Goal: Task Accomplishment & Management: Manage account settings

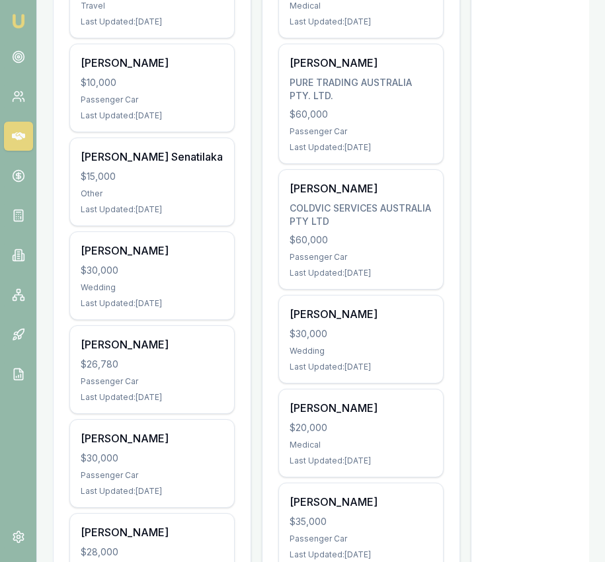
scroll to position [0, 498]
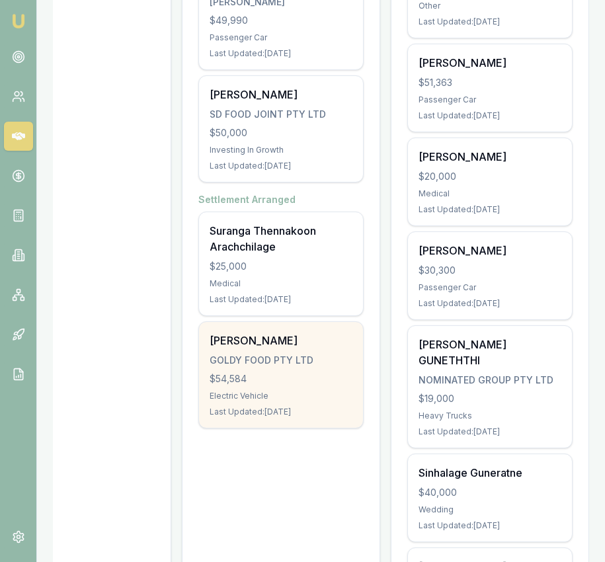
click at [282, 338] on div "Pramod Moga GOLDY FOOD PTY LTD $54,584 Electric Vehicle Last Updated: 2 days ago" at bounding box center [281, 375] width 164 height 106
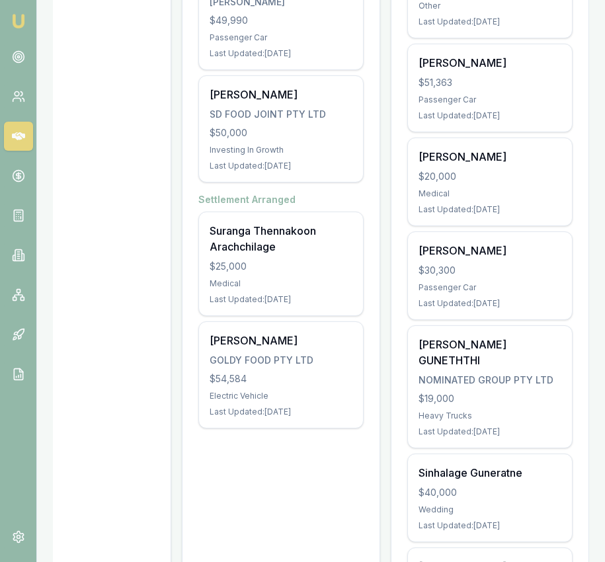
click at [25, 22] on img at bounding box center [19, 21] width 16 height 16
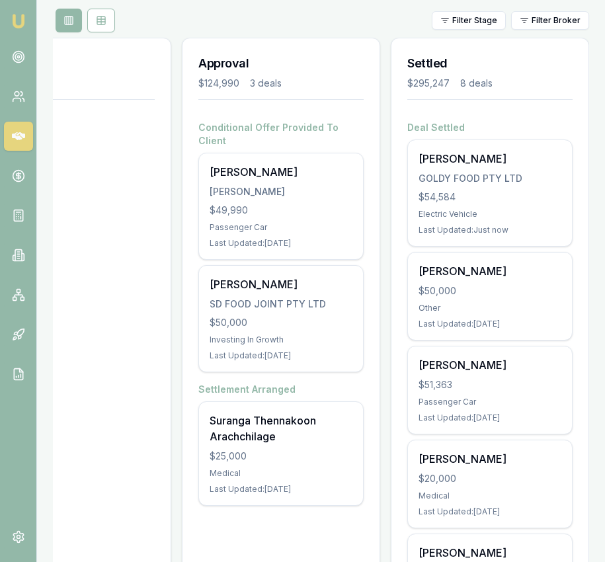
scroll to position [165, 0]
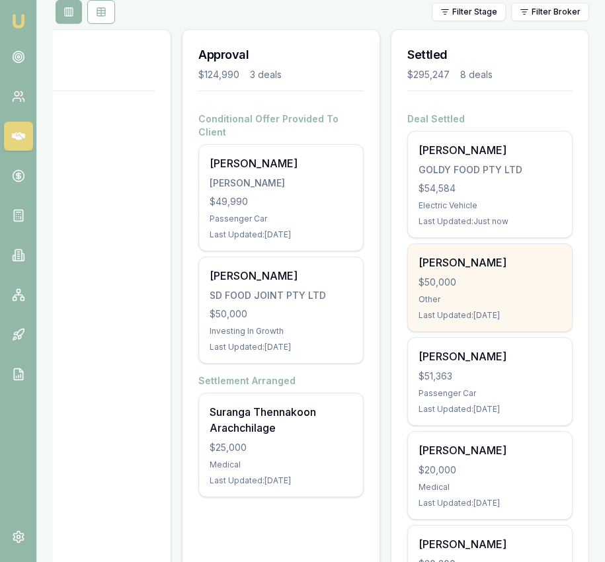
click at [457, 270] on div "SARBJEET KAUR $50,000 Other Last Updated: 2 days ago" at bounding box center [490, 287] width 164 height 87
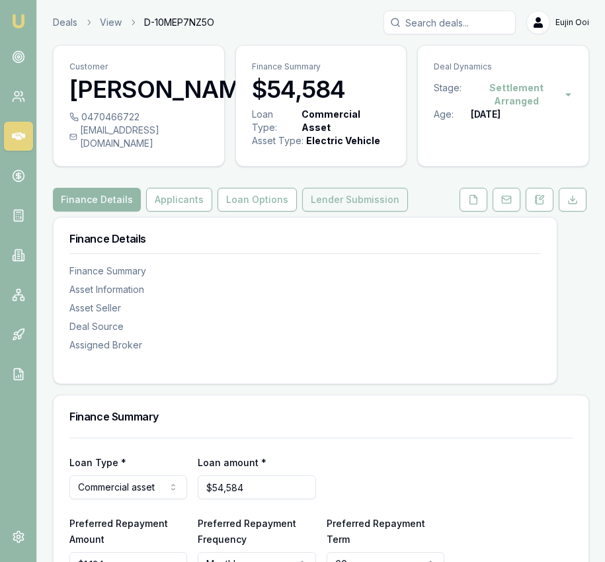
click at [354, 211] on button "Lender Submission" at bounding box center [355, 200] width 106 height 24
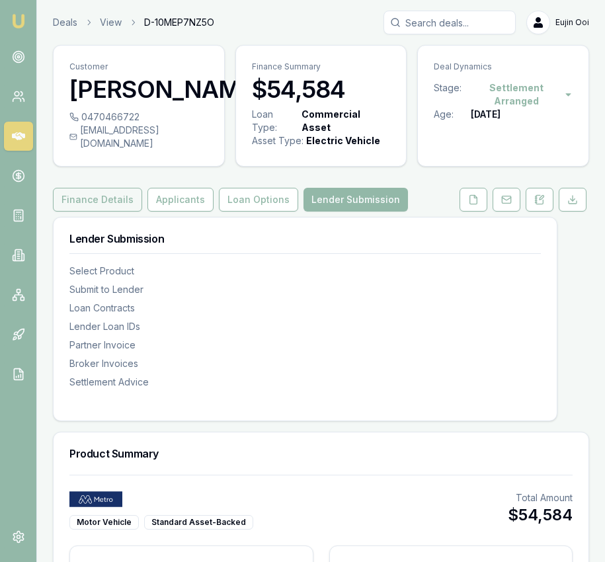
click at [110, 211] on button "Finance Details" at bounding box center [97, 200] width 89 height 24
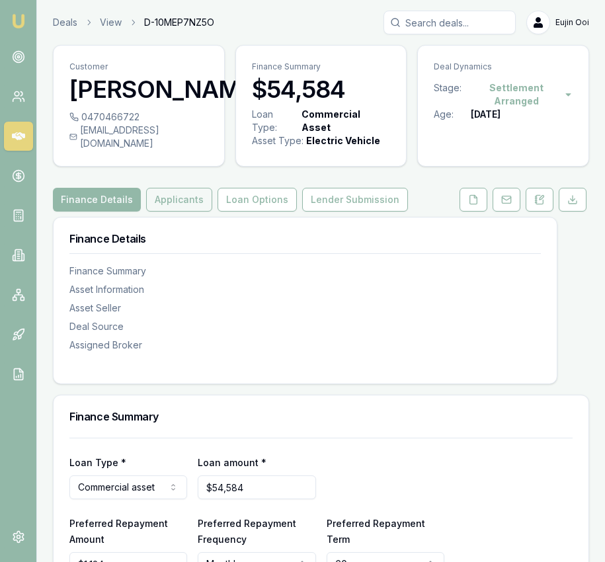
click at [154, 211] on button "Applicants" at bounding box center [179, 200] width 66 height 24
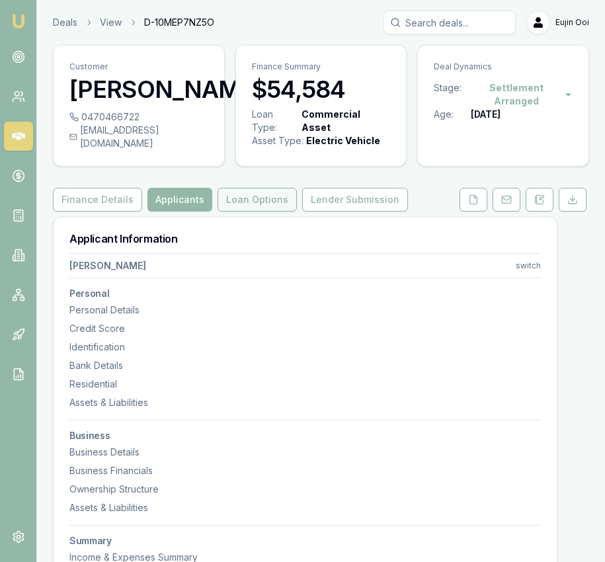
click at [247, 211] on button "Loan Options" at bounding box center [256, 200] width 79 height 24
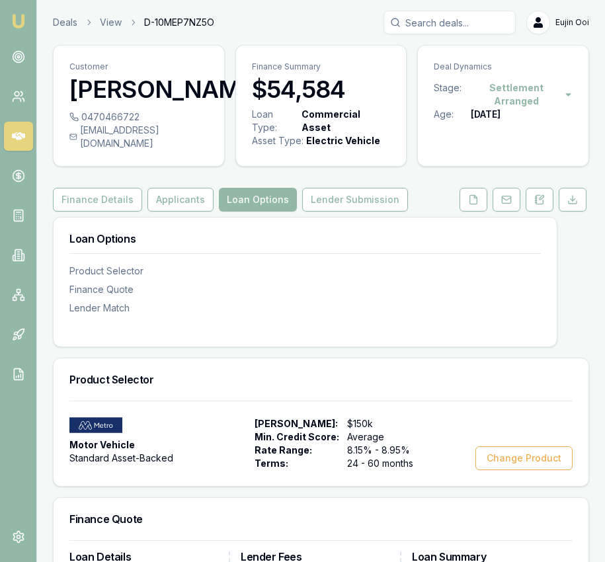
scroll to position [16, 0]
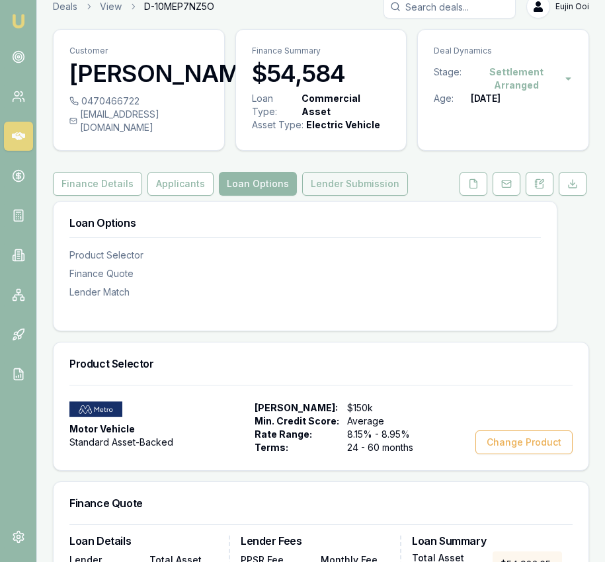
click at [350, 190] on button "Lender Submission" at bounding box center [355, 184] width 106 height 24
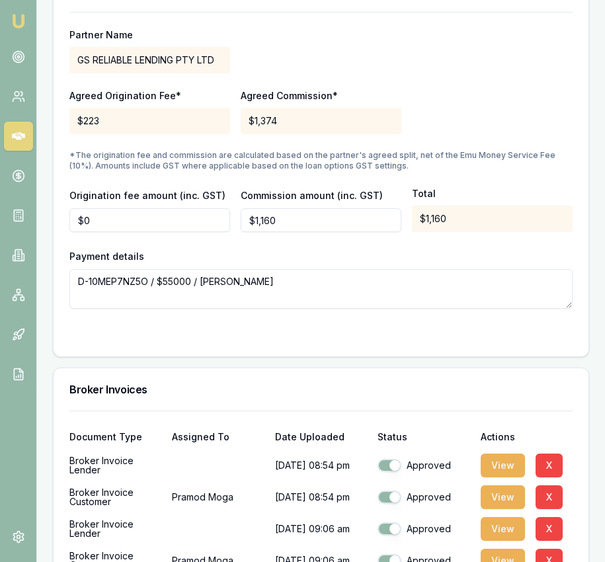
scroll to position [1465, 0]
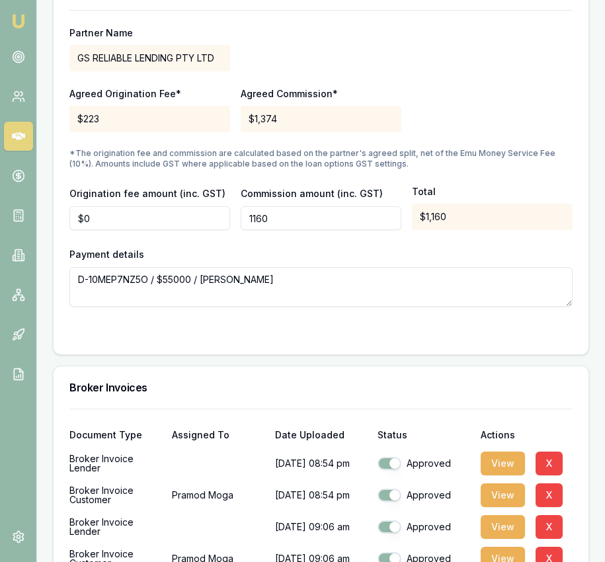
click at [318, 230] on input "1160" at bounding box center [321, 218] width 161 height 24
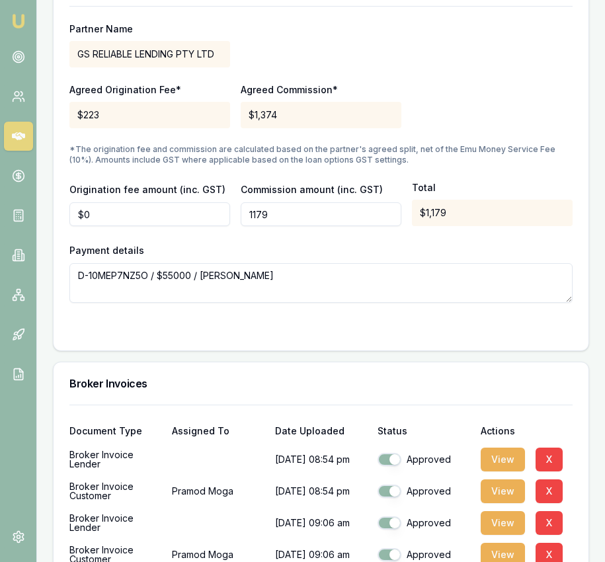
type input "$1,179"
click at [356, 334] on div at bounding box center [320, 329] width 503 height 11
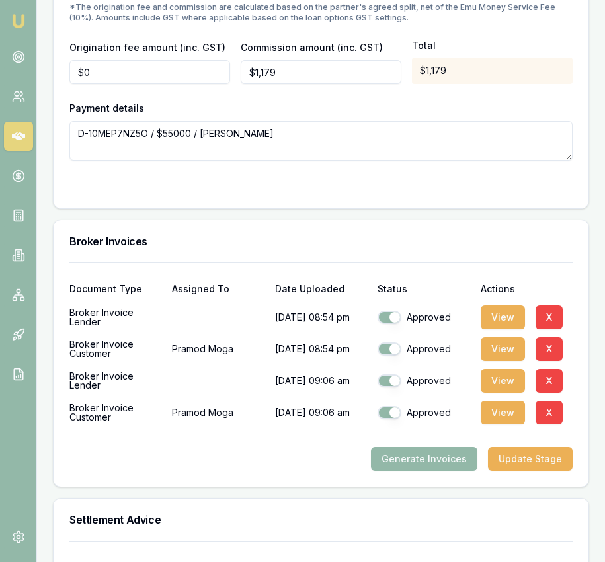
scroll to position [1612, 0]
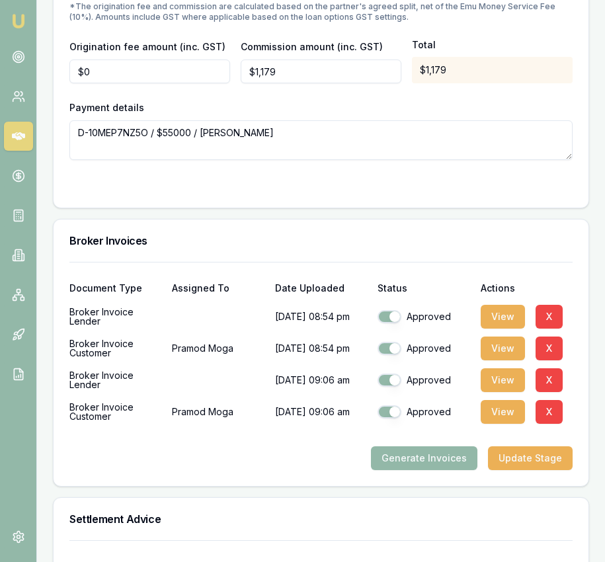
drag, startPoint x: 192, startPoint y: 145, endPoint x: 170, endPoint y: 147, distance: 21.9
click at [170, 146] on textarea "D-10MEP7NZ5O / $55000 / Pramod Moga" at bounding box center [320, 140] width 503 height 40
type textarea "D-10MEP7NZ5O / $54000 / Pramod Moga"
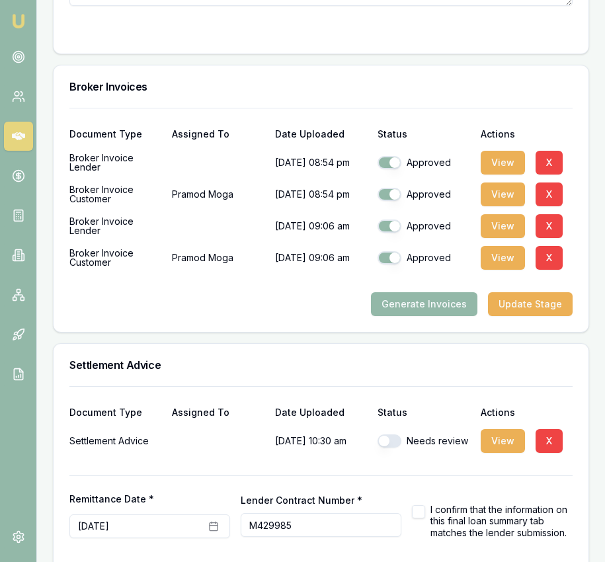
scroll to position [1838, 0]
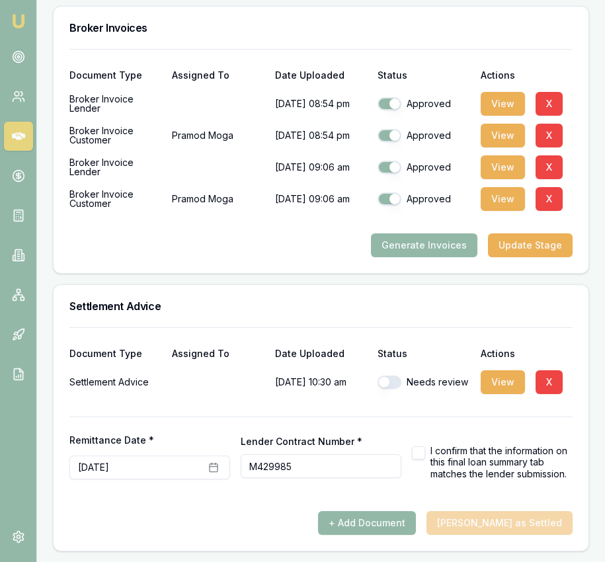
click at [390, 381] on button "button" at bounding box center [389, 381] width 24 height 13
checkbox input "true"
type textarea "D-10MEP7NZ5O / $54000 / Pramod Moga"
click at [420, 452] on button "button" at bounding box center [418, 452] width 13 height 13
checkbox input "true"
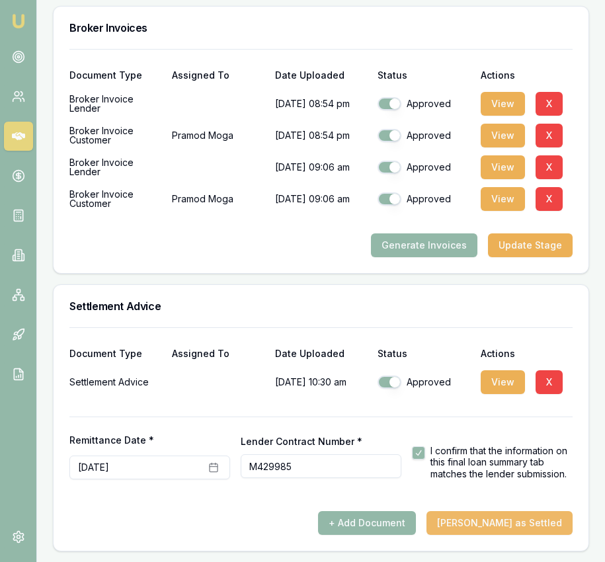
click at [469, 533] on button "[PERSON_NAME] as Settled" at bounding box center [499, 523] width 146 height 24
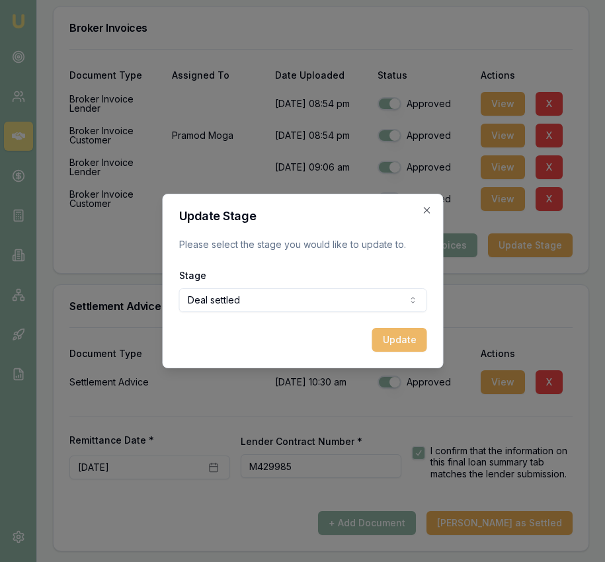
click at [385, 341] on button "Update" at bounding box center [398, 340] width 55 height 24
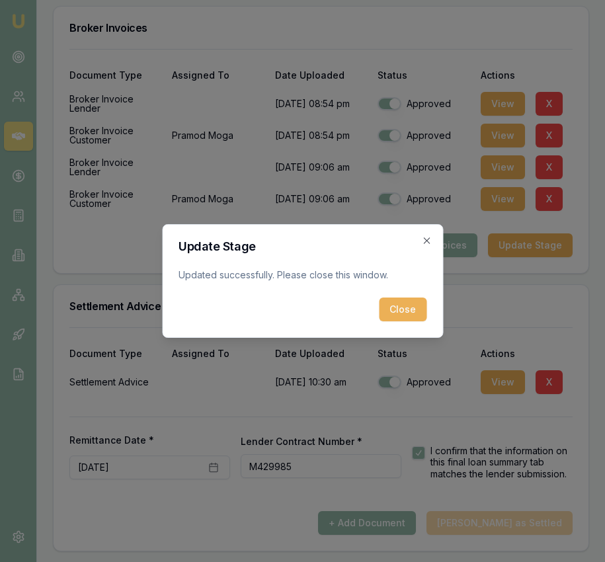
click at [393, 305] on button "Close" at bounding box center [403, 309] width 48 height 24
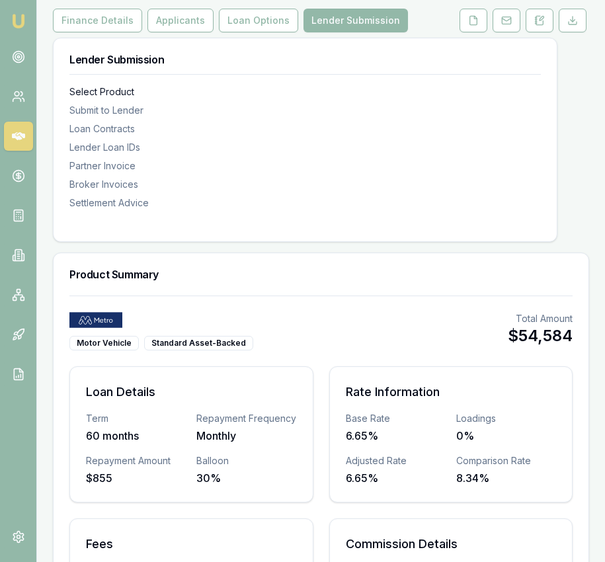
scroll to position [0, 0]
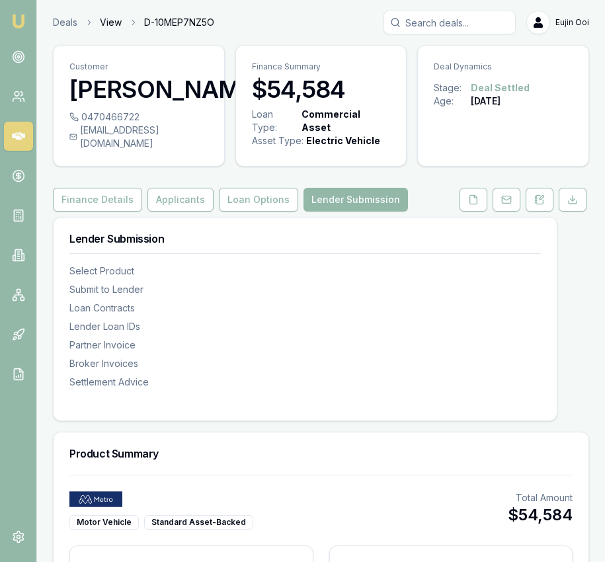
click at [111, 24] on link "View" at bounding box center [111, 22] width 22 height 13
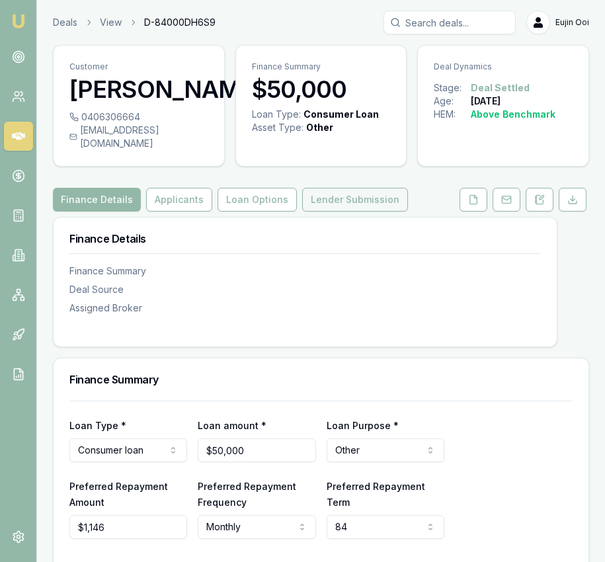
click at [358, 211] on button "Lender Submission" at bounding box center [355, 200] width 106 height 24
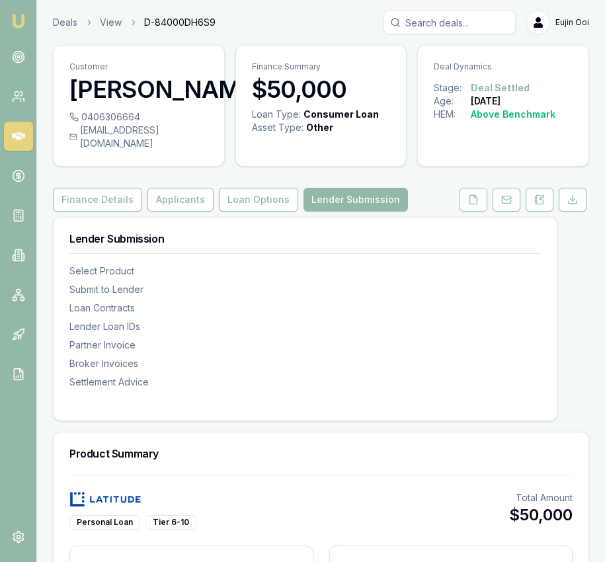
drag, startPoint x: 13, startPoint y: 13, endPoint x: 56, endPoint y: 6, distance: 43.6
click at [13, 13] on img at bounding box center [19, 21] width 16 height 16
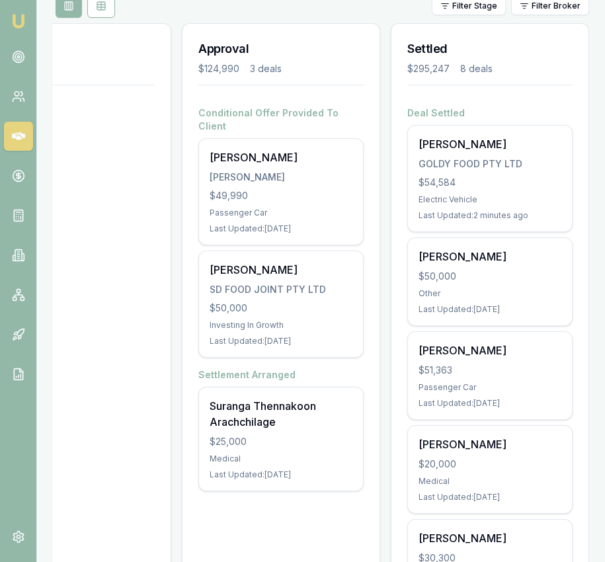
scroll to position [167, 0]
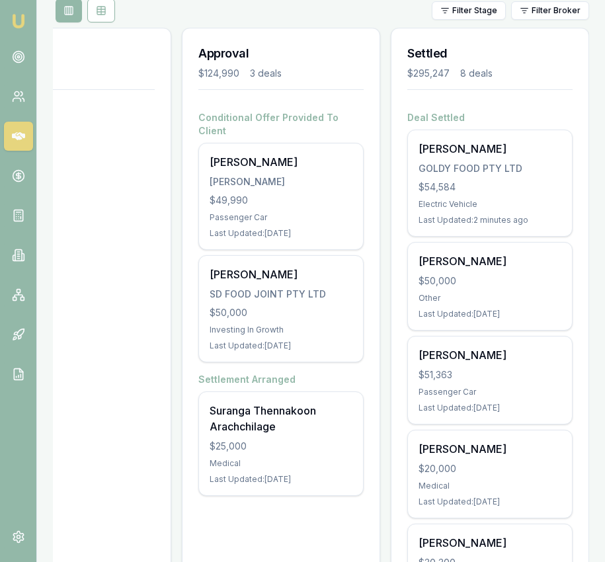
click at [278, 405] on div "Suranga Thennakoon Arachchilage" at bounding box center [280, 418] width 143 height 32
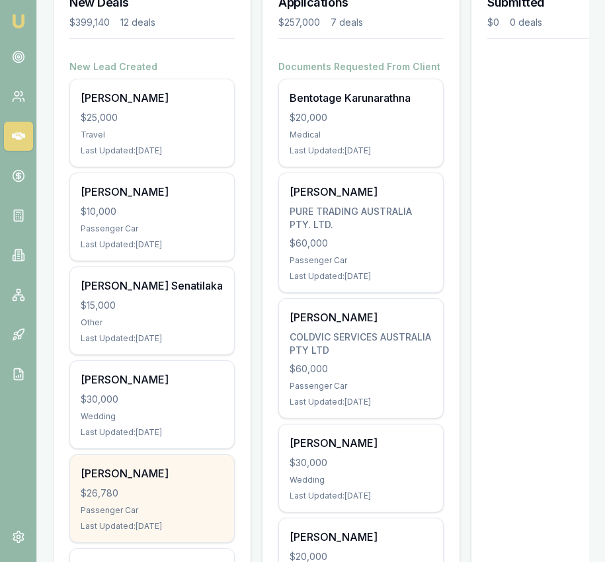
scroll to position [196, 0]
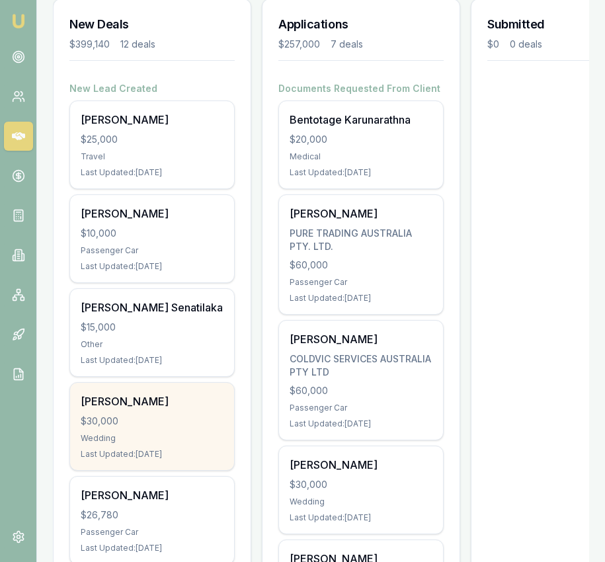
click at [150, 416] on div "$30,000" at bounding box center [152, 420] width 143 height 13
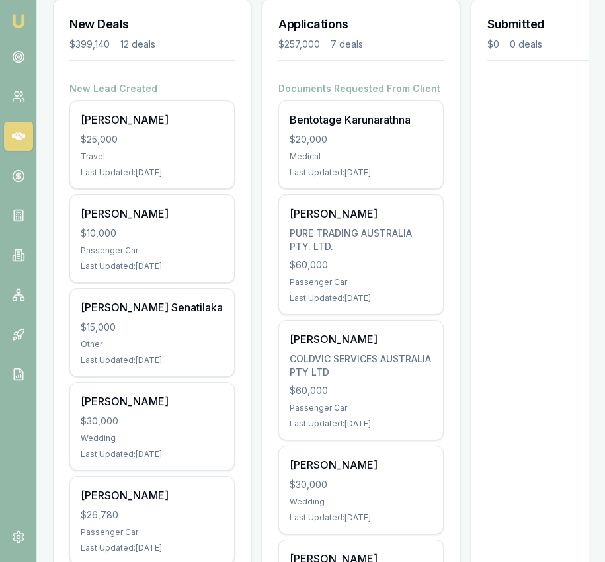
scroll to position [0, 0]
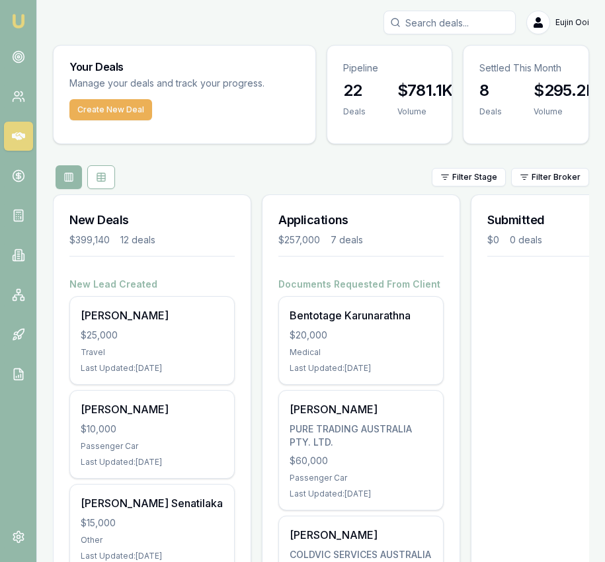
click at [438, 28] on input "Search deals" at bounding box center [449, 23] width 132 height 24
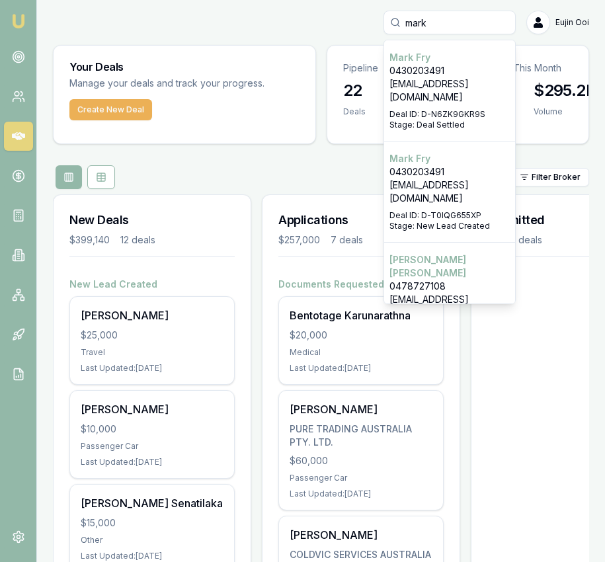
type input "mark"
click at [435, 66] on p "0430203491" at bounding box center [449, 70] width 120 height 13
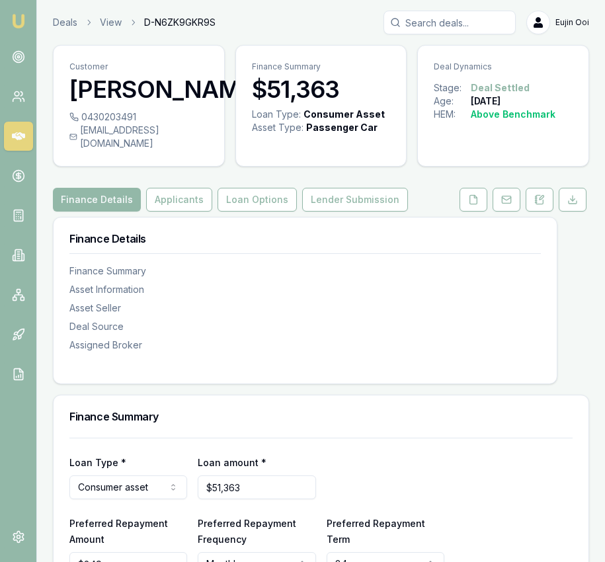
click at [440, 21] on input "Search deals" at bounding box center [449, 23] width 132 height 24
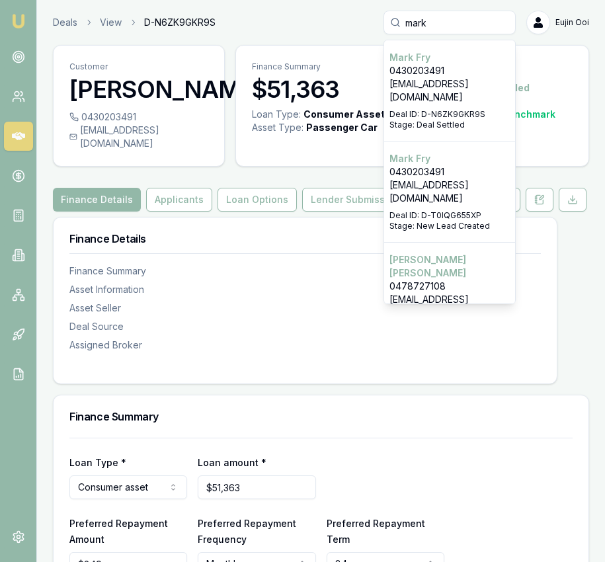
type input "mark"
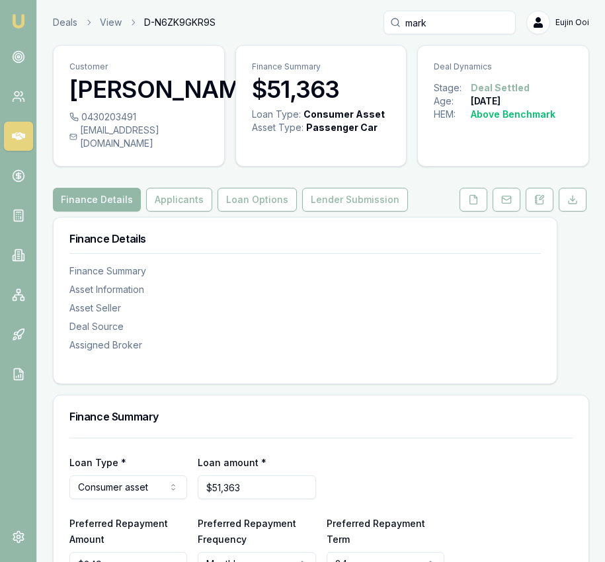
click at [296, 248] on nav "Finance Summary Asset Information Asset Seller Deal Source Assigned Broker" at bounding box center [304, 300] width 471 height 104
click at [470, 194] on icon at bounding box center [473, 199] width 11 height 11
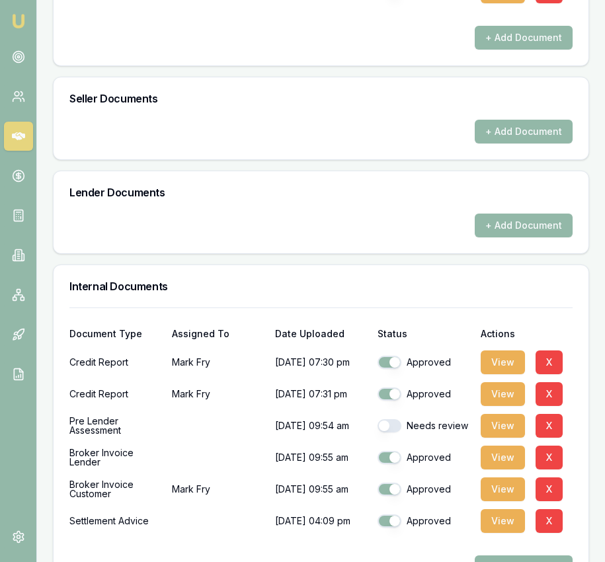
scroll to position [1103, 0]
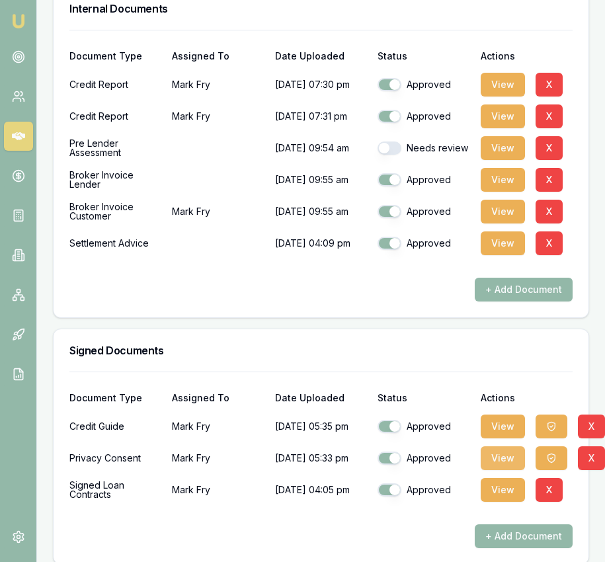
click at [505, 446] on button "View" at bounding box center [502, 458] width 44 height 24
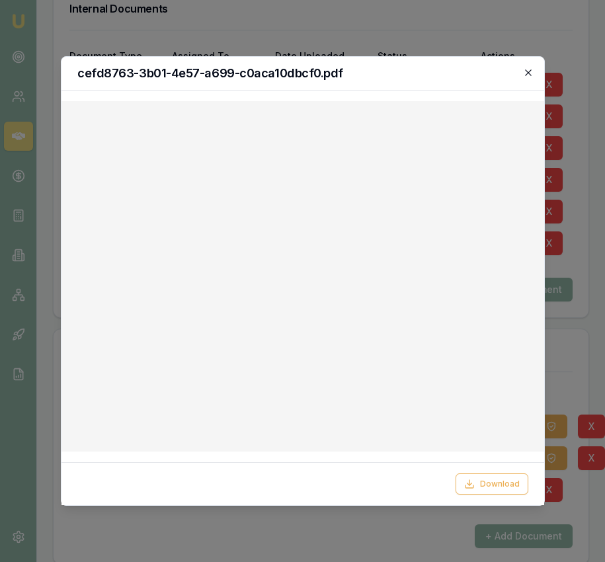
click at [523, 76] on icon "button" at bounding box center [528, 72] width 11 height 11
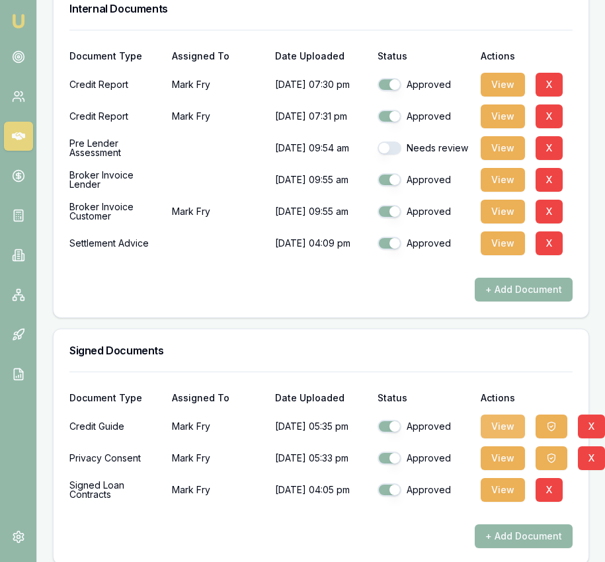
click at [507, 414] on button "View" at bounding box center [502, 426] width 44 height 24
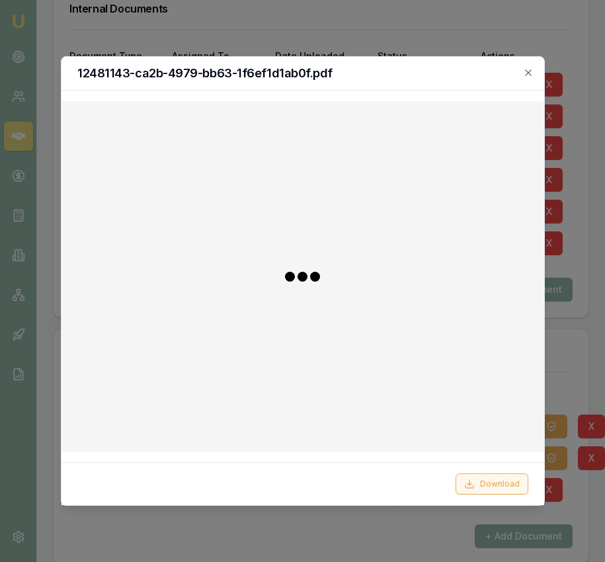
click at [507, 478] on button "Download" at bounding box center [491, 483] width 73 height 21
click at [552, 417] on div at bounding box center [302, 281] width 605 height 562
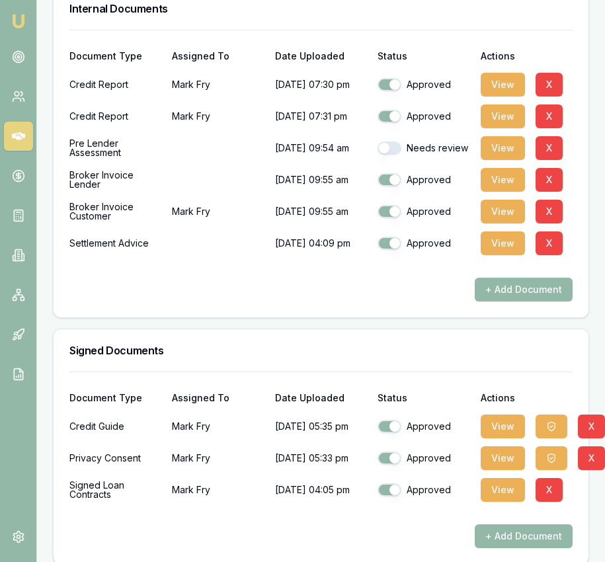
click at [552, 421] on icon "button" at bounding box center [551, 426] width 11 height 11
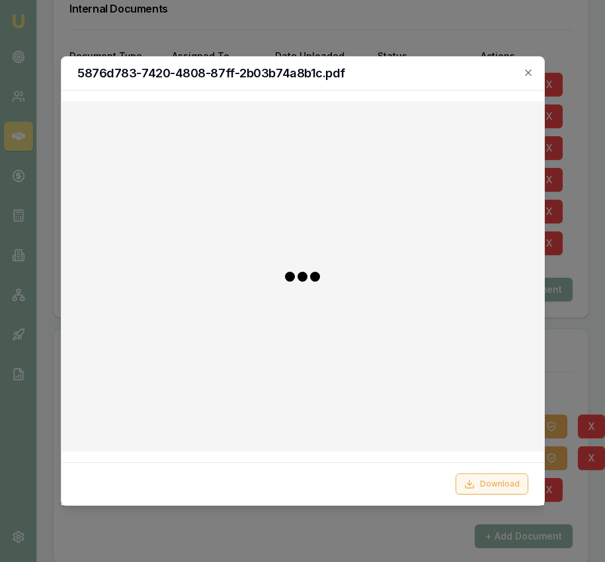
click at [461, 490] on button "Download" at bounding box center [491, 483] width 73 height 21
click at [523, 70] on icon "button" at bounding box center [528, 72] width 11 height 11
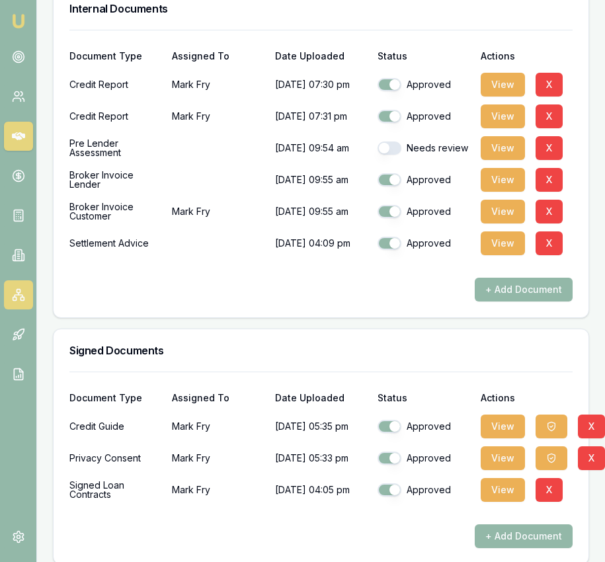
click at [18, 297] on icon at bounding box center [18, 294] width 13 height 13
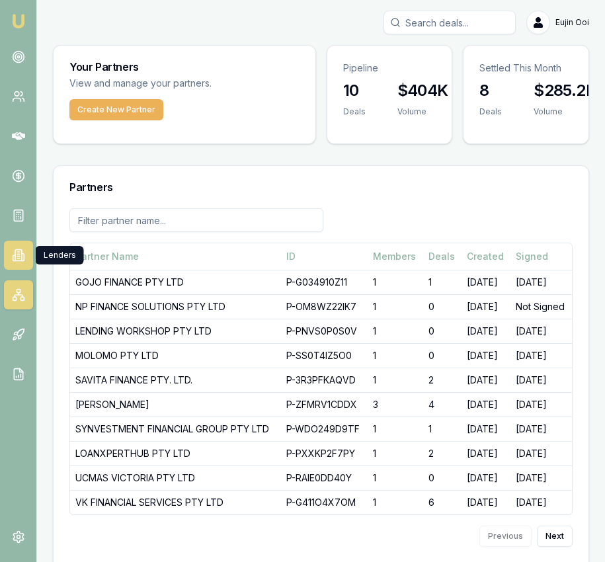
click at [20, 257] on icon at bounding box center [18, 255] width 7 height 11
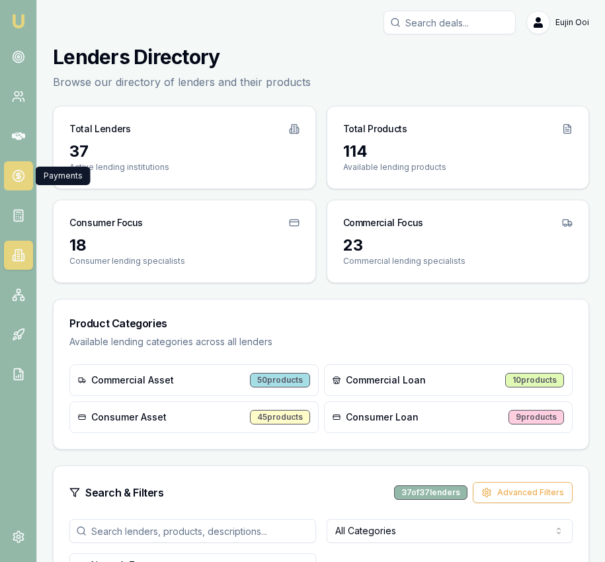
click at [20, 179] on icon at bounding box center [18, 175] width 13 height 13
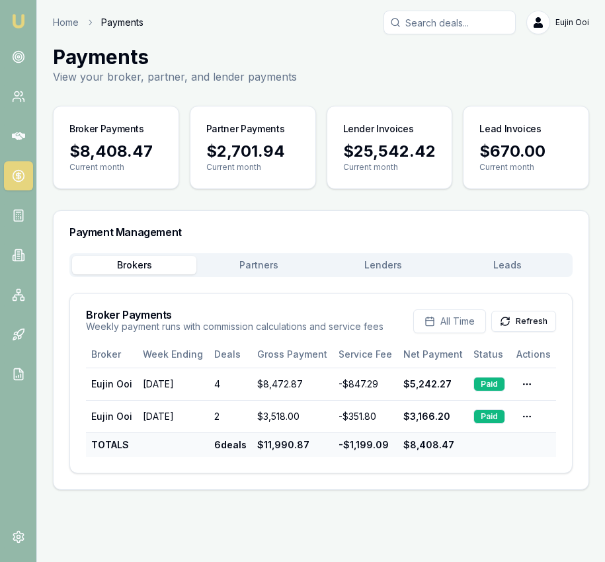
click at [511, 267] on button "Leads" at bounding box center [507, 265] width 124 height 19
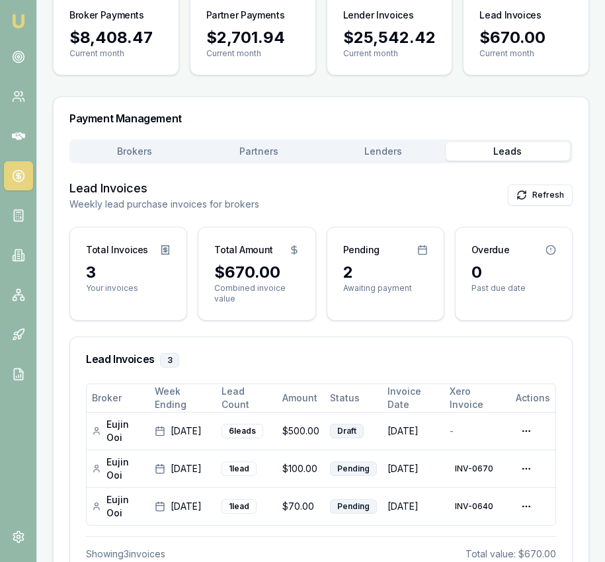
scroll to position [156, 0]
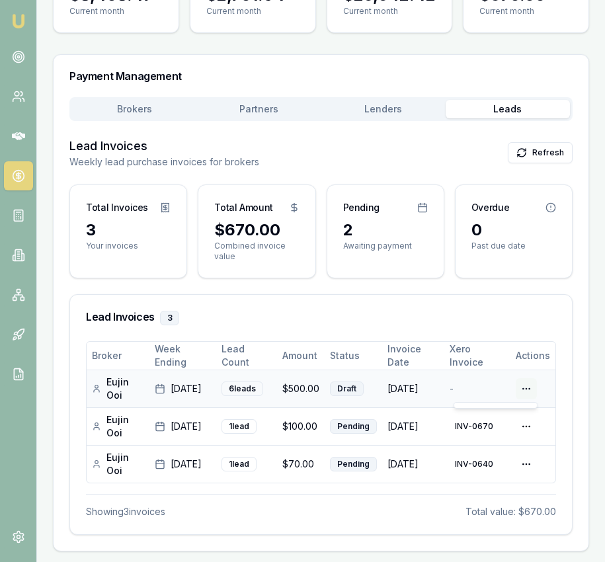
click at [527, 385] on html "Emu Broker Home Payments Eujin Ooi Toggle Menu Payments View your broker, partn…" at bounding box center [302, 125] width 605 height 562
click at [340, 383] on html "Emu Broker Home Payments Eujin Ooi Toggle Menu Payments View your broker, partn…" at bounding box center [302, 125] width 605 height 562
click at [275, 390] on td "6 lead s" at bounding box center [246, 389] width 61 height 38
click at [515, 153] on button "Refresh" at bounding box center [540, 152] width 65 height 21
click at [391, 95] on div "Payment Management" at bounding box center [321, 76] width 535 height 42
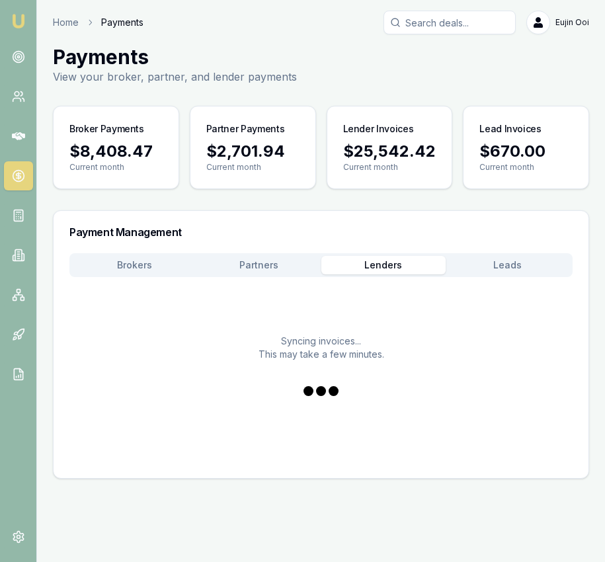
scroll to position [0, 0]
click at [387, 110] on main "Payments View your broker, partner, and lender payments Broker Payments $8,408.…" at bounding box center [321, 262] width 568 height 434
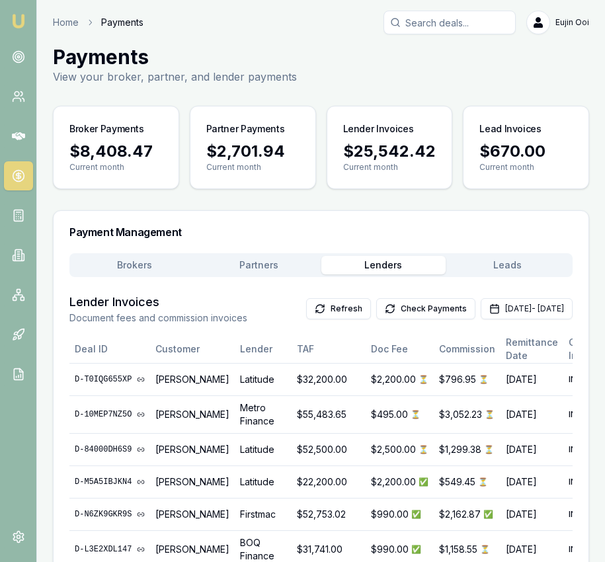
click at [290, 259] on button "Partners" at bounding box center [258, 265] width 124 height 19
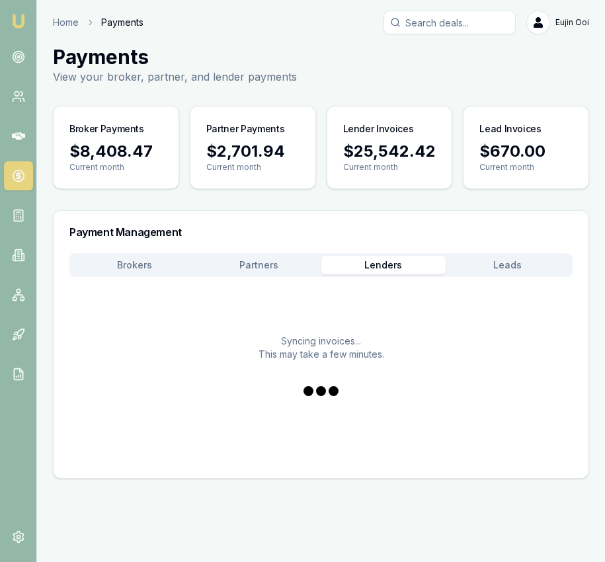
click at [399, 256] on button "Lenders" at bounding box center [383, 265] width 124 height 19
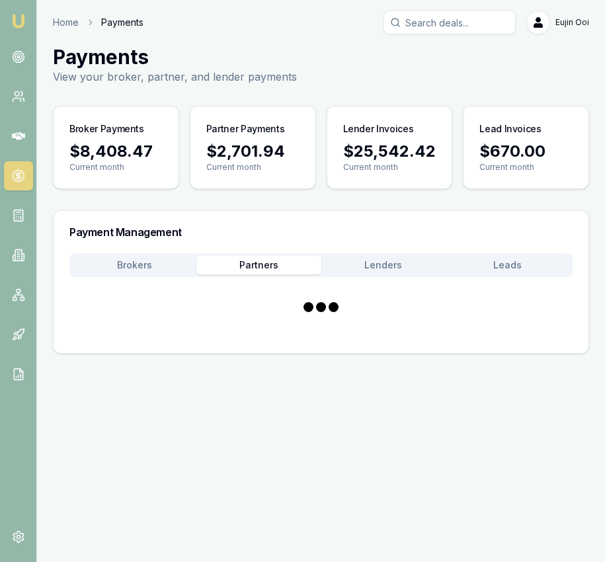
click at [265, 207] on main "Payments View your broker, partner, and lender payments Broker Payments $8,408.…" at bounding box center [321, 199] width 568 height 309
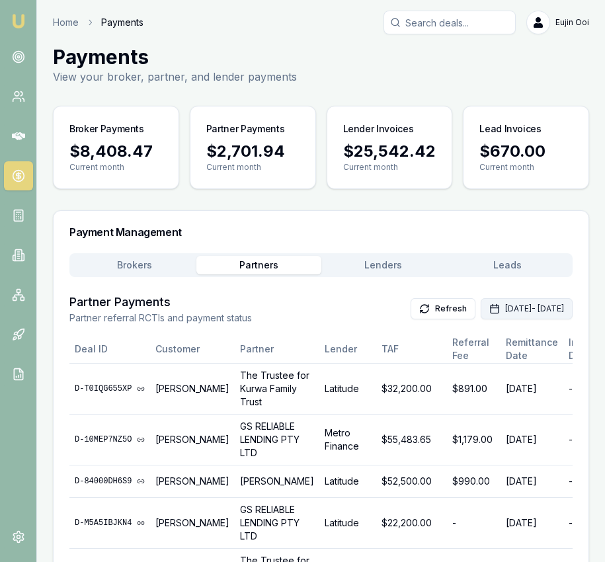
click at [490, 311] on rect "button" at bounding box center [494, 309] width 8 height 8
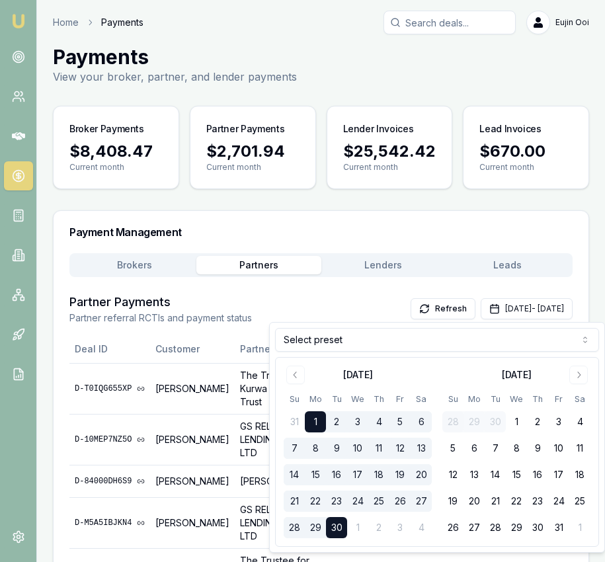
click at [313, 342] on html "Emu Broker Home Payments Eujin Ooi Toggle Menu Payments View your broker, partn…" at bounding box center [302, 281] width 605 height 562
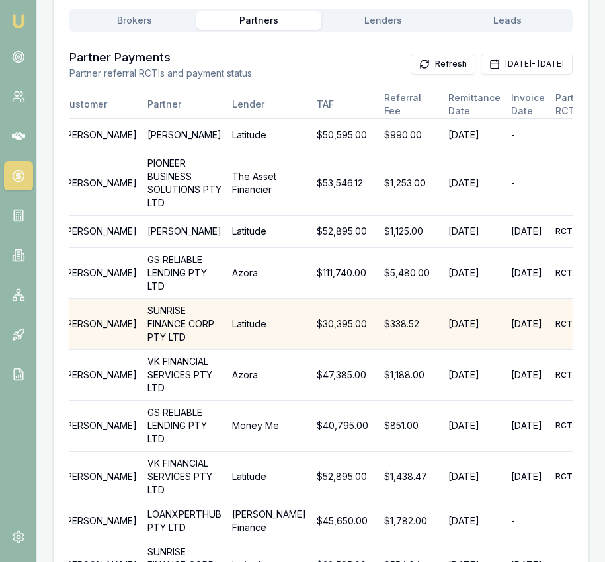
scroll to position [0, 91]
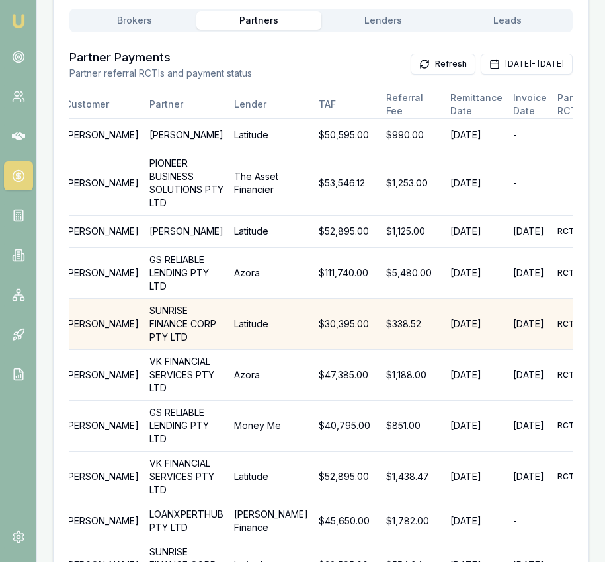
click at [163, 345] on td "SUNRISE FINANCE CORP PTY LTD" at bounding box center [186, 324] width 85 height 51
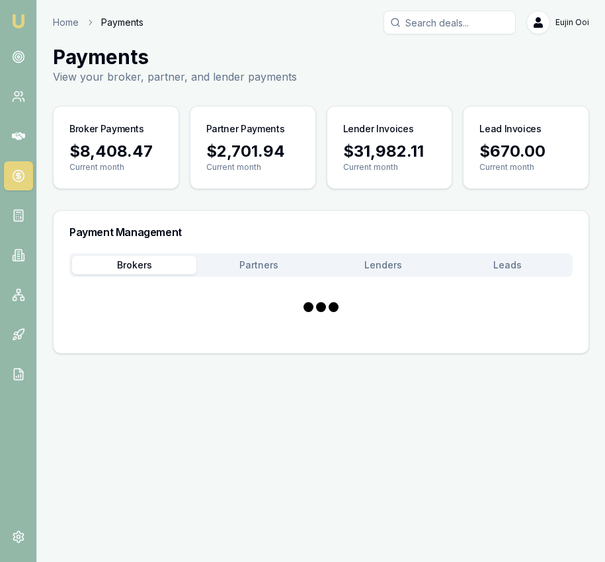
scroll to position [0, 0]
click at [156, 174] on main "Payments View your broker, partner, and lender payments Broker Payments $8,408.…" at bounding box center [321, 199] width 568 height 309
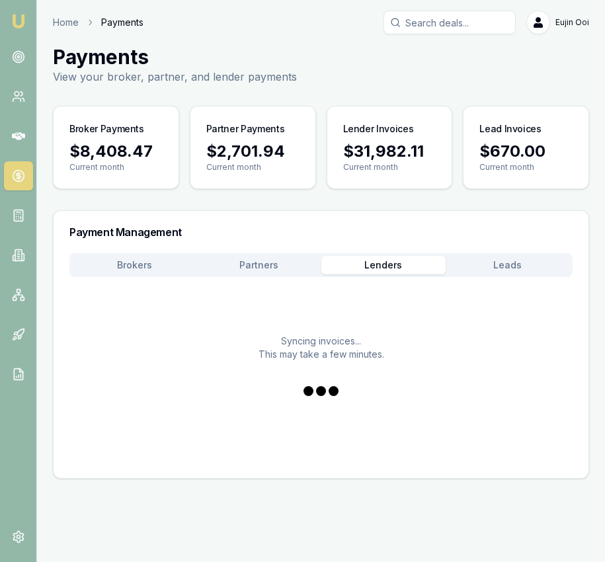
click at [383, 272] on button "Lenders" at bounding box center [383, 265] width 124 height 19
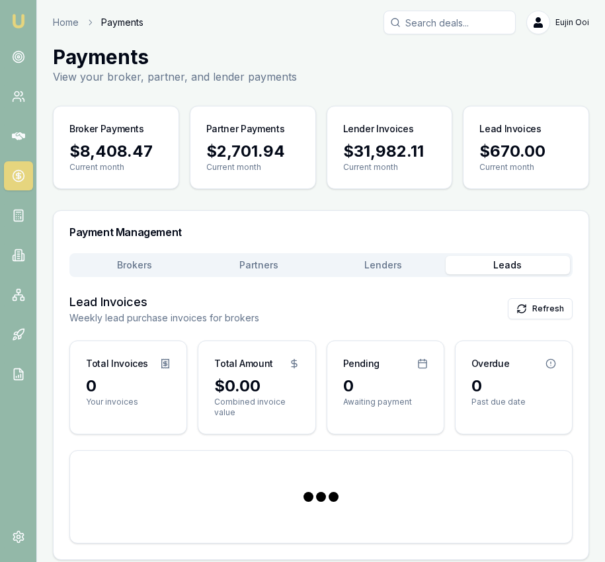
click at [482, 274] on button "Leads" at bounding box center [507, 265] width 124 height 19
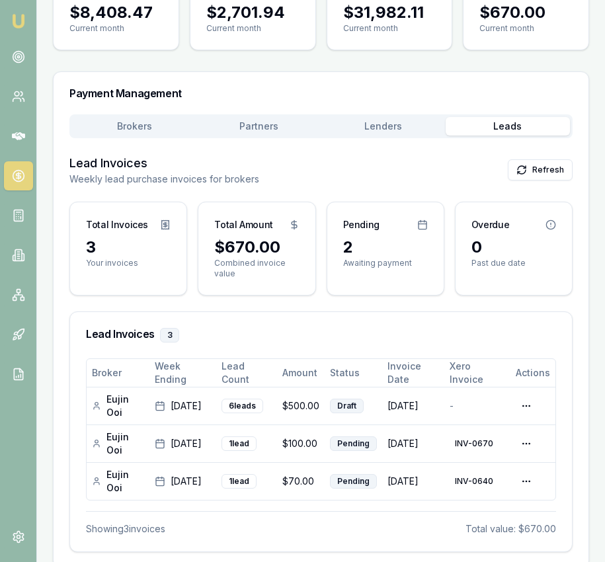
scroll to position [156, 0]
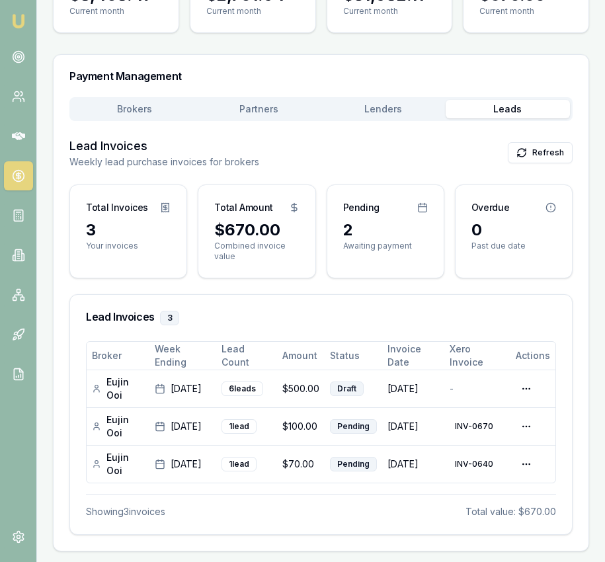
click at [429, 211] on div "Pending" at bounding box center [385, 202] width 116 height 34
click at [424, 210] on icon at bounding box center [422, 207] width 11 height 11
click at [526, 406] on html "Emu Broker Home Payments Eujin Ooi Toggle Menu Payments View your broker, partn…" at bounding box center [302, 125] width 605 height 562
click at [511, 449] on div "View PDF" at bounding box center [494, 453] width 83 height 21
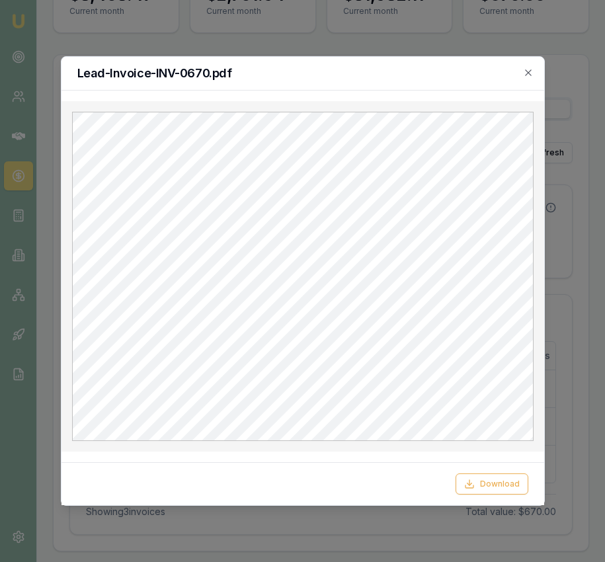
scroll to position [0, 0]
click at [525, 69] on icon "button" at bounding box center [528, 72] width 11 height 11
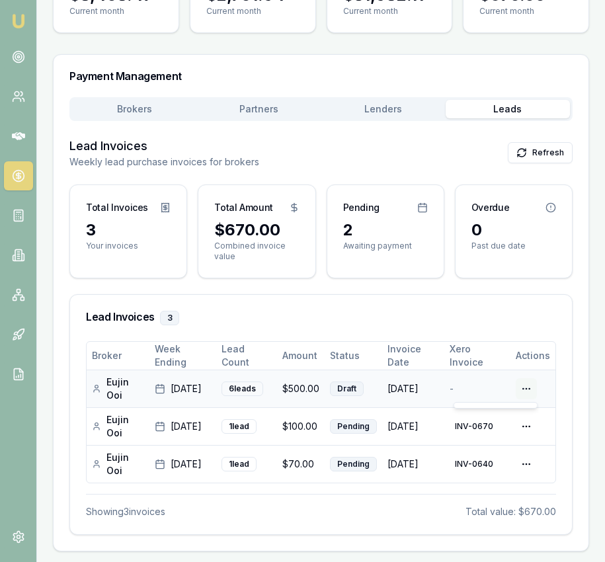
click at [525, 385] on html "Emu Broker Home Payments Eujin Ooi Toggle Menu Payments View your broker, partn…" at bounding box center [302, 125] width 605 height 562
click at [400, 328] on html "Emu Broker Home Payments Eujin Ooi Toggle Menu Payments View your broker, partn…" at bounding box center [302, 125] width 605 height 562
click at [19, 61] on icon at bounding box center [18, 56] width 13 height 13
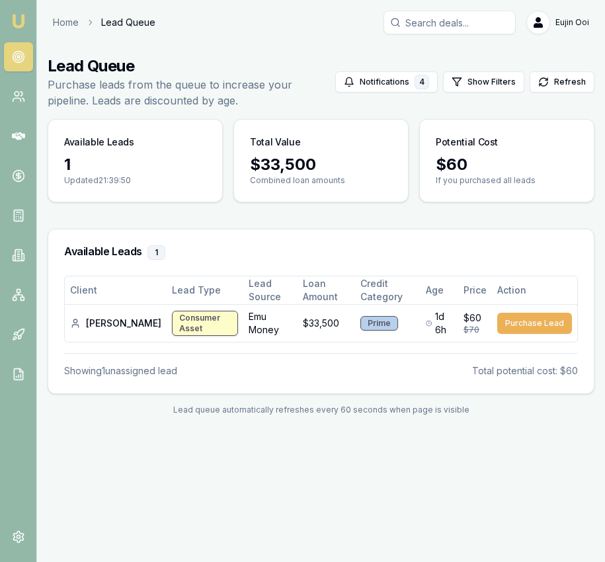
click at [20, 30] on link "Emu Broker" at bounding box center [18, 21] width 21 height 21
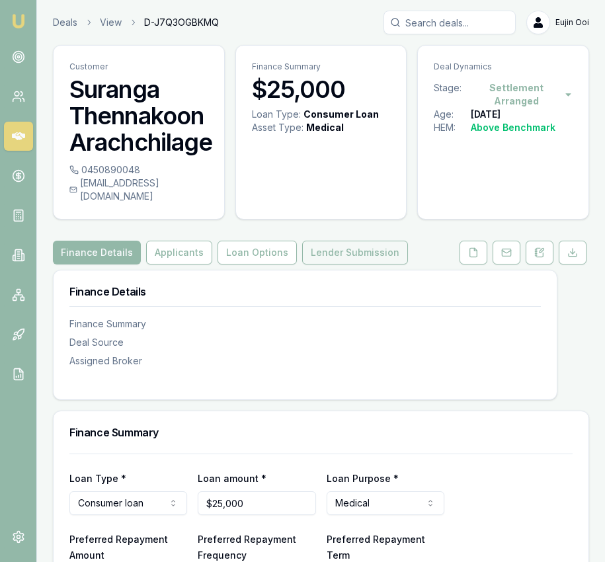
click at [342, 246] on button "Lender Submission" at bounding box center [355, 253] width 106 height 24
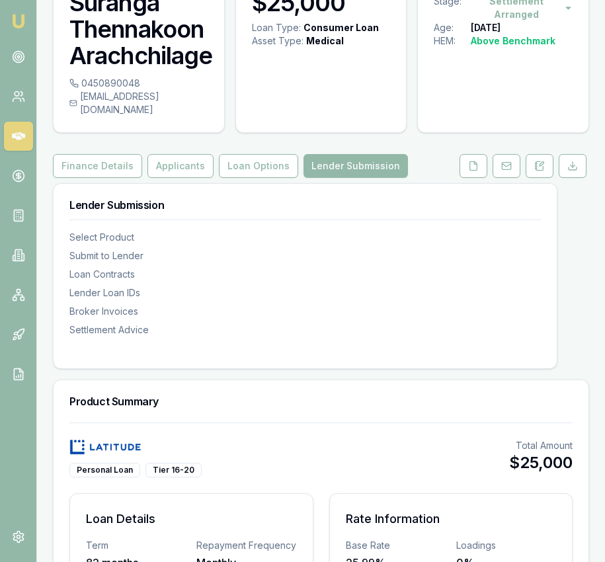
scroll to position [118, 0]
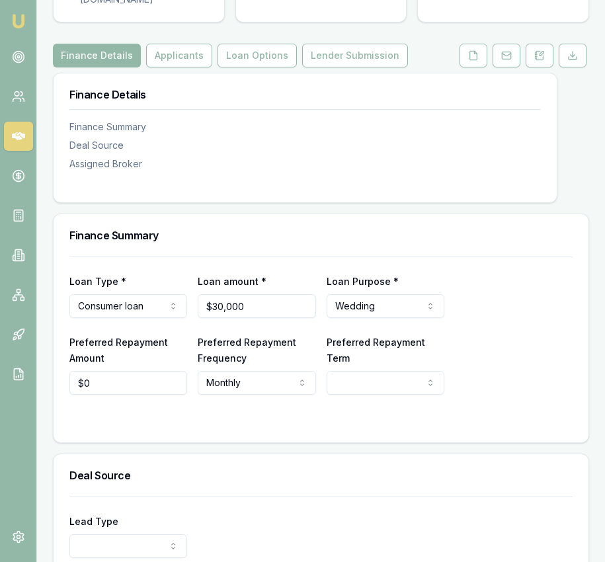
scroll to position [146, 0]
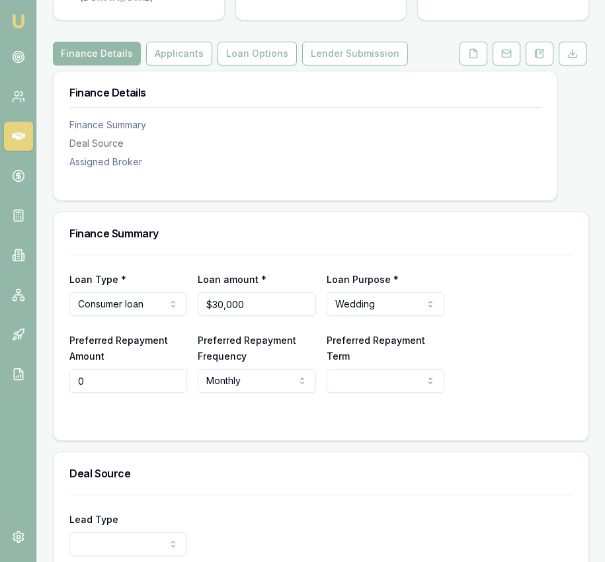
click at [118, 370] on input "0" at bounding box center [128, 381] width 118 height 24
click at [101, 370] on input "0" at bounding box center [128, 381] width 118 height 24
type input "$912"
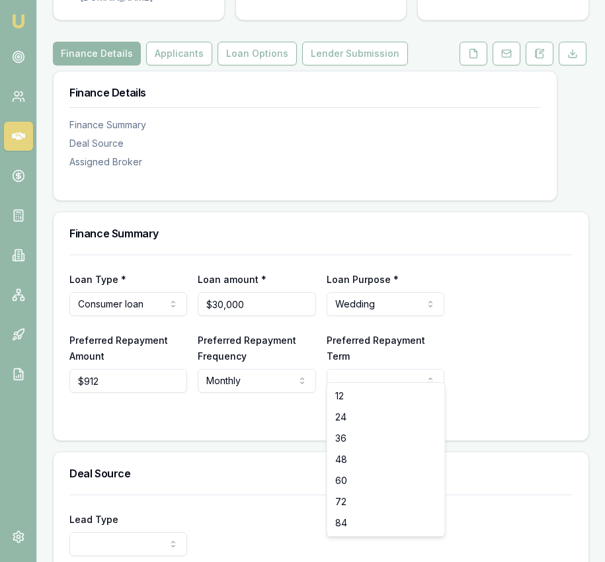
click at [380, 379] on html "Emu Broker Deals View D-T0IQG655XP [PERSON_NAME] Toggle Menu Customer [PERSON_N…" at bounding box center [302, 135] width 605 height 562
select select "84"
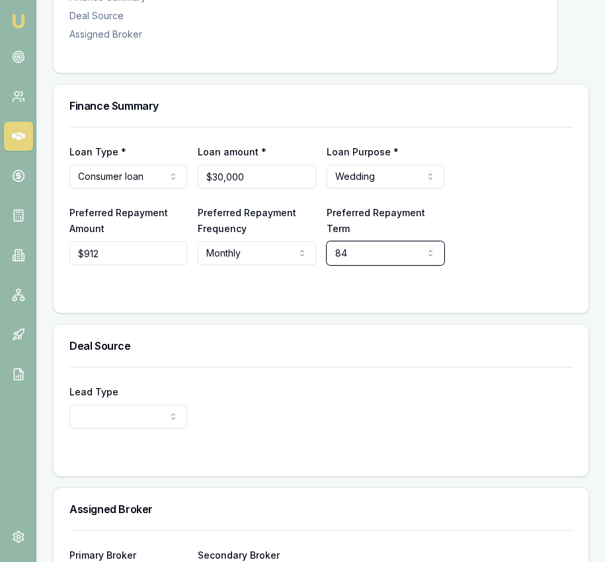
scroll to position [290, 0]
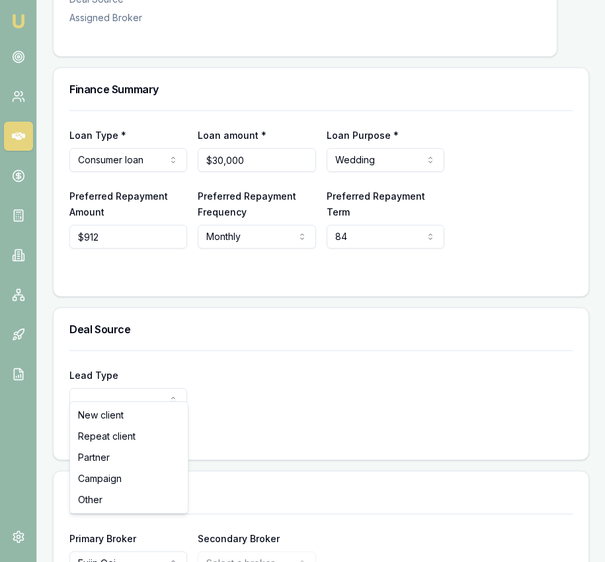
select select "PARTNER"
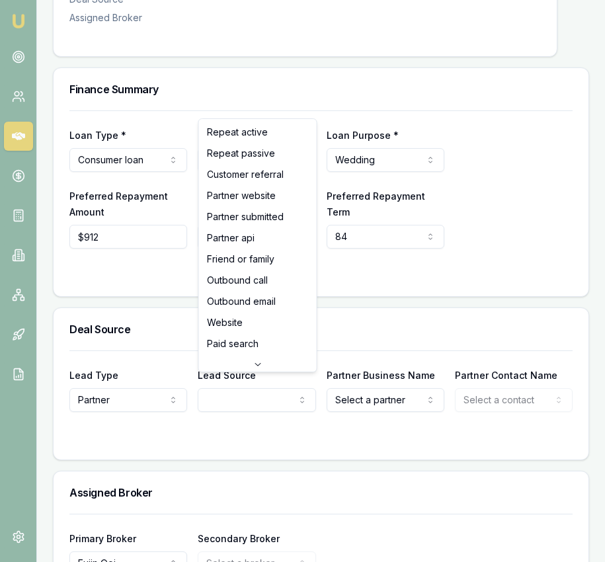
select select "PARTNER_SUBMITTED"
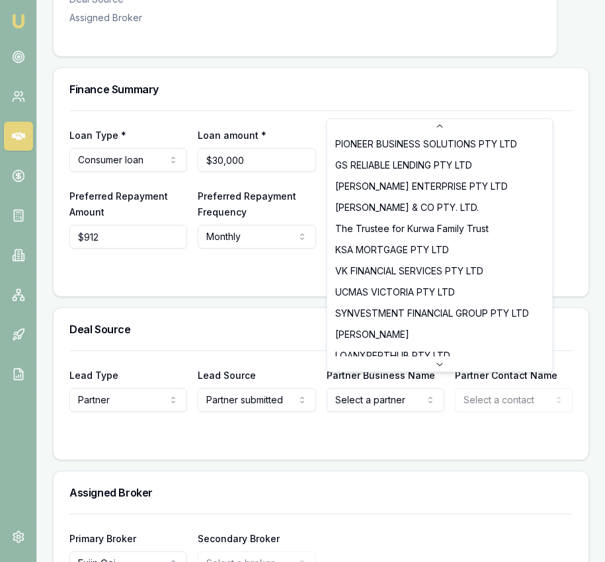
scroll to position [0, 0]
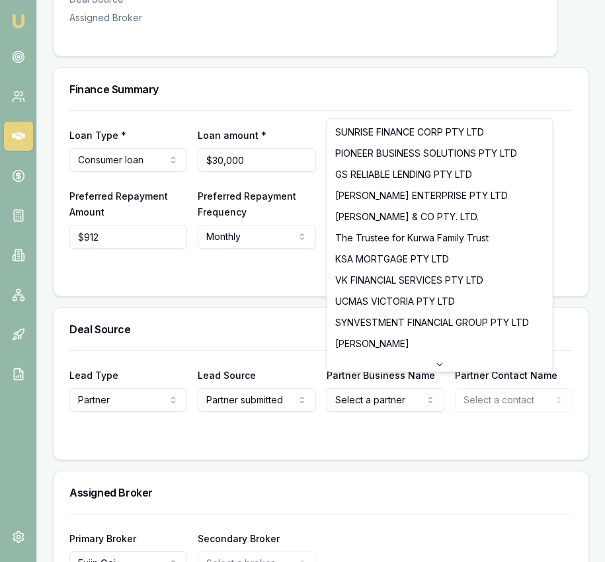
select select "The Trustee for Kurwa Family Trust"
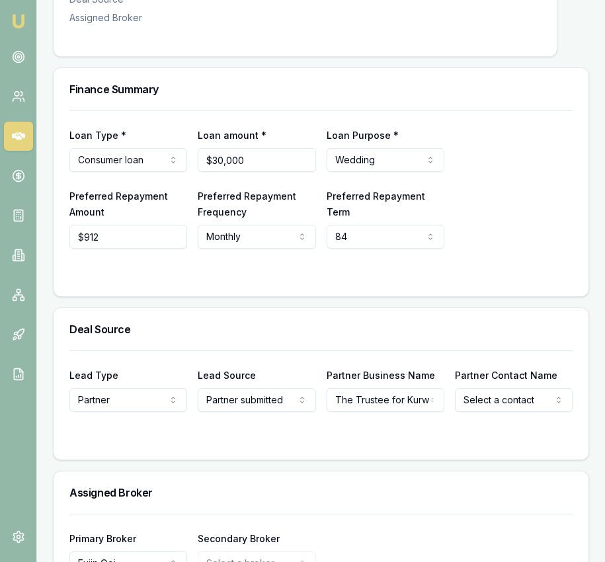
select select "Sahani Kurwa"
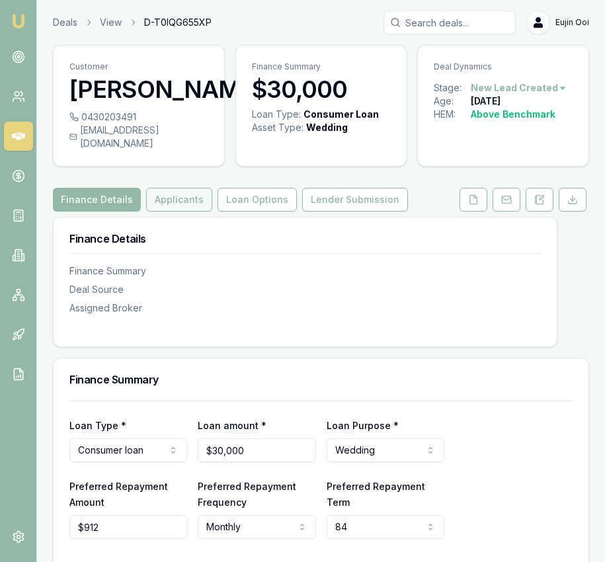
click at [163, 188] on button "Applicants" at bounding box center [179, 200] width 66 height 24
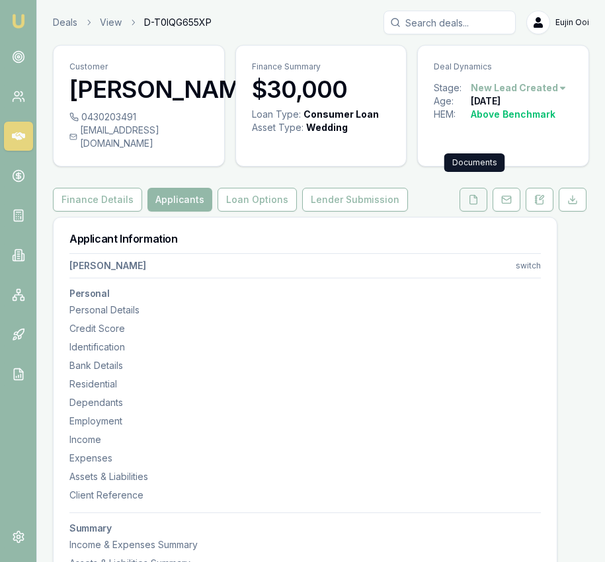
click at [472, 195] on icon at bounding box center [473, 199] width 7 height 9
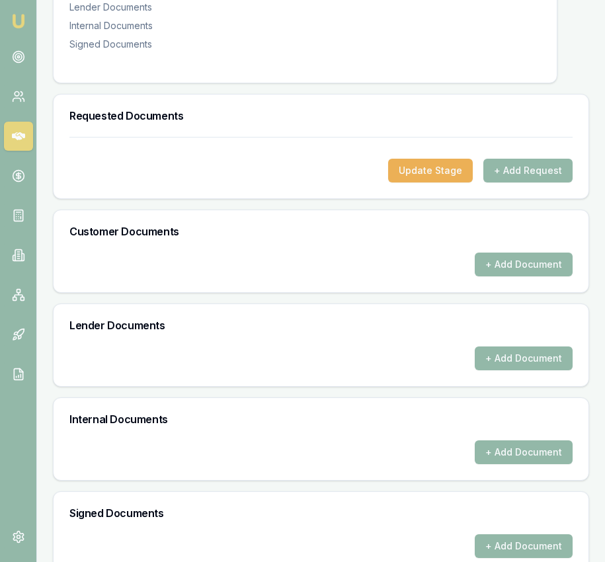
scroll to position [329, 0]
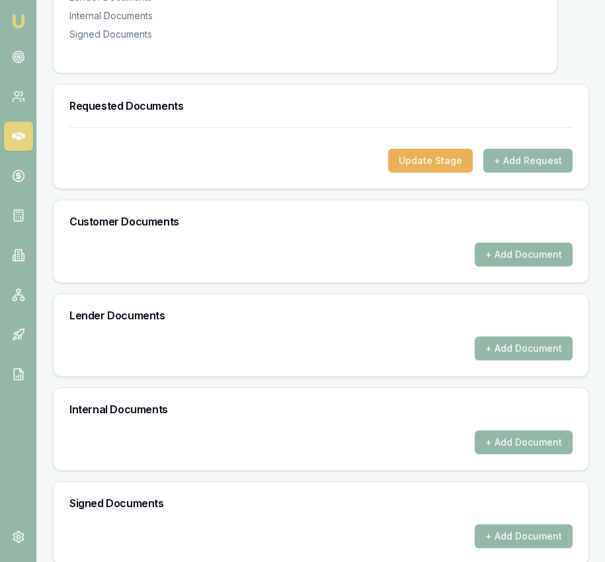
click at [510, 243] on button "+ Add Document" at bounding box center [523, 255] width 98 height 24
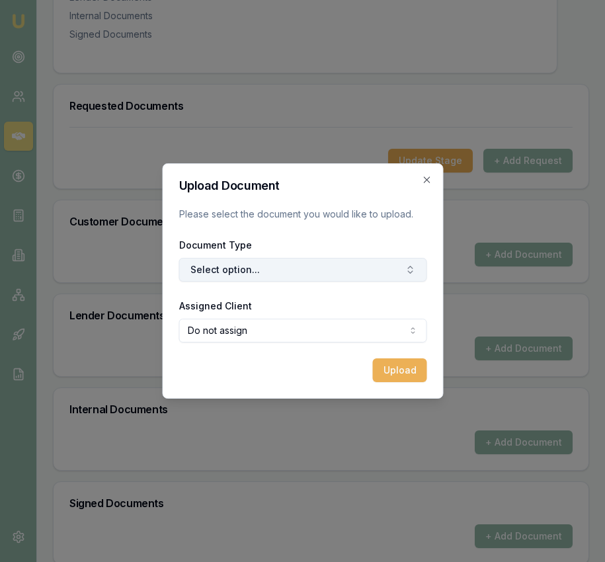
click at [308, 263] on button "Select option..." at bounding box center [302, 270] width 248 height 24
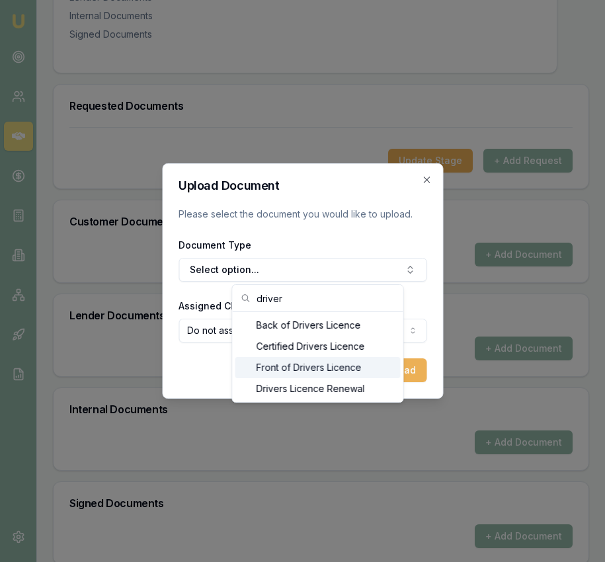
type input "driver"
click at [274, 368] on div "Front of Drivers Licence" at bounding box center [317, 367] width 165 height 21
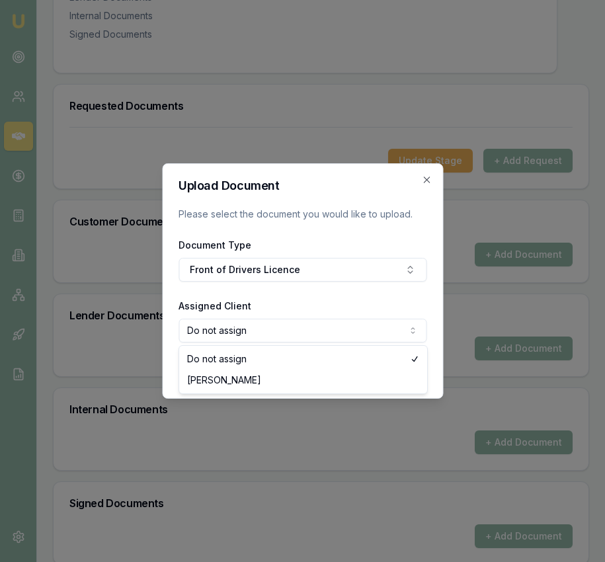
select select "U-2TSQ7P5LY6"
drag, startPoint x: 264, startPoint y: 379, endPoint x: 315, endPoint y: 373, distance: 51.9
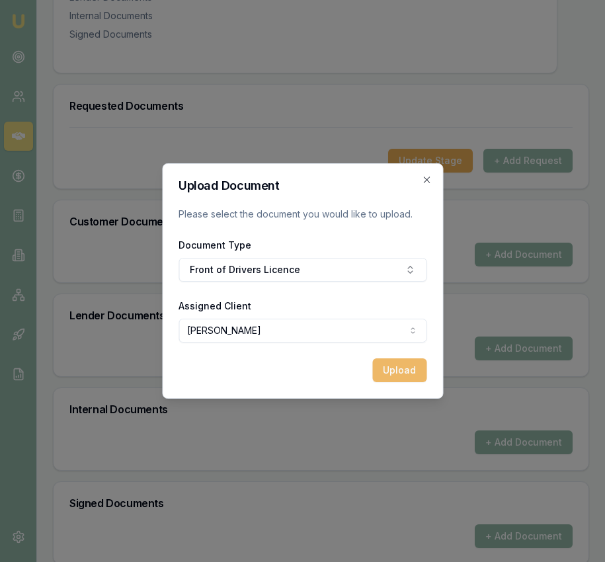
click at [394, 371] on button "Upload" at bounding box center [399, 370] width 54 height 24
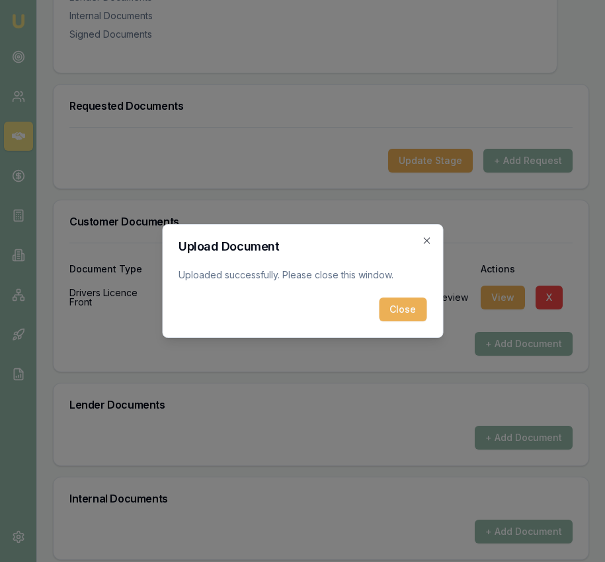
click at [388, 309] on button "Close" at bounding box center [403, 309] width 48 height 24
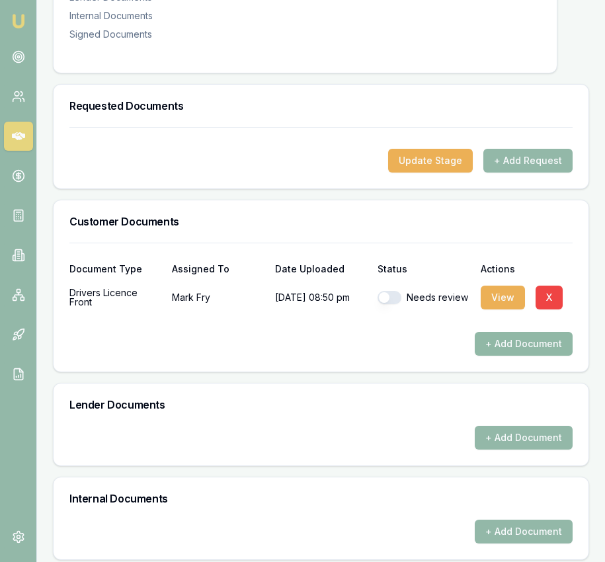
click at [509, 332] on button "+ Add Document" at bounding box center [523, 344] width 98 height 24
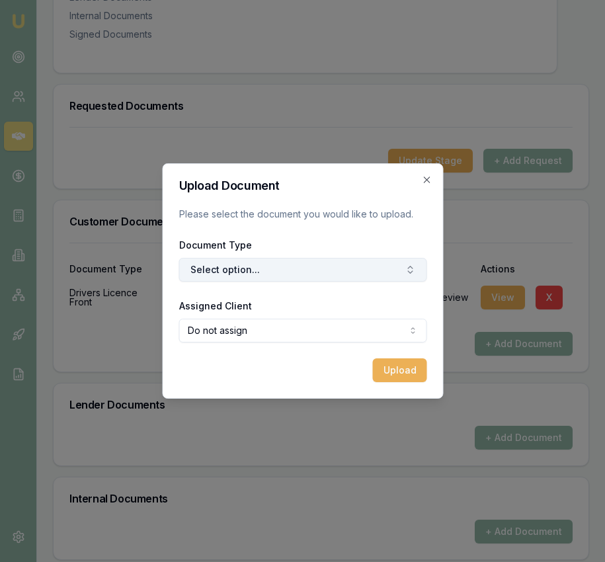
click at [340, 262] on button "Select option..." at bounding box center [302, 270] width 248 height 24
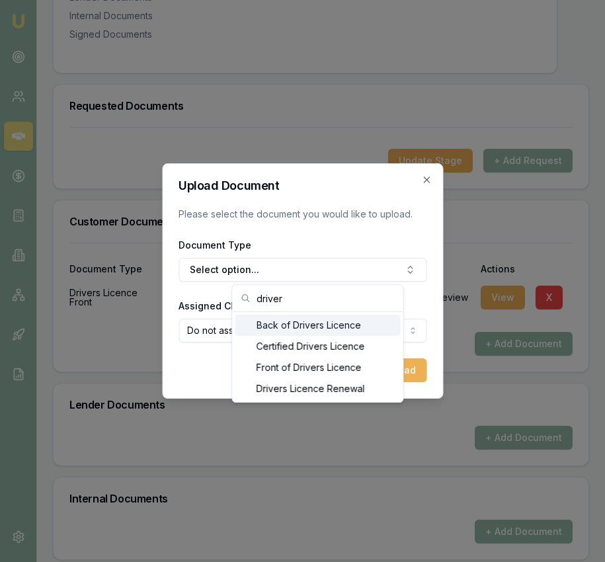
type input "driver"
click at [313, 319] on div "Back of Drivers Licence" at bounding box center [317, 325] width 165 height 21
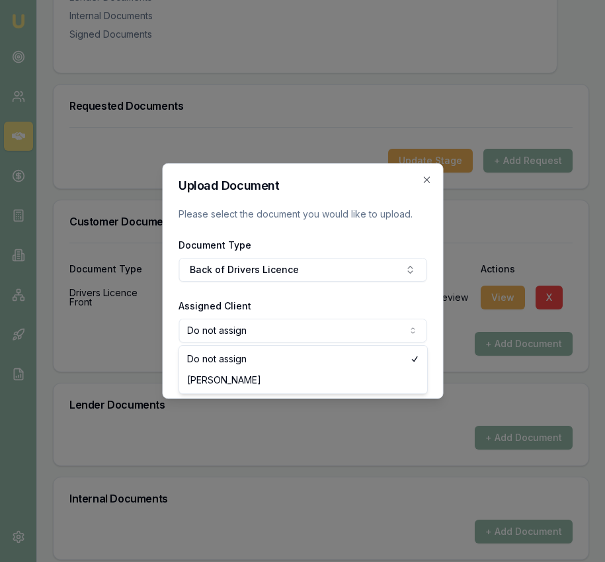
select select "U-2TSQ7P5LY6"
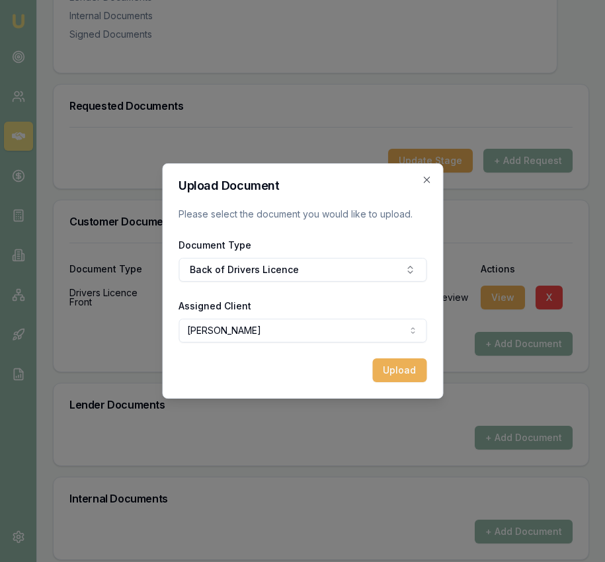
click at [375, 365] on button "Upload" at bounding box center [399, 370] width 54 height 24
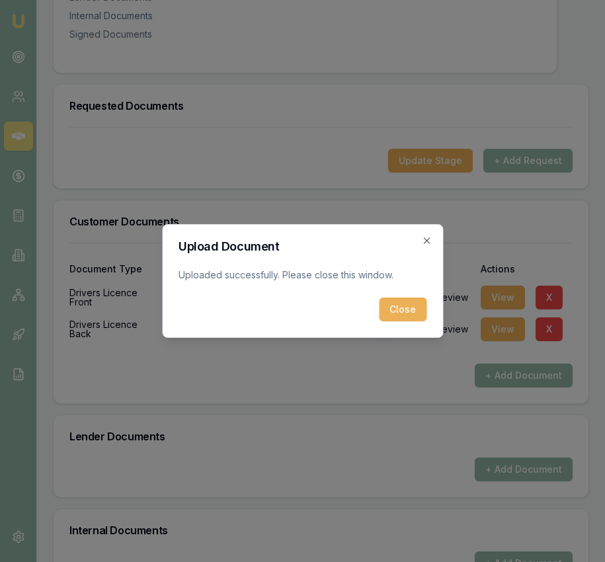
click at [379, 301] on div "Close" at bounding box center [302, 309] width 248 height 24
click at [391, 311] on button "Close" at bounding box center [403, 309] width 48 height 24
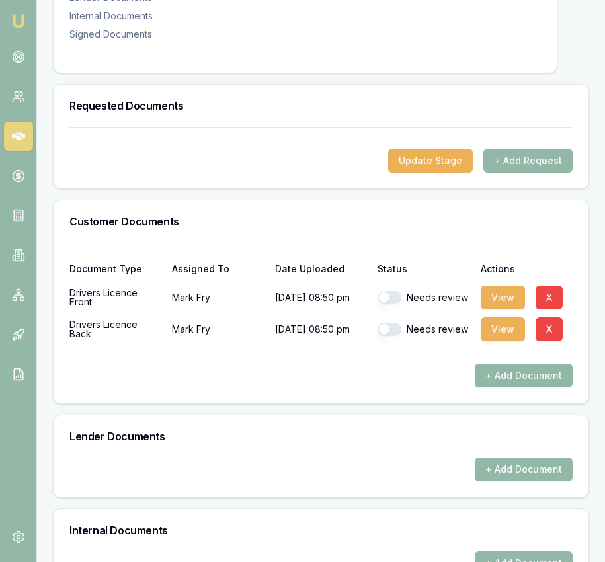
click at [508, 363] on button "+ Add Document" at bounding box center [523, 375] width 98 height 24
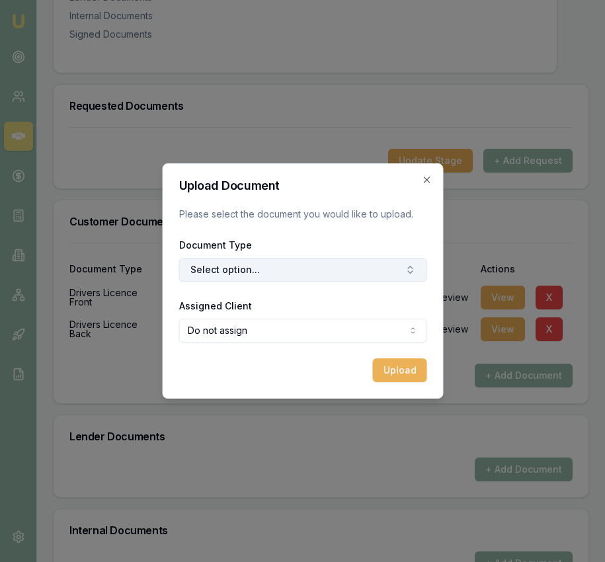
click at [256, 274] on button "Select option..." at bounding box center [302, 270] width 248 height 24
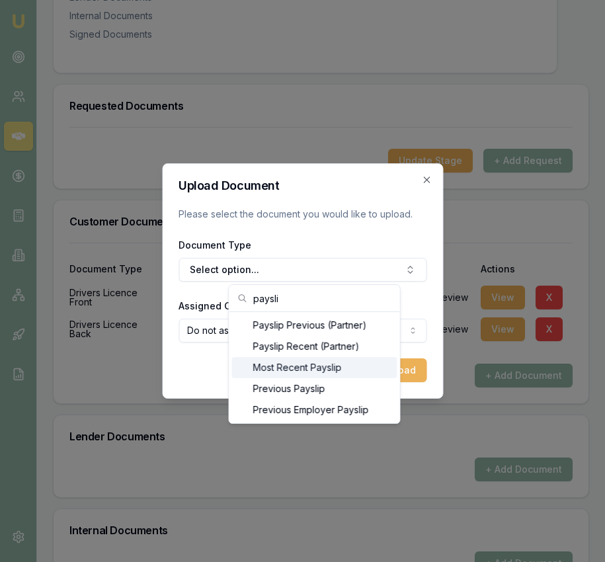
type input "paysli"
click at [333, 371] on div "Most Recent Payslip" at bounding box center [314, 367] width 165 height 21
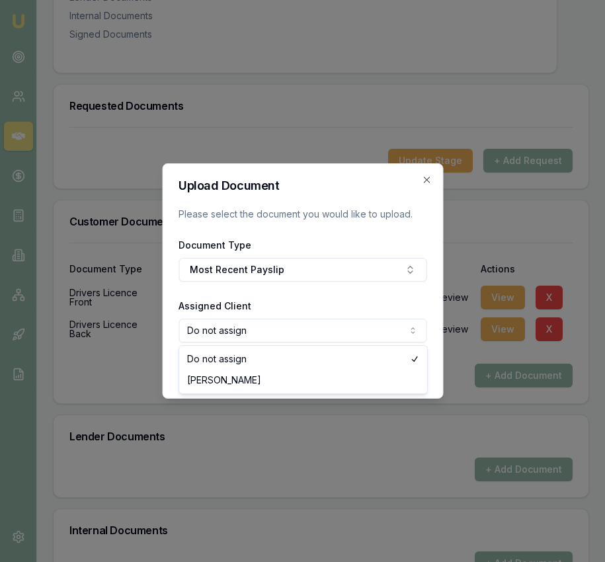
select select "U-2TSQ7P5LY6"
drag, startPoint x: 296, startPoint y: 382, endPoint x: 319, endPoint y: 376, distance: 23.2
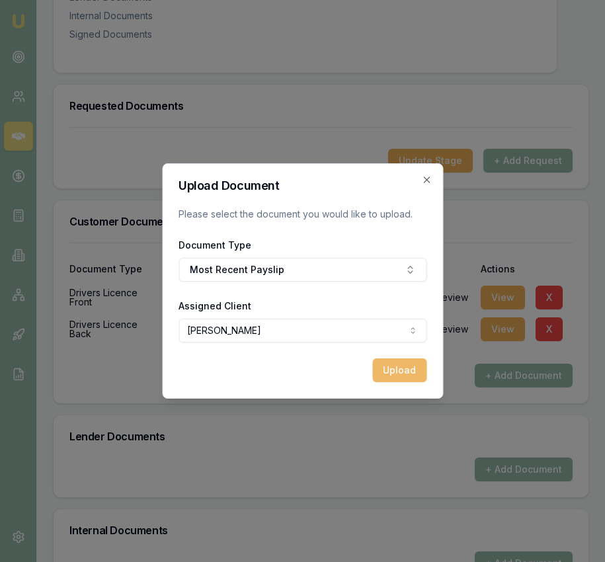
click at [407, 375] on button "Upload" at bounding box center [399, 370] width 54 height 24
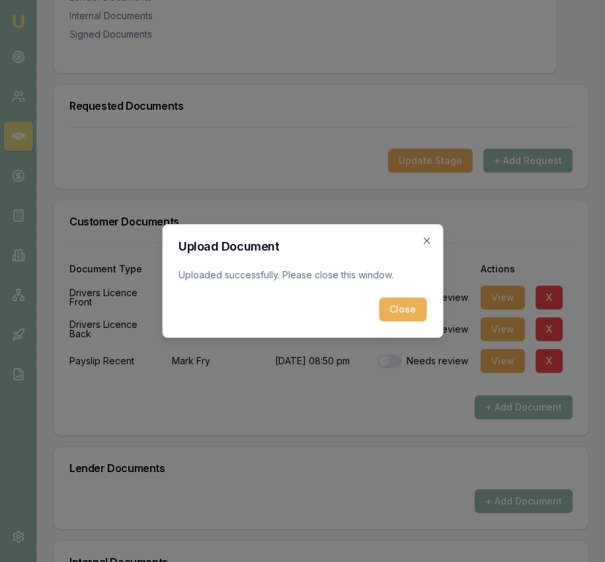
click at [391, 315] on button "Close" at bounding box center [403, 309] width 48 height 24
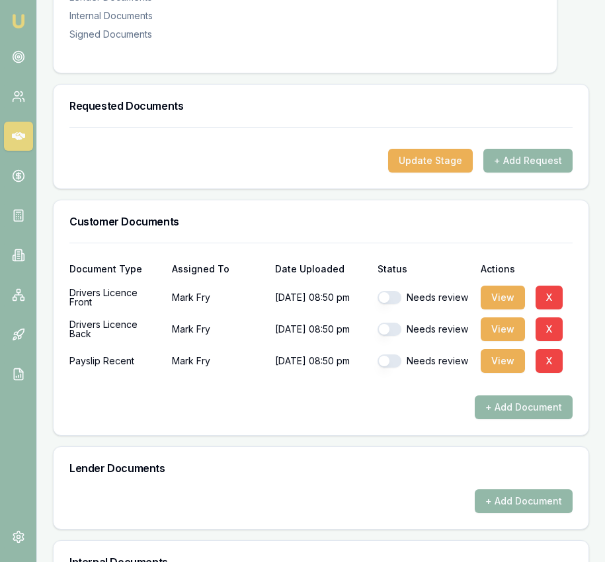
scroll to position [331, 0]
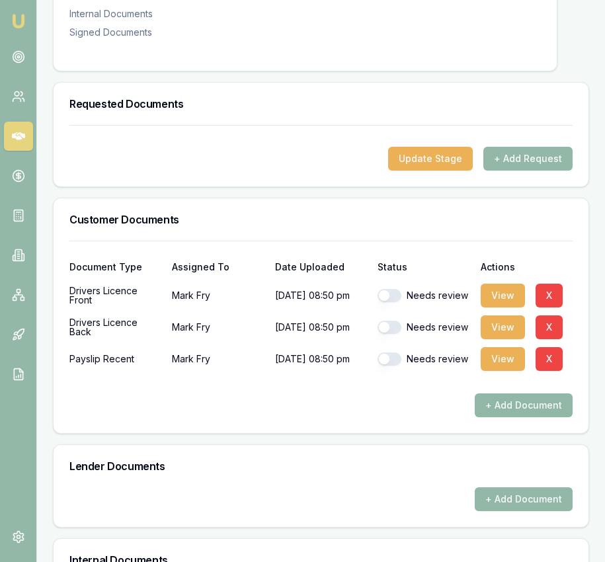
click at [486, 393] on button "+ Add Document" at bounding box center [523, 405] width 98 height 24
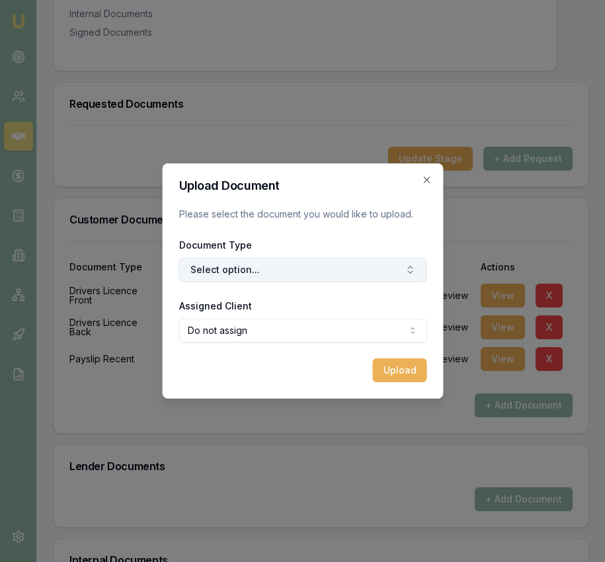
click at [313, 263] on button "Select option..." at bounding box center [302, 270] width 248 height 24
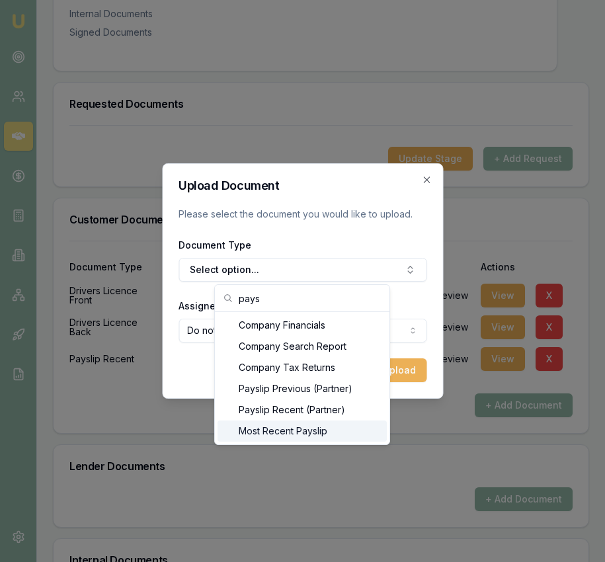
type input "pays"
click at [352, 430] on div "Most Recent Payslip" at bounding box center [301, 430] width 169 height 21
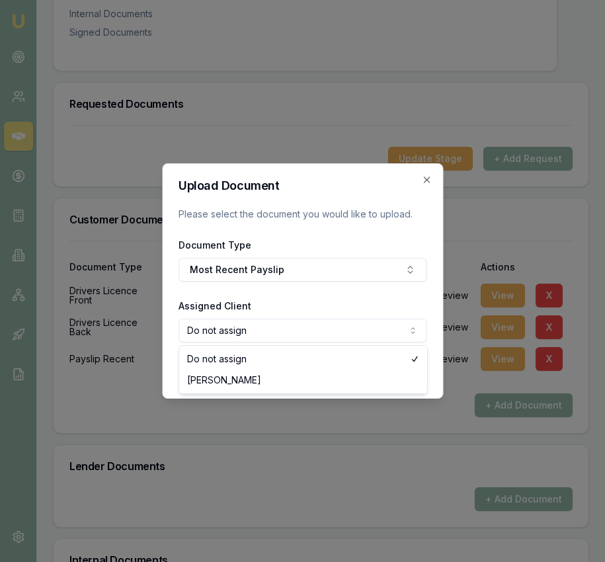
select select "U-2TSQ7P5LY6"
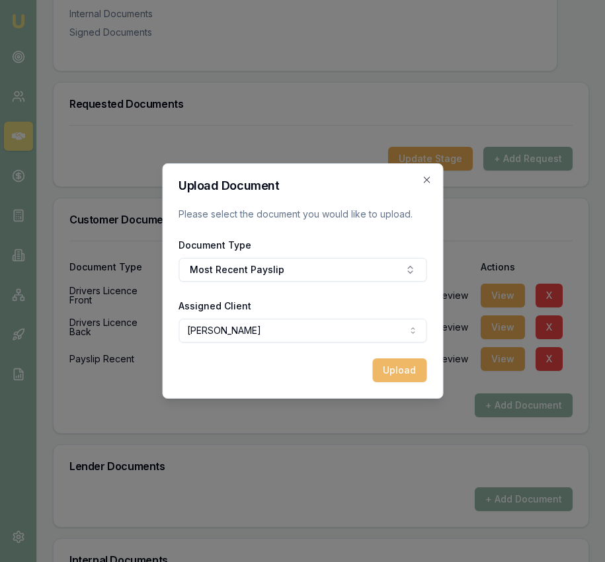
click at [403, 371] on button "Upload" at bounding box center [399, 370] width 54 height 24
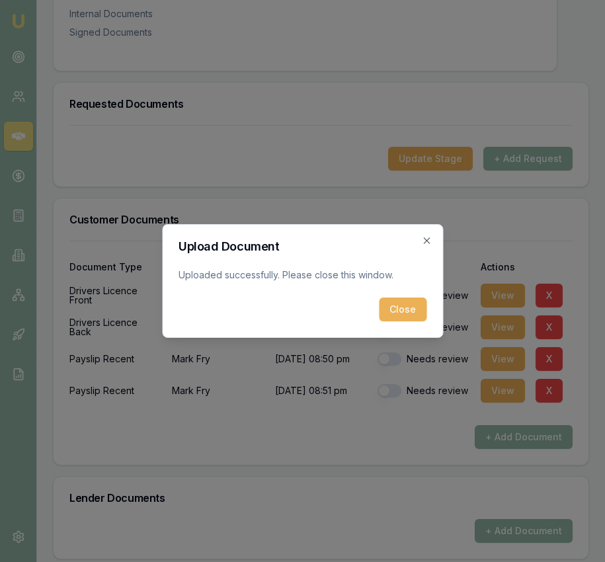
drag, startPoint x: 397, startPoint y: 317, endPoint x: 416, endPoint y: 340, distance: 30.5
click at [397, 317] on button "Close" at bounding box center [403, 309] width 48 height 24
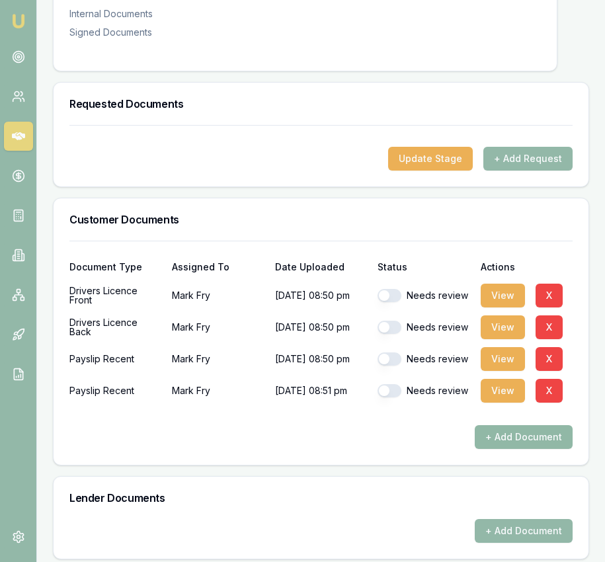
click at [495, 426] on button "+ Add Document" at bounding box center [523, 437] width 98 height 24
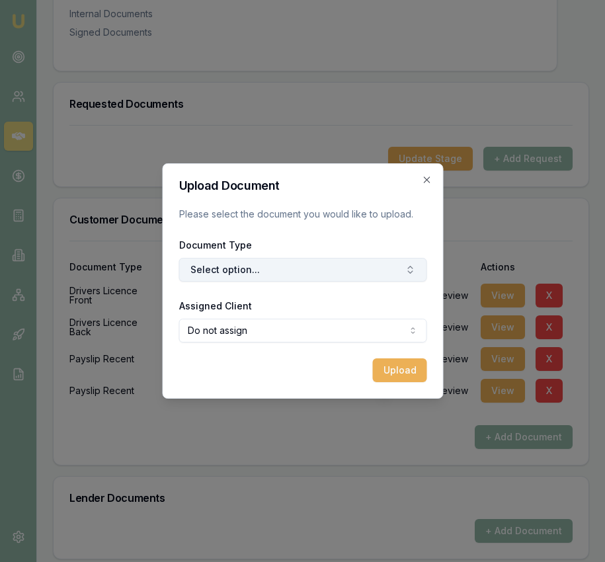
click at [271, 271] on button "Select option..." at bounding box center [302, 270] width 248 height 24
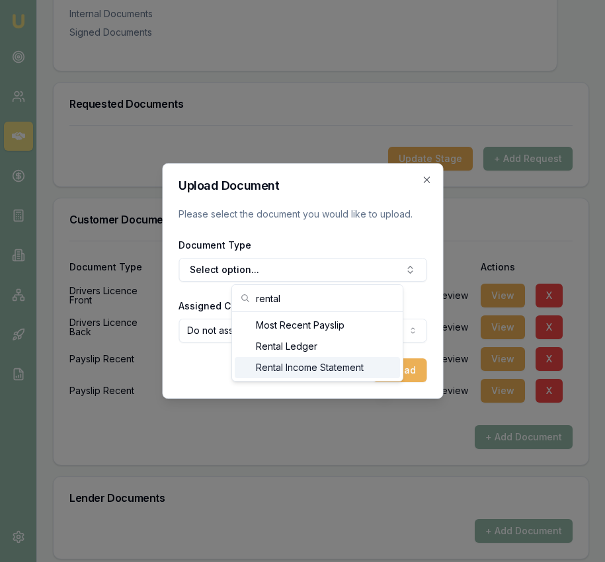
type input "rental"
click at [280, 362] on div "Rental Income Statement" at bounding box center [317, 367] width 165 height 21
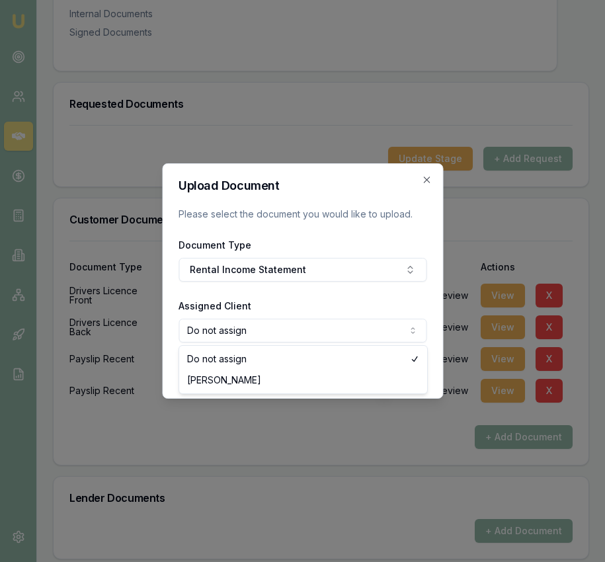
select select "U-2TSQ7P5LY6"
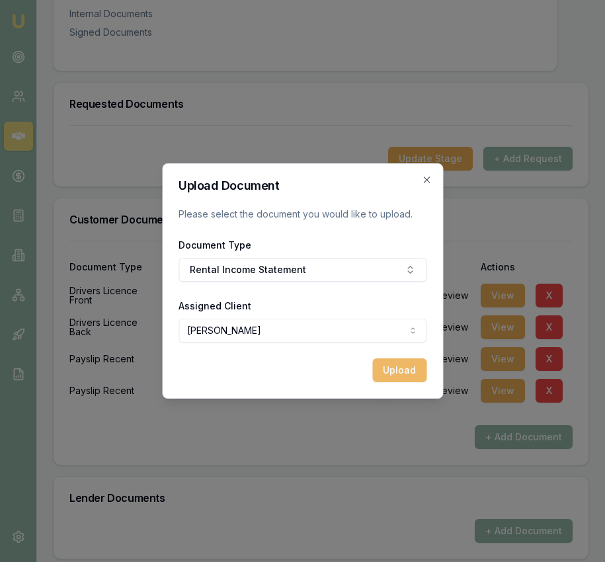
click at [400, 371] on button "Upload" at bounding box center [399, 370] width 54 height 24
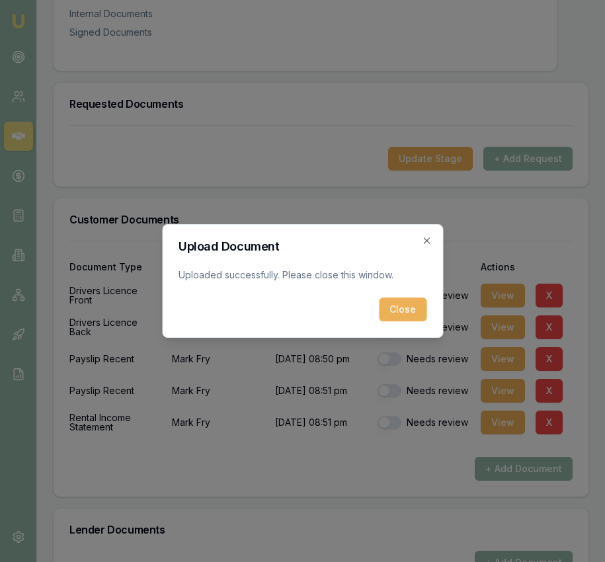
drag, startPoint x: 399, startPoint y: 310, endPoint x: 422, endPoint y: 342, distance: 38.9
click at [399, 310] on button "Close" at bounding box center [403, 309] width 48 height 24
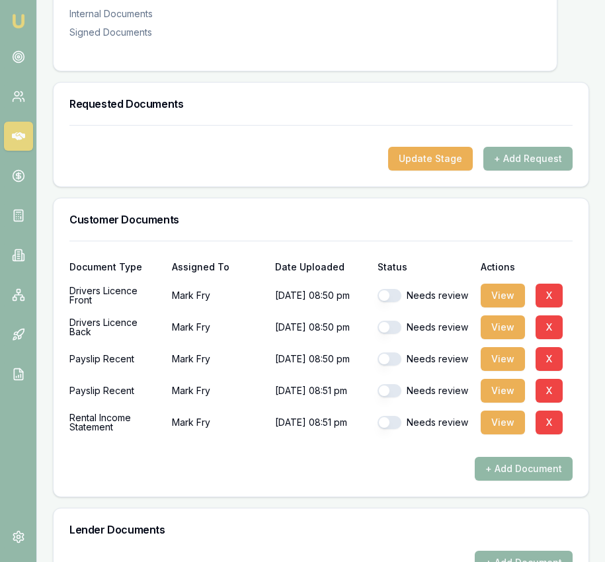
click at [509, 466] on button "+ Add Document" at bounding box center [523, 469] width 98 height 24
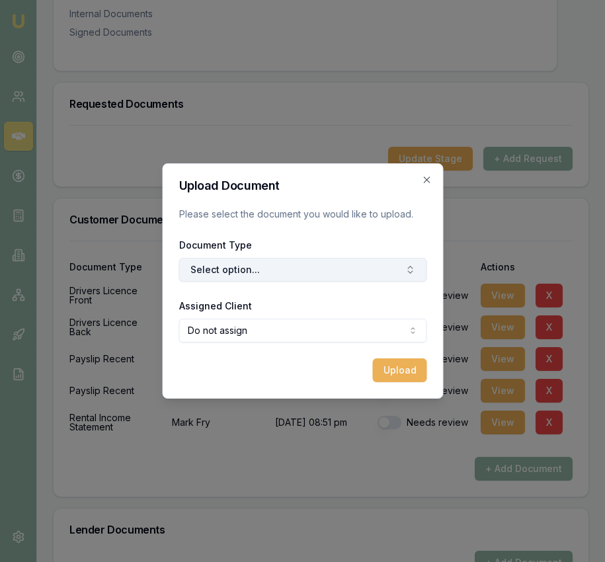
click at [289, 264] on button "Select option..." at bounding box center [302, 270] width 248 height 24
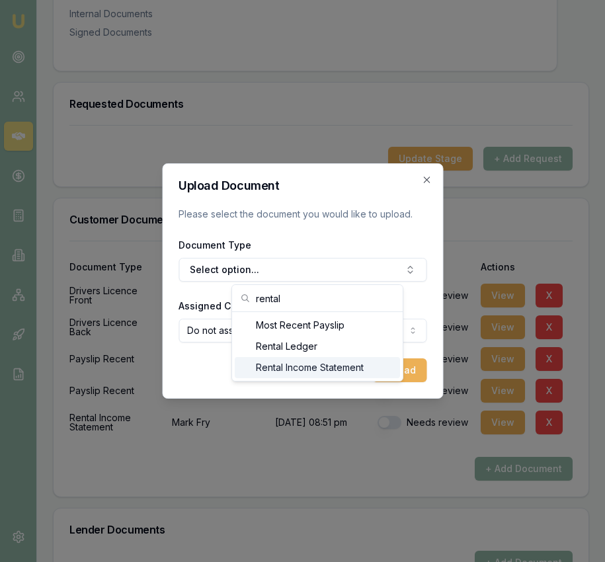
type input "rental"
click at [306, 365] on div "Rental Income Statement" at bounding box center [317, 367] width 165 height 21
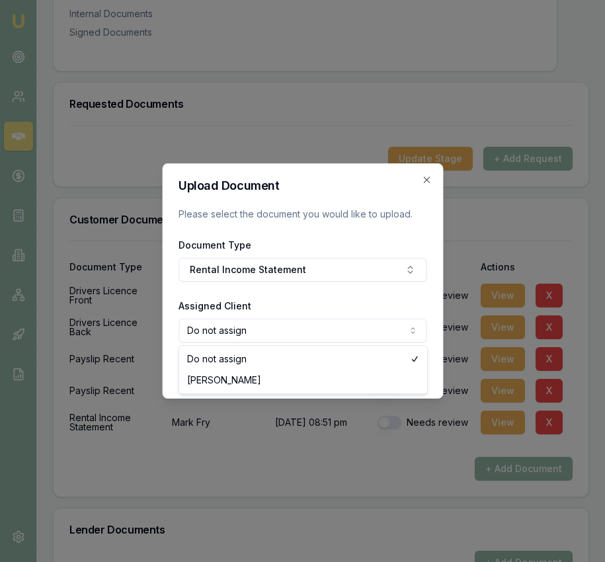
select select "U-2TSQ7P5LY6"
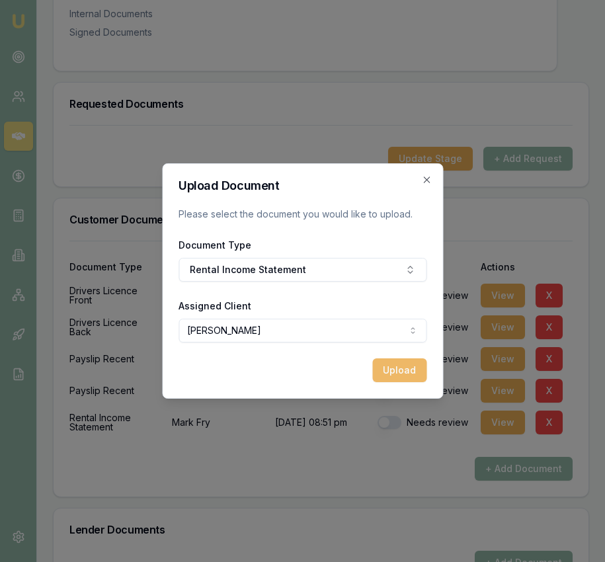
click at [400, 381] on button "Upload" at bounding box center [399, 370] width 54 height 24
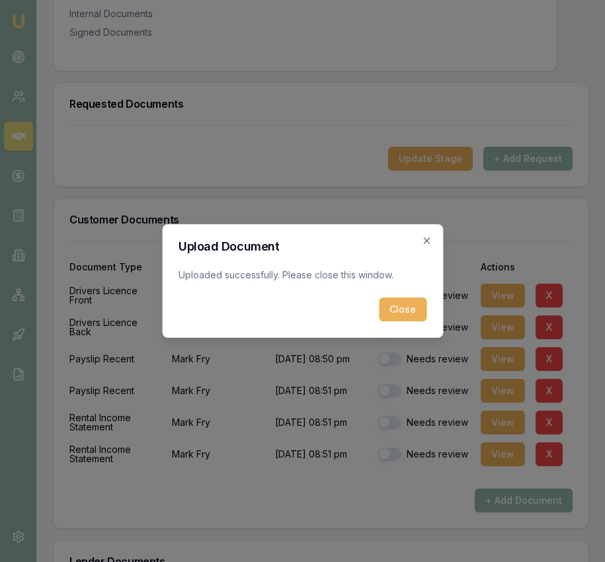
click at [405, 311] on button "Close" at bounding box center [403, 309] width 48 height 24
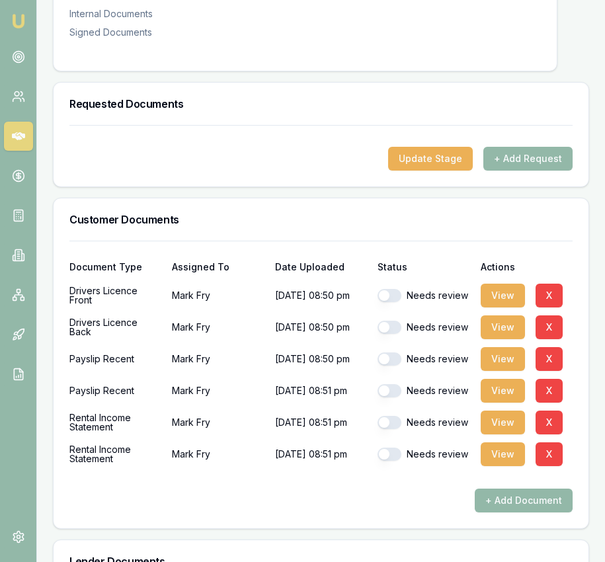
click at [394, 447] on button "button" at bounding box center [389, 453] width 24 height 13
checkbox input "true"
click at [395, 416] on button "button" at bounding box center [389, 422] width 24 height 13
checkbox input "true"
click at [392, 384] on button "button" at bounding box center [389, 390] width 24 height 13
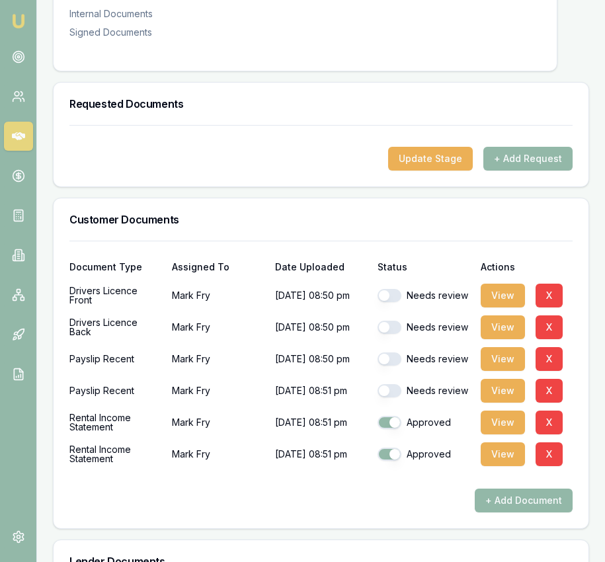
checkbox input "true"
click at [391, 352] on button "button" at bounding box center [389, 358] width 24 height 13
checkbox input "true"
click at [391, 321] on button "button" at bounding box center [389, 327] width 24 height 13
checkbox input "true"
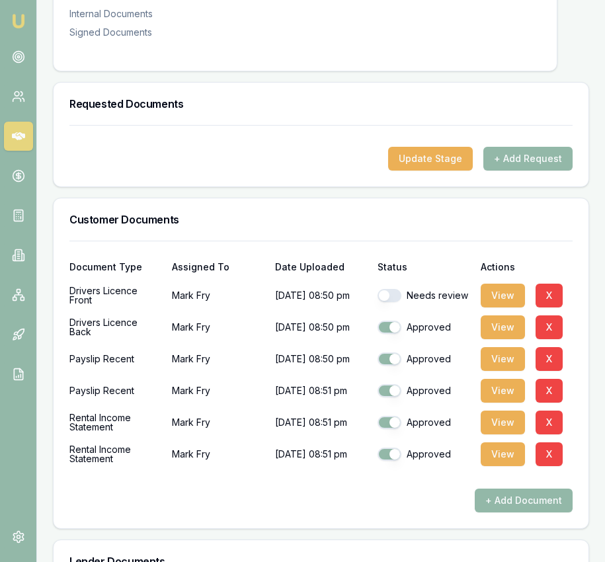
click at [390, 289] on button "button" at bounding box center [389, 295] width 24 height 13
checkbox input "true"
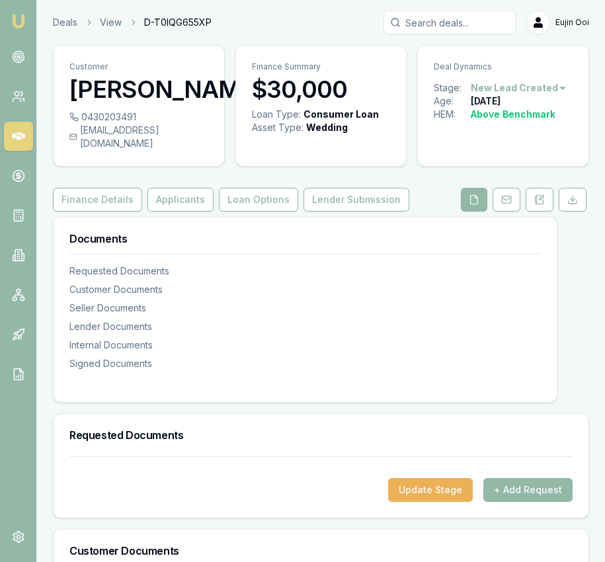
scroll to position [577, 0]
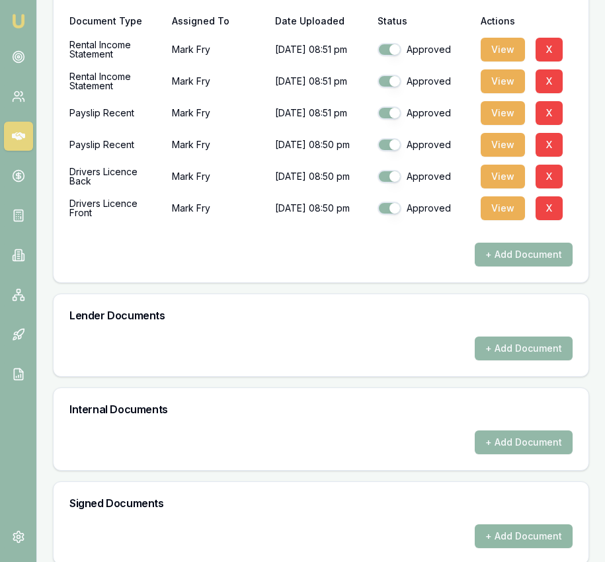
click at [521, 530] on button "+ Add Document" at bounding box center [523, 536] width 98 height 24
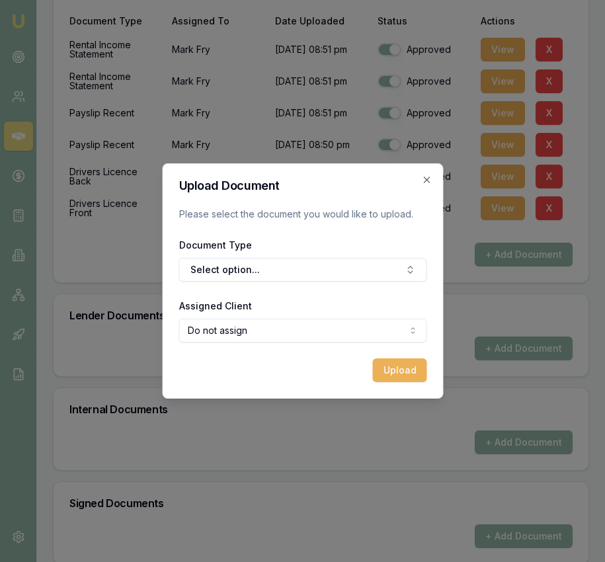
click at [321, 256] on div "Document Type Select option..." at bounding box center [302, 259] width 248 height 45
click at [319, 276] on button "Select option..." at bounding box center [302, 270] width 248 height 24
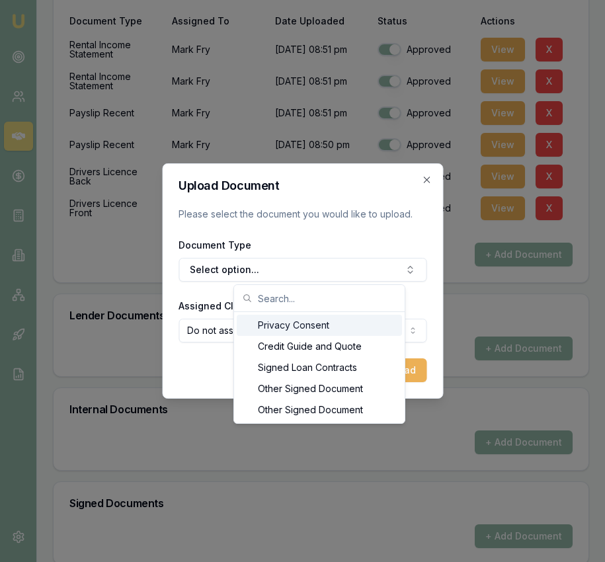
click at [322, 329] on div "Privacy Consent" at bounding box center [319, 325] width 165 height 21
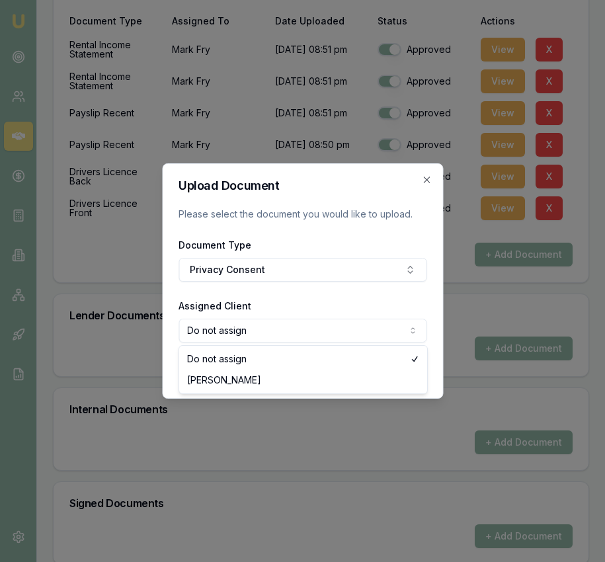
select select "U-2TSQ7P5LY6"
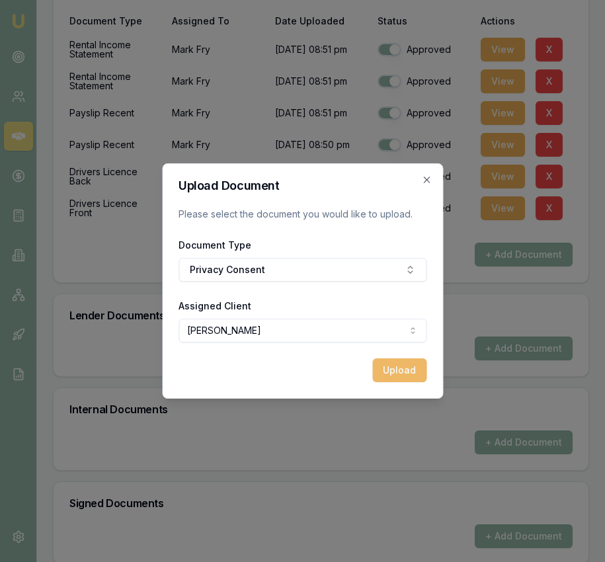
click at [402, 372] on button "Upload" at bounding box center [399, 370] width 54 height 24
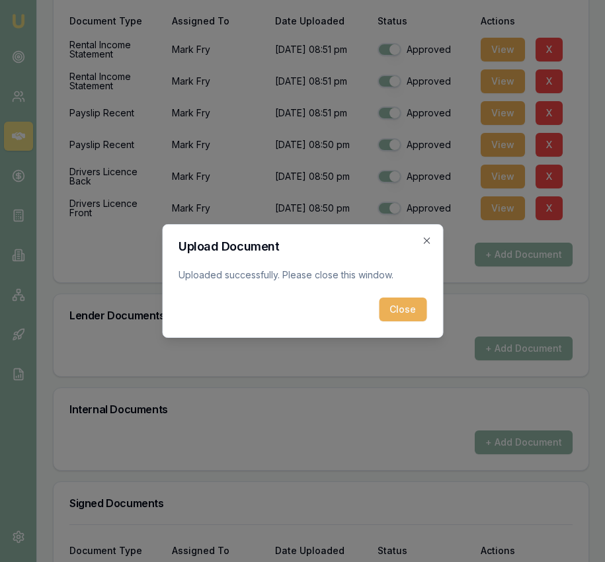
click at [403, 297] on button "Close" at bounding box center [403, 309] width 48 height 24
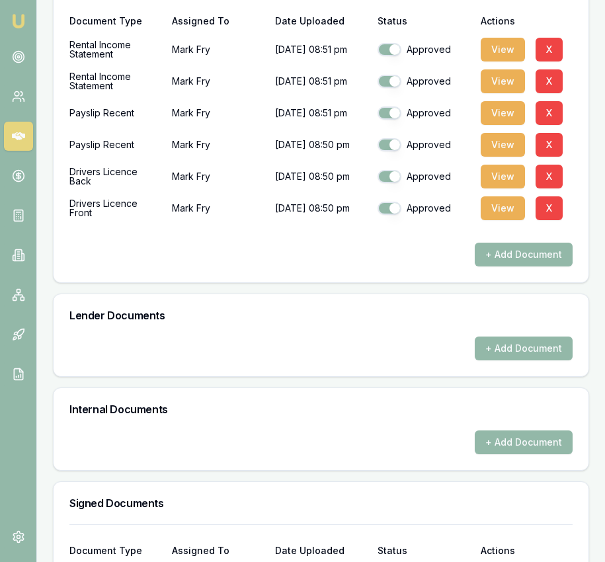
scroll to position [666, 0]
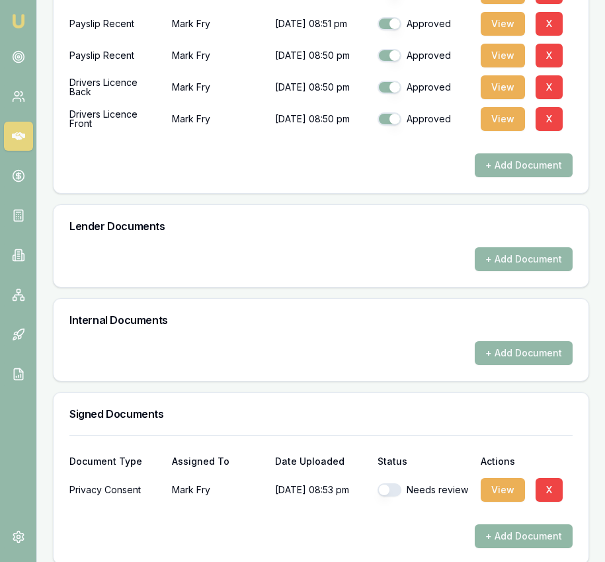
click at [488, 524] on button "+ Add Document" at bounding box center [523, 536] width 98 height 24
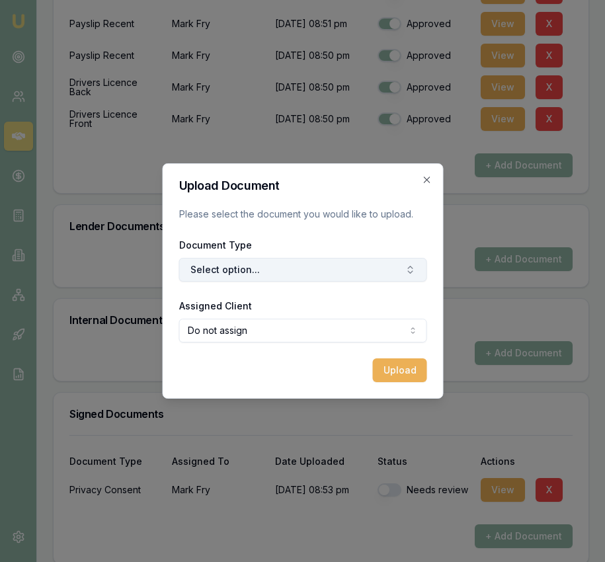
click at [282, 269] on button "Select option..." at bounding box center [302, 270] width 248 height 24
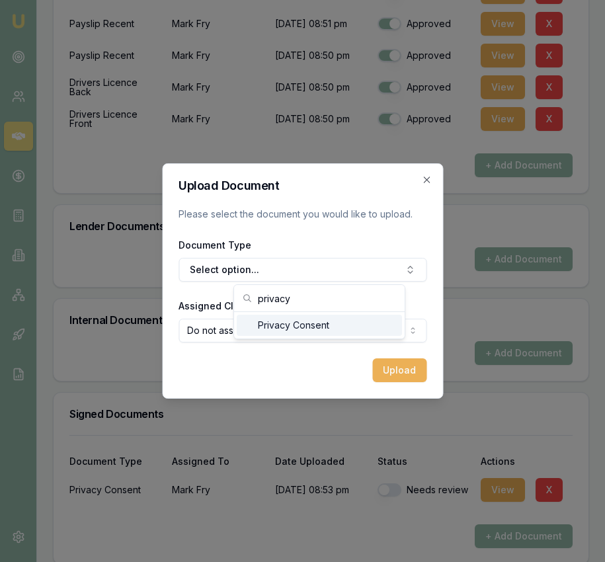
type input "privacy"
click at [290, 330] on div "Privacy Consent" at bounding box center [319, 325] width 165 height 21
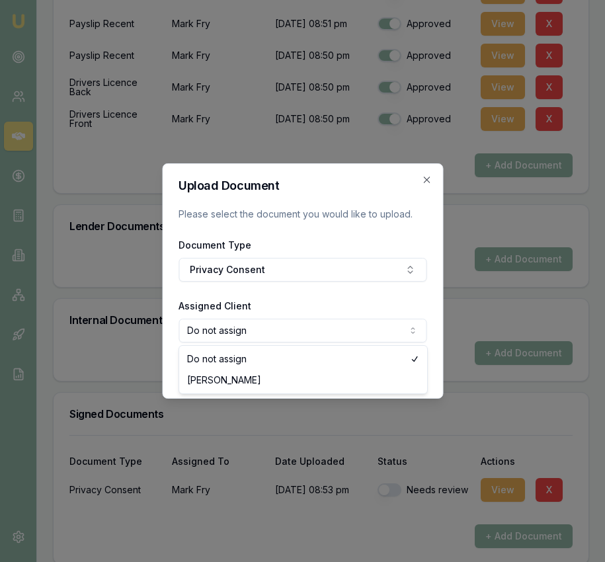
select select "U-2TSQ7P5LY6"
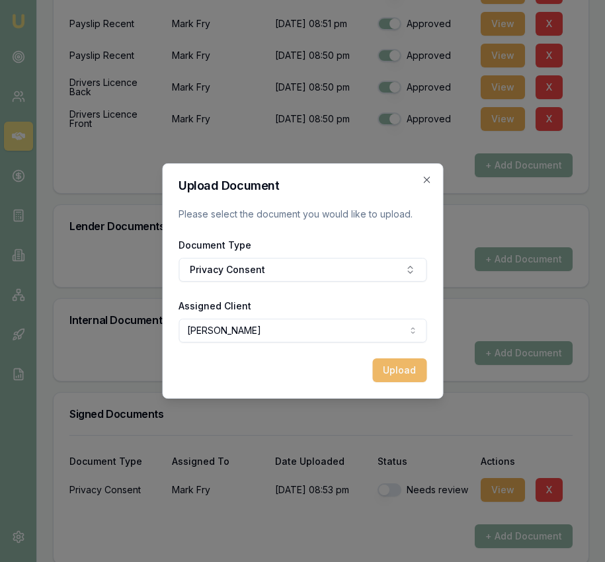
click at [400, 375] on button "Upload" at bounding box center [399, 370] width 54 height 24
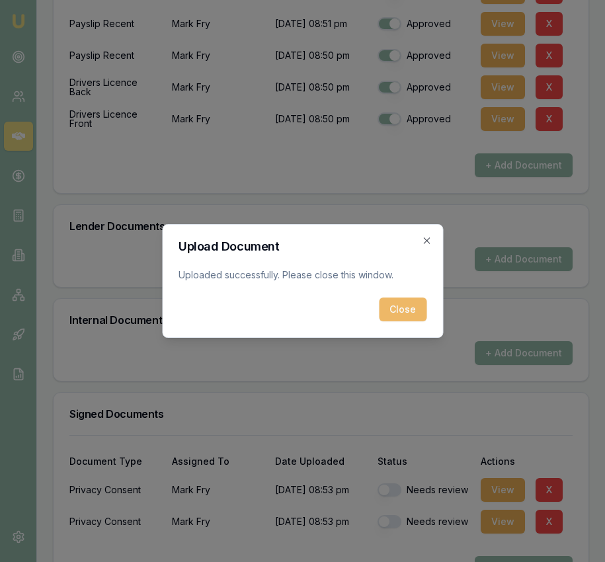
click at [412, 307] on button "Close" at bounding box center [403, 309] width 48 height 24
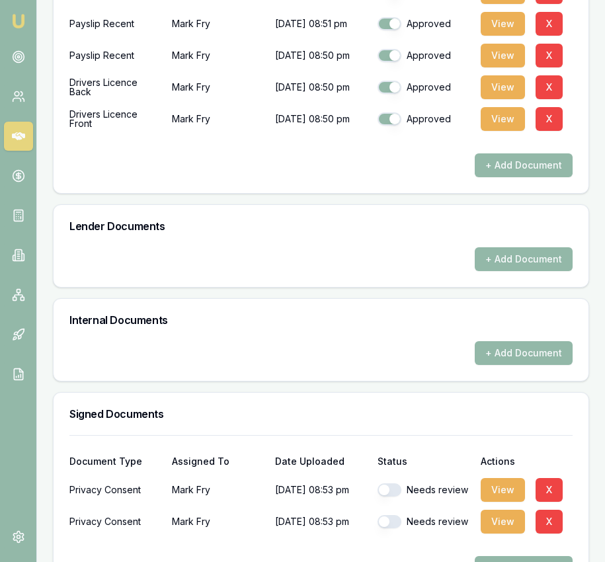
scroll to position [698, 0]
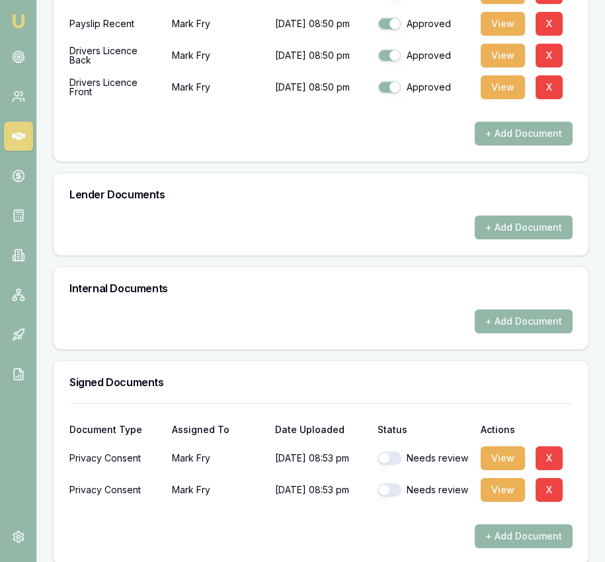
click at [390, 451] on button "button" at bounding box center [389, 457] width 24 height 13
checkbox input "true"
drag, startPoint x: 396, startPoint y: 478, endPoint x: 422, endPoint y: 496, distance: 32.3
click at [396, 483] on button "button" at bounding box center [389, 489] width 24 height 13
checkbox input "true"
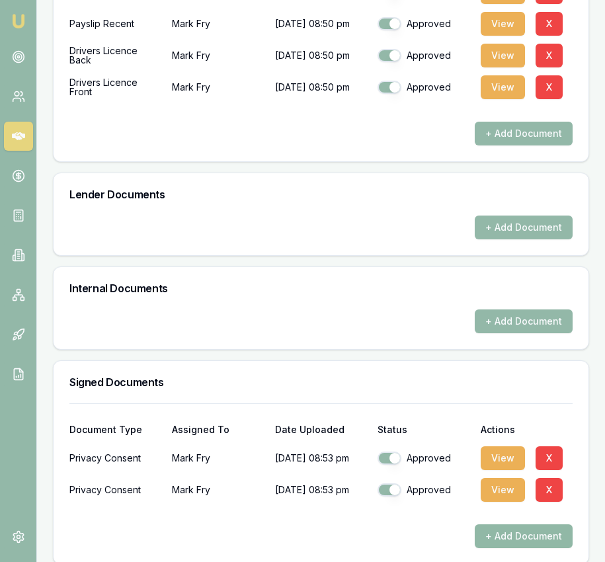
click at [489, 524] on button "+ Add Document" at bounding box center [523, 536] width 98 height 24
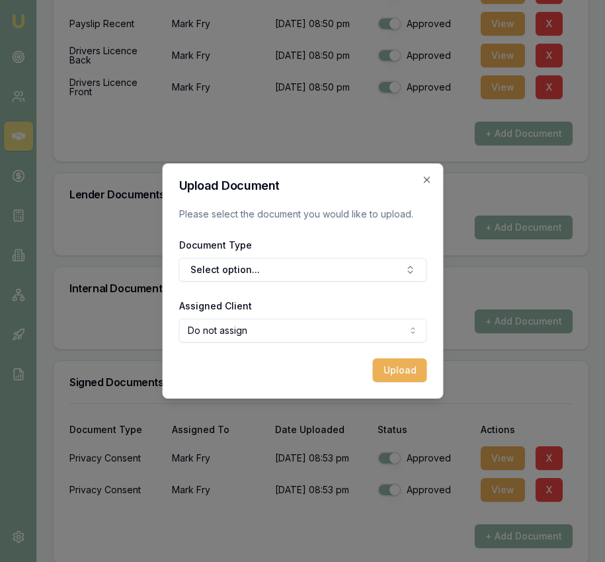
click at [305, 255] on div "Document Type Select option..." at bounding box center [302, 259] width 248 height 45
click at [307, 279] on button "Select option..." at bounding box center [302, 270] width 248 height 24
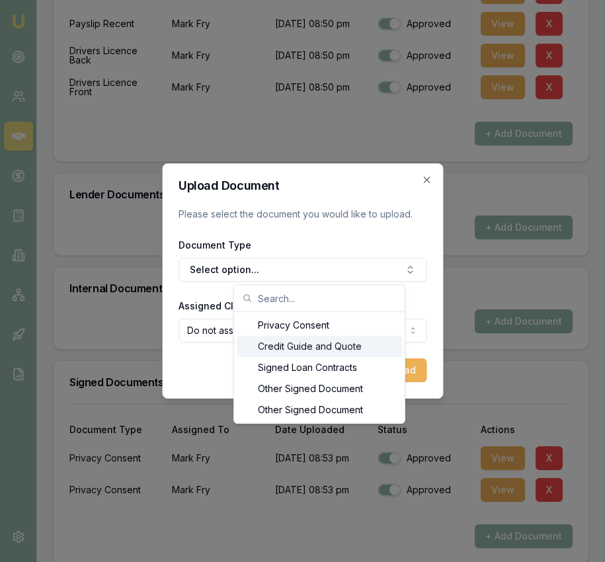
click at [323, 342] on div "Credit Guide and Quote" at bounding box center [319, 346] width 165 height 21
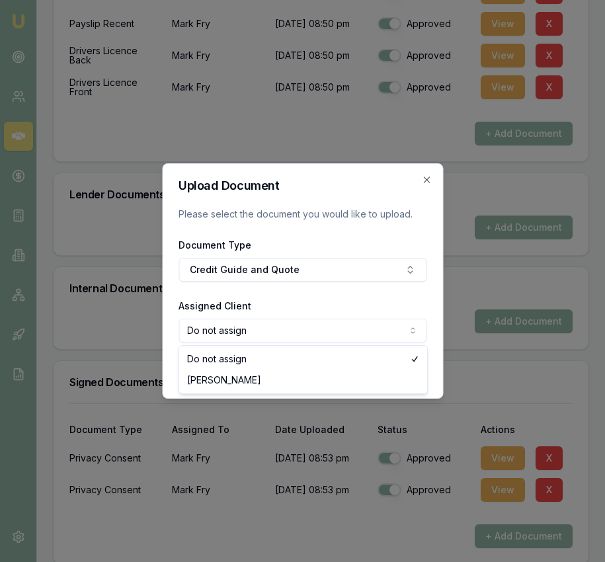
select select "U-2TSQ7P5LY6"
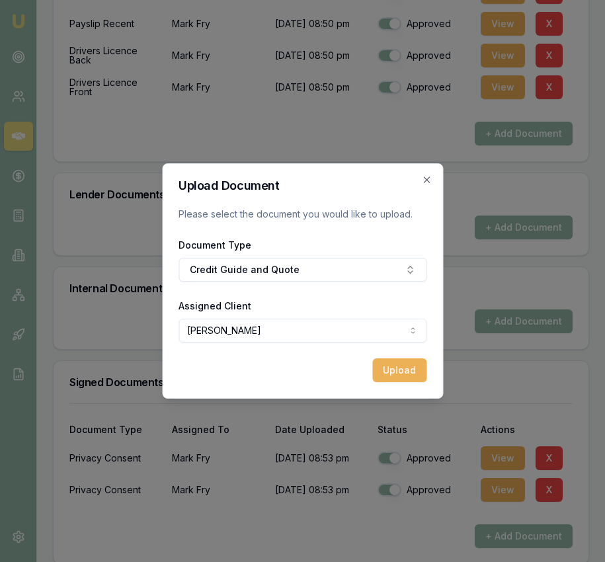
click at [404, 369] on button "Upload" at bounding box center [399, 370] width 54 height 24
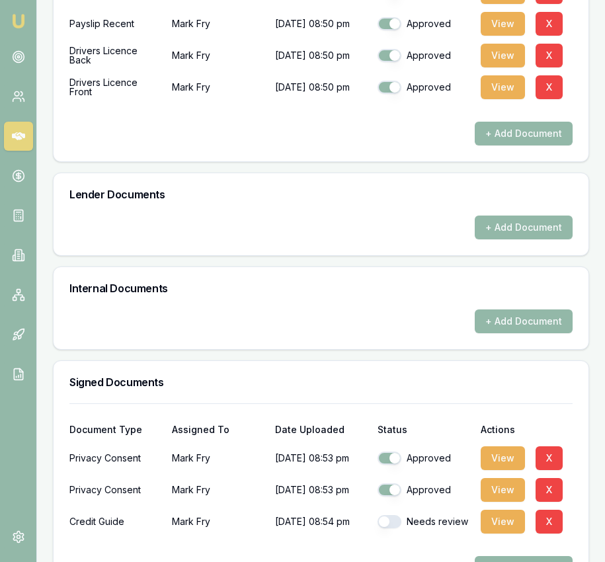
click at [395, 515] on button "button" at bounding box center [389, 521] width 24 height 13
checkbox input "true"
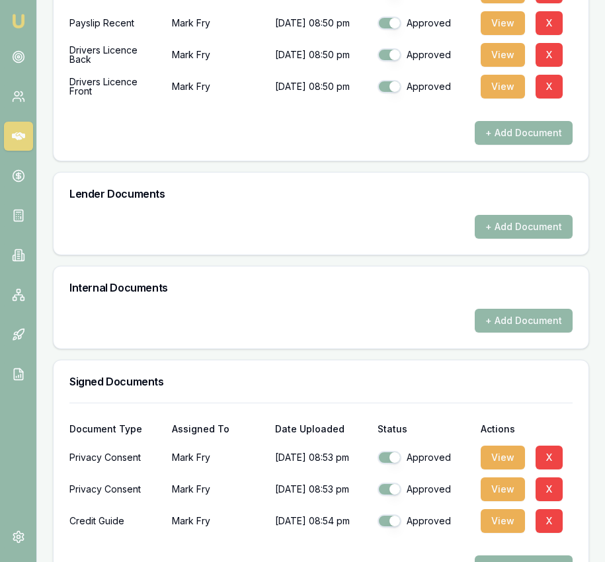
scroll to position [730, 0]
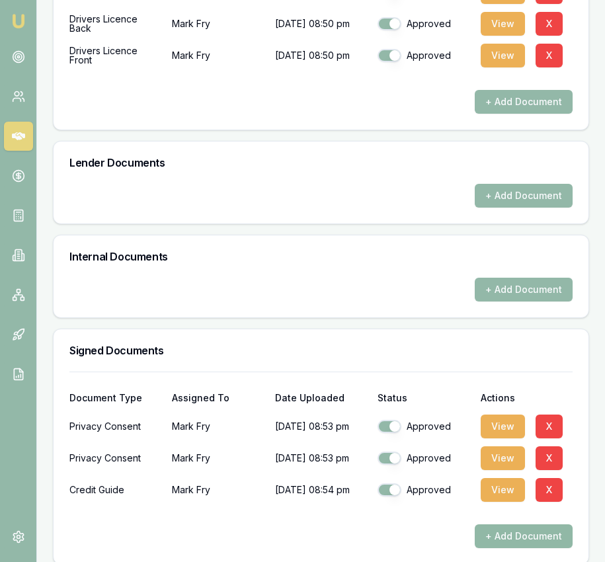
click at [517, 527] on button "+ Add Document" at bounding box center [523, 536] width 98 height 24
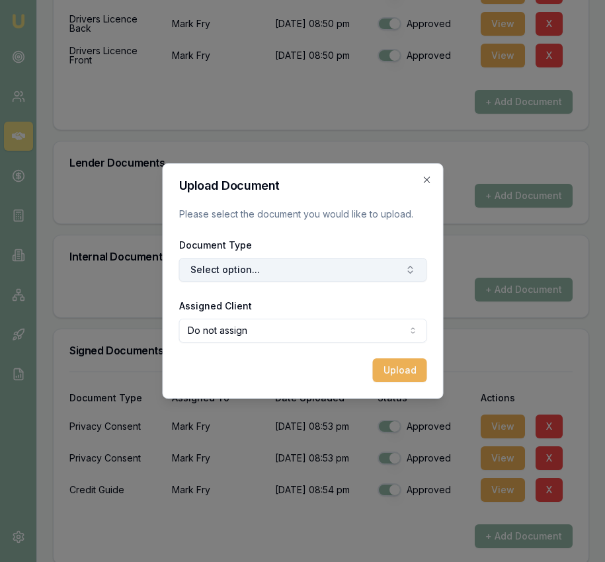
click at [328, 276] on button "Select option..." at bounding box center [302, 270] width 248 height 24
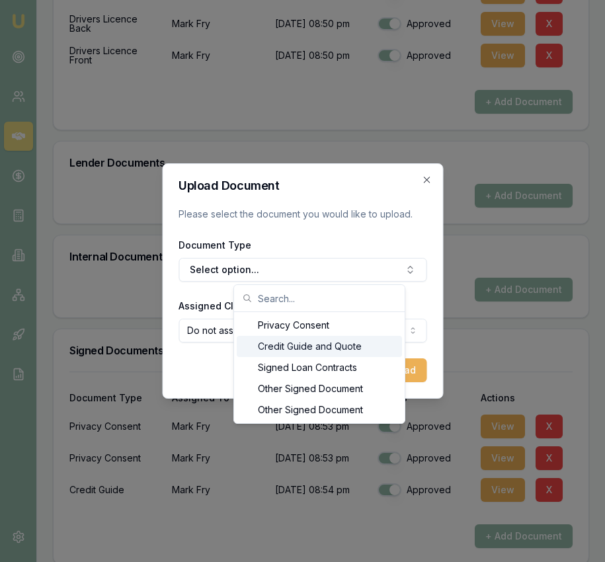
click at [319, 350] on div "Credit Guide and Quote" at bounding box center [319, 346] width 165 height 21
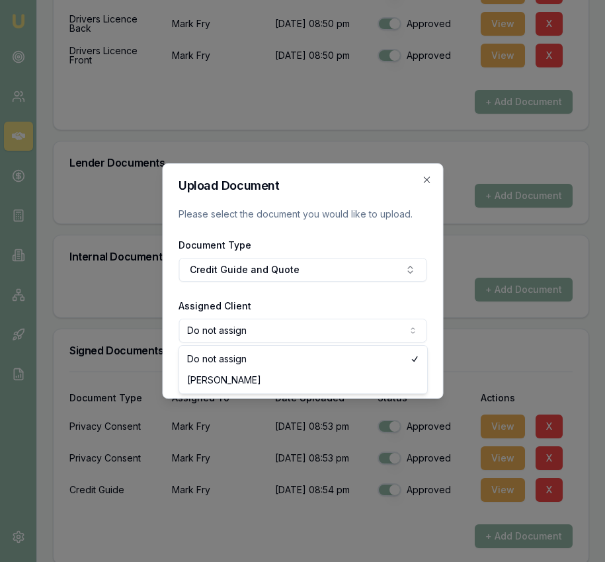
select select "U-2TSQ7P5LY6"
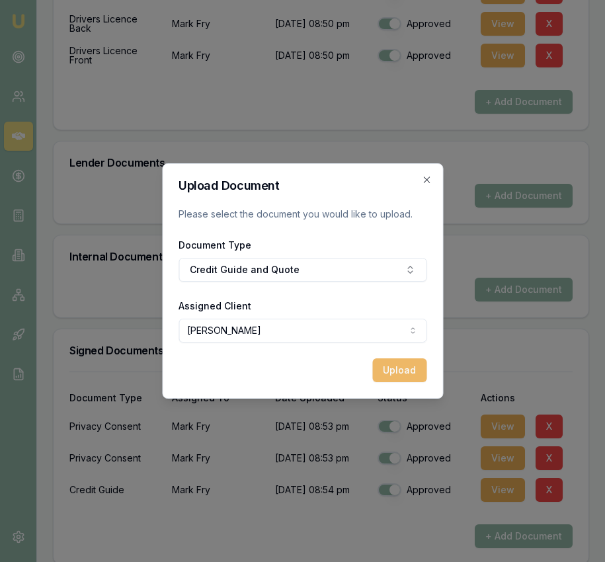
click at [409, 381] on button "Upload" at bounding box center [399, 370] width 54 height 24
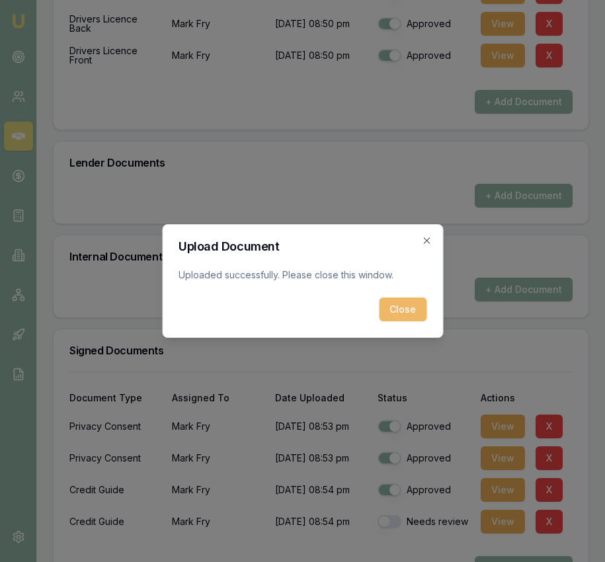
click at [405, 319] on button "Close" at bounding box center [403, 309] width 48 height 24
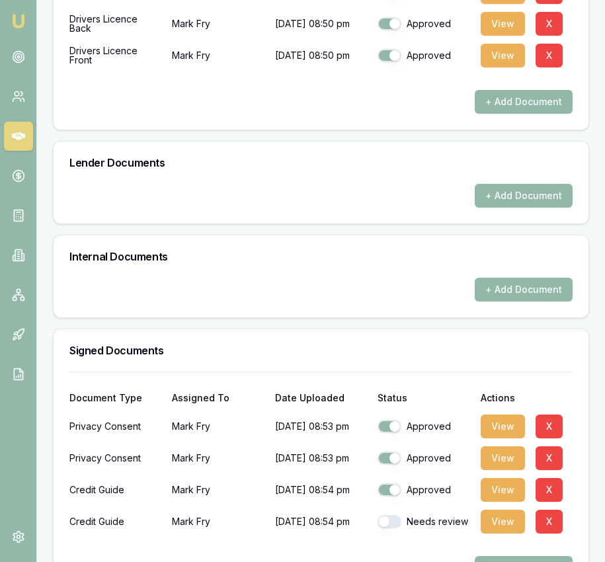
click at [402, 515] on div "Needs review" at bounding box center [423, 521] width 92 height 13
click at [393, 515] on button "button" at bounding box center [389, 521] width 24 height 13
checkbox input "true"
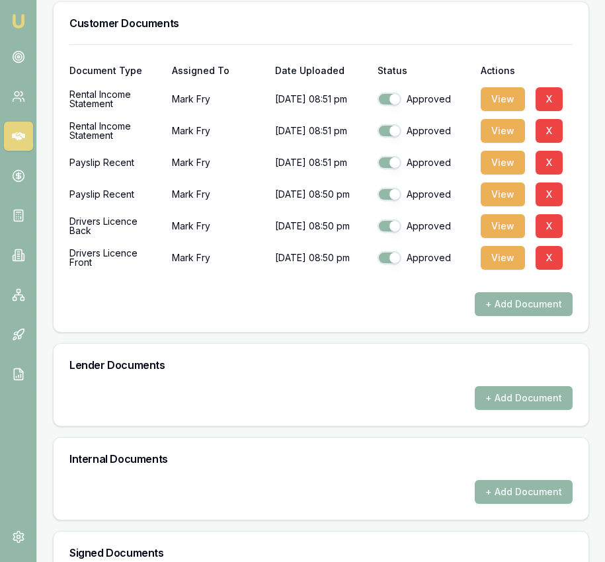
scroll to position [0, 0]
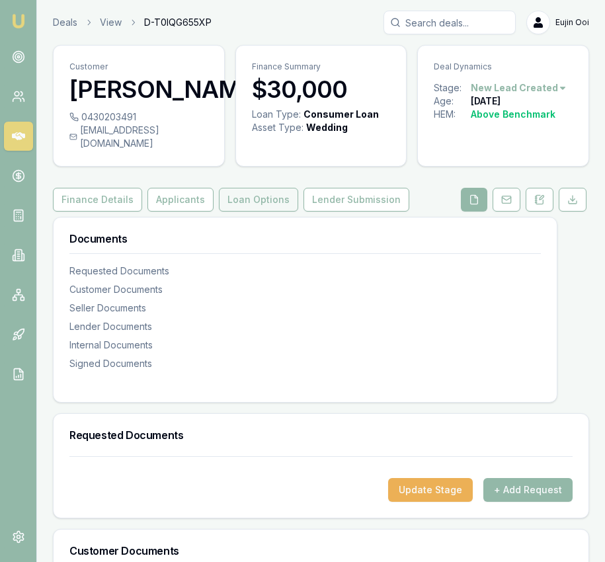
click at [262, 188] on button "Loan Options" at bounding box center [258, 200] width 79 height 24
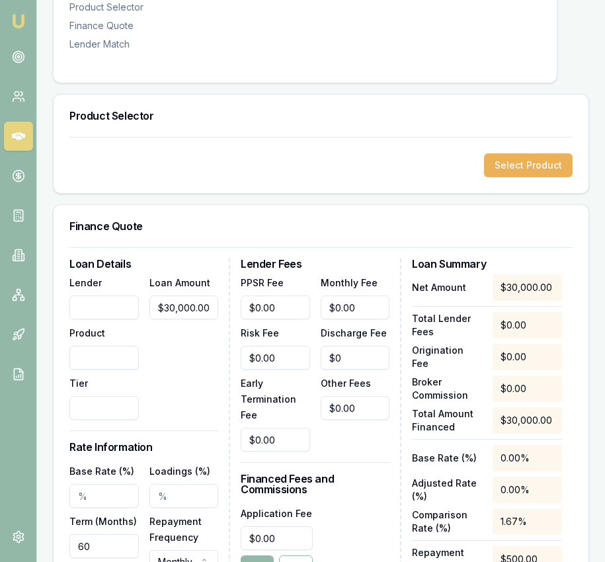
scroll to position [269, 0]
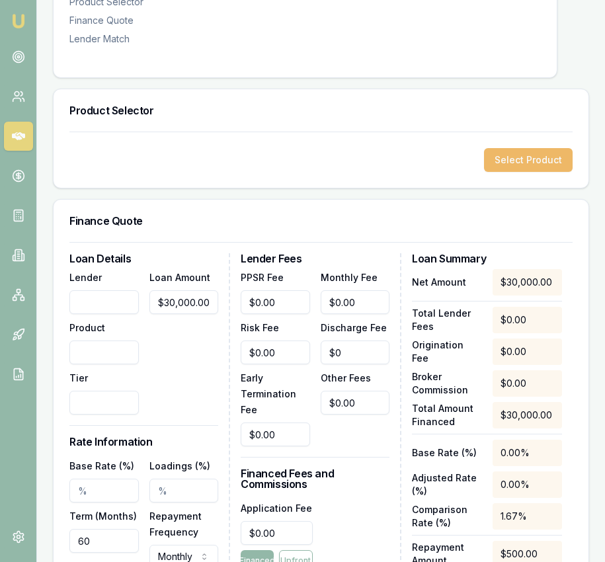
click at [547, 148] on button "Select Product" at bounding box center [528, 160] width 89 height 24
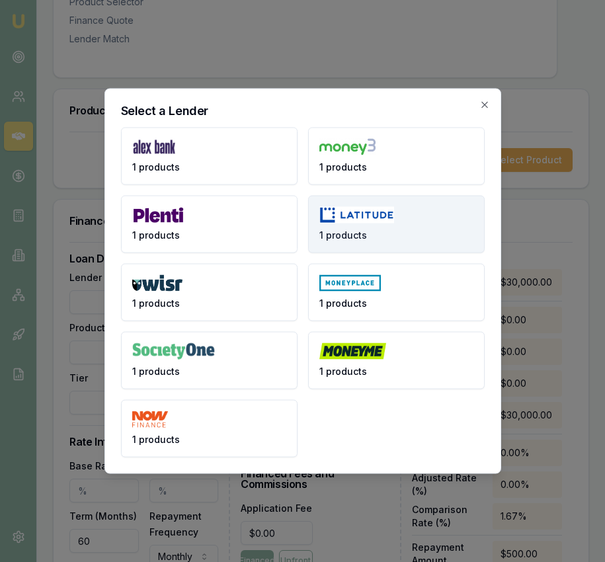
click at [367, 225] on button "1 products" at bounding box center [396, 224] width 176 height 57
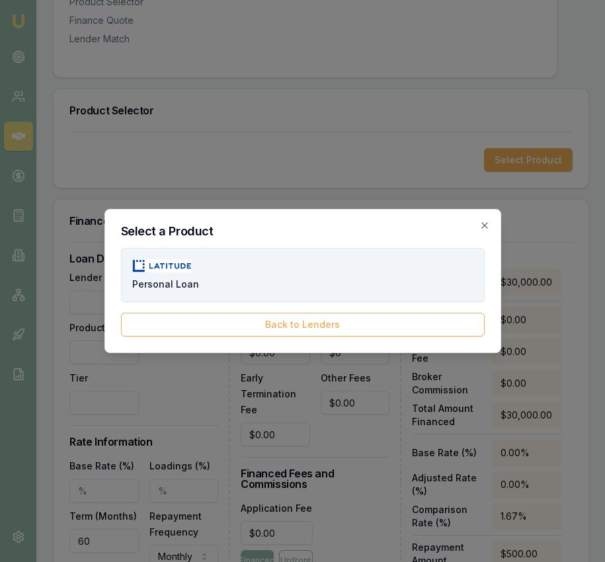
click at [295, 282] on button "Personal Loan" at bounding box center [302, 275] width 363 height 54
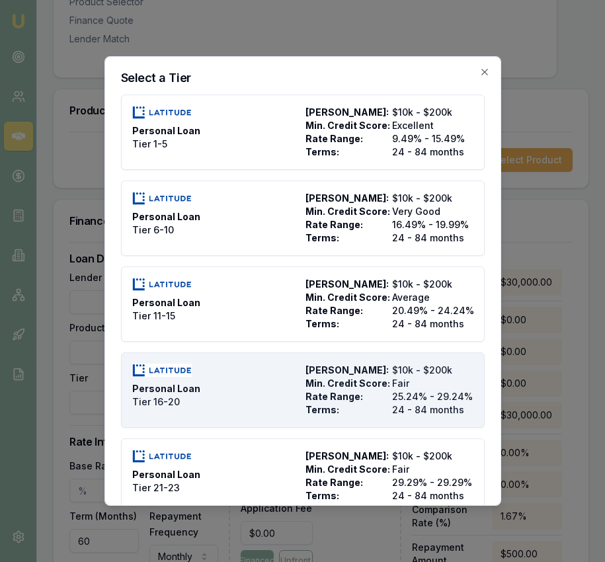
scroll to position [59, 0]
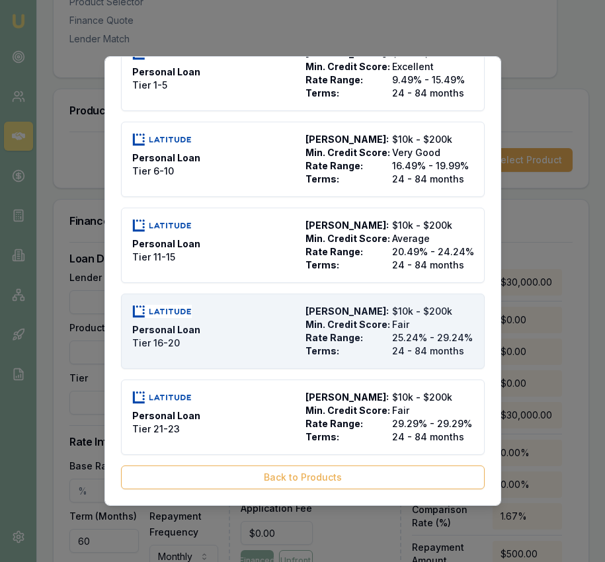
click at [303, 335] on div "Personal Loan Tier 16-20 Max Loan Amount: $10k - $200k Min. Credit Score: Fair …" at bounding box center [302, 331] width 341 height 53
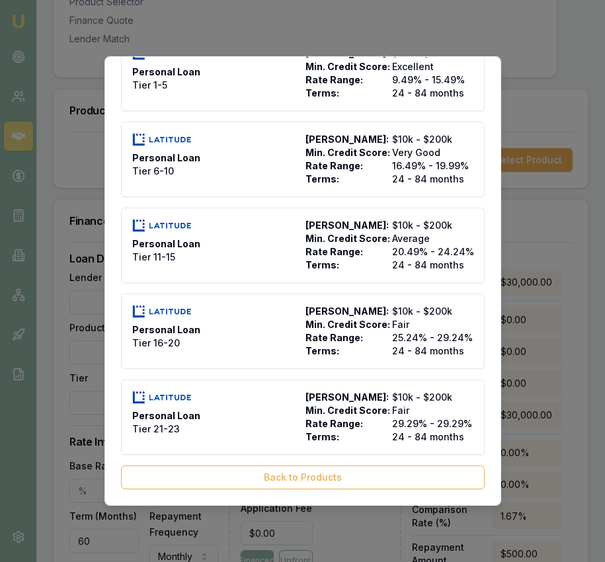
type input "Latitude"
type input "Personal Loan"
type input "Tier 16-20"
type input "25.24"
type input "24"
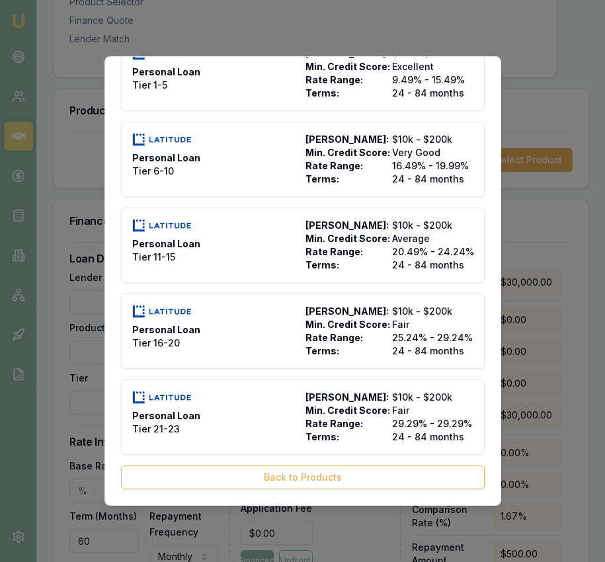
type input "2500"
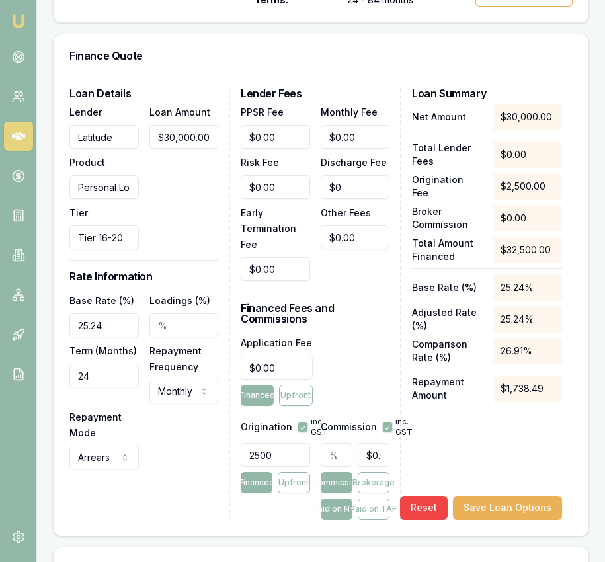
click at [119, 313] on input "25.24" at bounding box center [103, 325] width 69 height 24
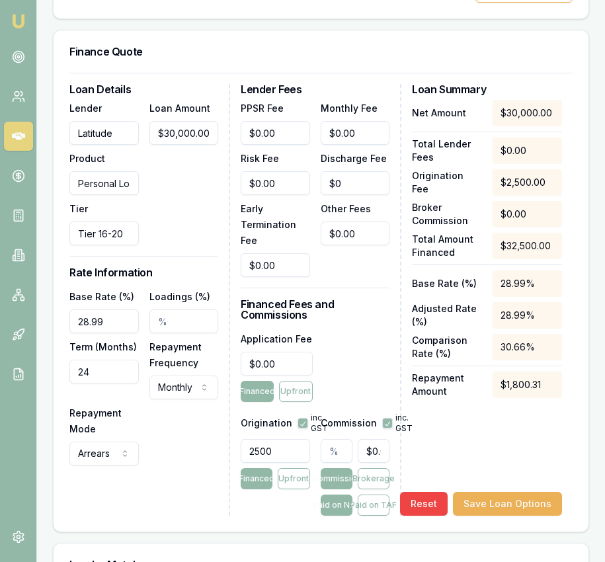
type input "28.99%"
click at [105, 359] on input "24" at bounding box center [103, 371] width 69 height 24
type input "084"
click at [280, 439] on input "2500" at bounding box center [275, 451] width 69 height 24
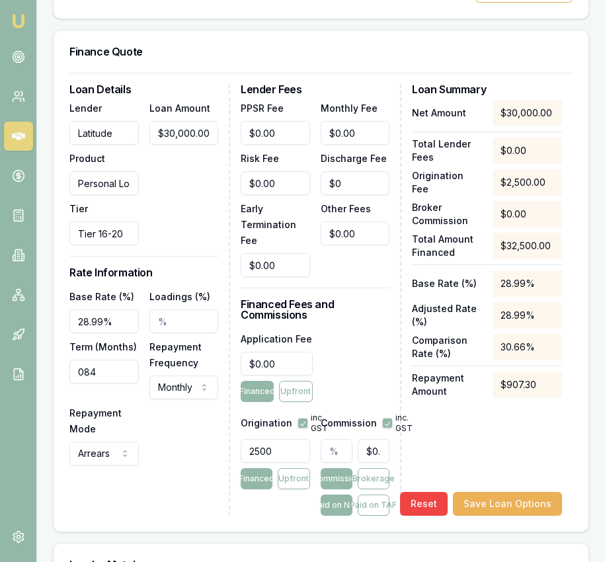
click at [280, 439] on input "2500" at bounding box center [275, 451] width 69 height 24
type input "2200"
type input "0"
type input "2200.00"
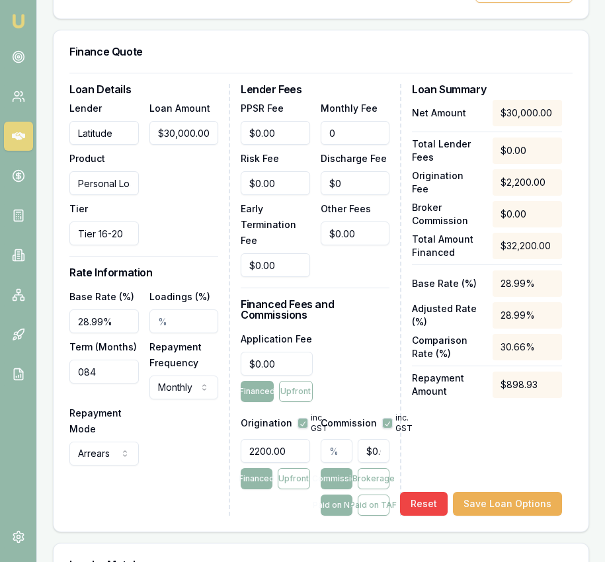
click at [363, 122] on input "0" at bounding box center [355, 133] width 69 height 24
type input "$13.00"
drag, startPoint x: 371, startPoint y: 491, endPoint x: 334, endPoint y: 467, distance: 43.4
click at [371, 494] on button "Paid on TAF" at bounding box center [374, 504] width 32 height 21
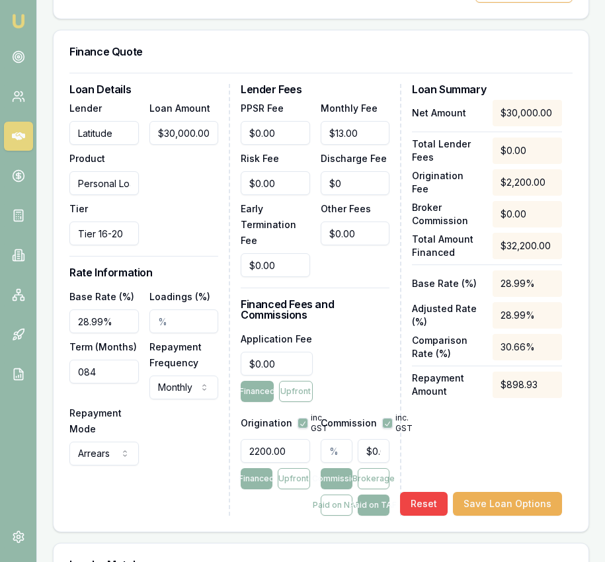
click at [329, 439] on input "text" at bounding box center [337, 451] width 32 height 24
type input "0"
click at [364, 439] on input "0" at bounding box center [374, 451] width 32 height 24
type input "0.062111801242236024"
type input "20"
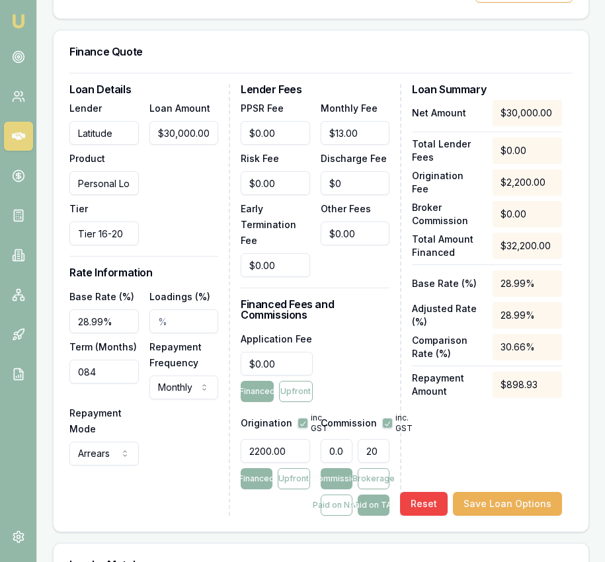
type input "0.006211180124223603"
type input "2.0"
type input "0.007453416149068323"
type input "2.40"
type input "0.00767080745341615"
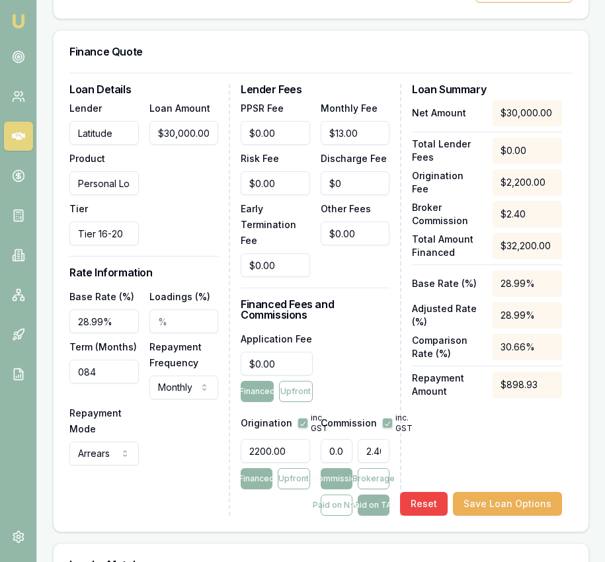
type input "2.470"
type input "0.007686335403726708"
type input "$2.48"
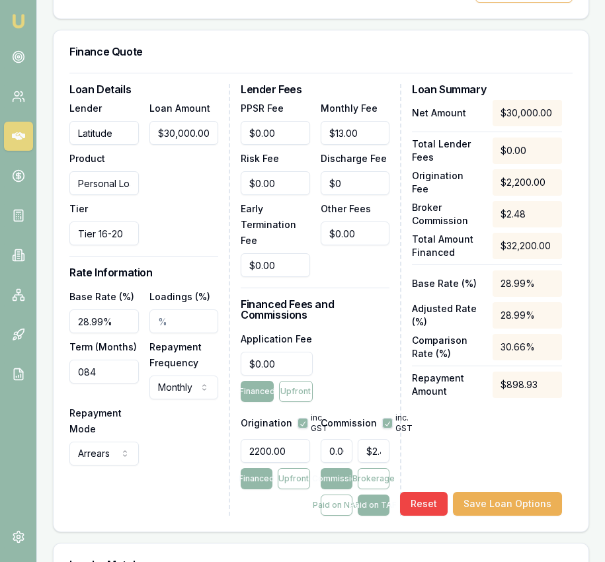
click at [468, 429] on div "Net Amount $30,000.00 Total Lender Fees $0.00 Origination Fee $2,200.00 Broker …" at bounding box center [487, 308] width 150 height 416
click at [342, 439] on input "0.007686335403726708" at bounding box center [337, 451] width 32 height 24
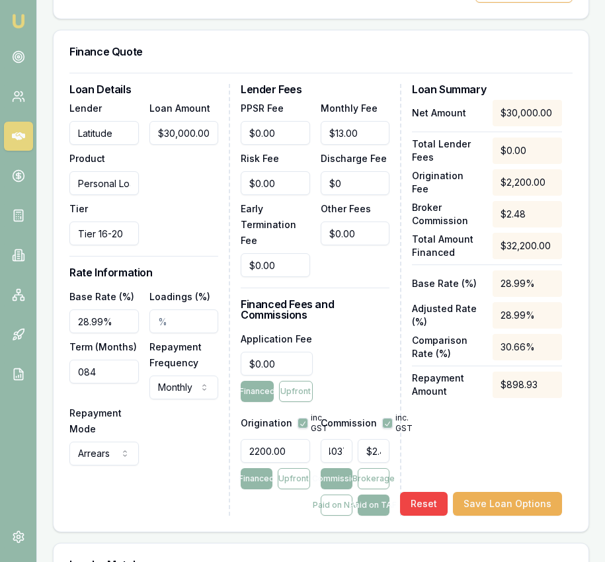
type input "$0.00"
type input "2"
type input "$644.00"
type input "2.4"
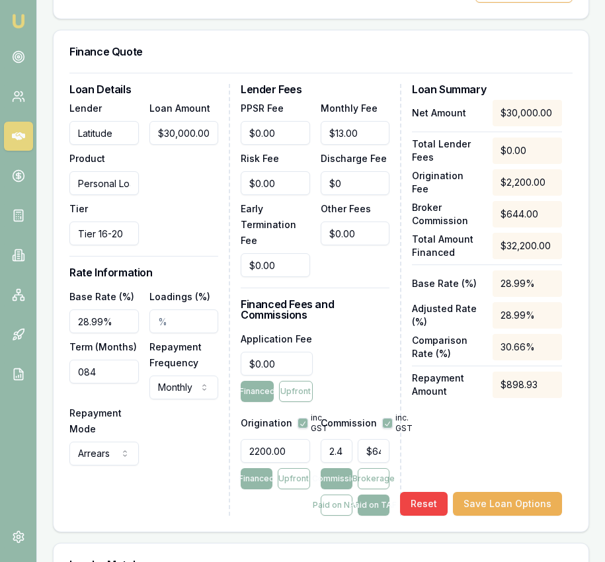
type input "$772.80"
type input "2.47"
type input "$795.34"
type input "2.475"
type input "$796.95"
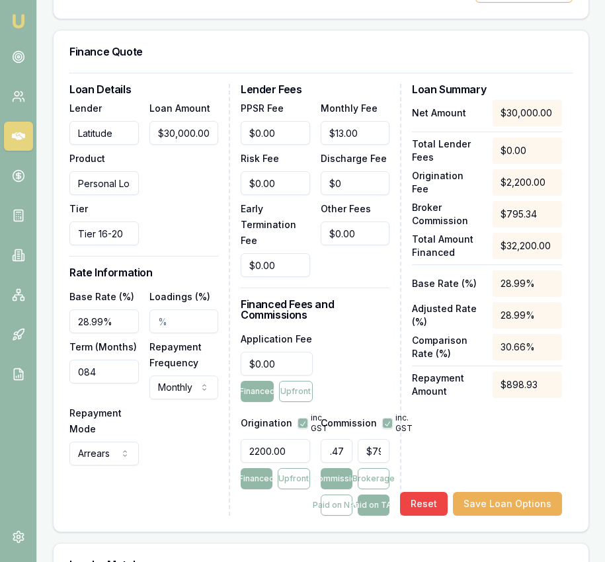
scroll to position [0, 10]
type input "2.48%"
click at [352, 338] on div "Application Fee $0.00 Financed Upfront" at bounding box center [315, 365] width 149 height 71
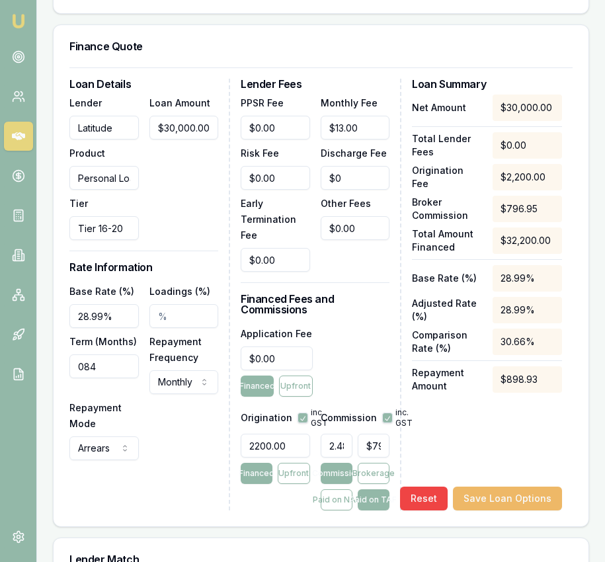
click at [503, 486] on button "Save Loan Options" at bounding box center [507, 498] width 109 height 24
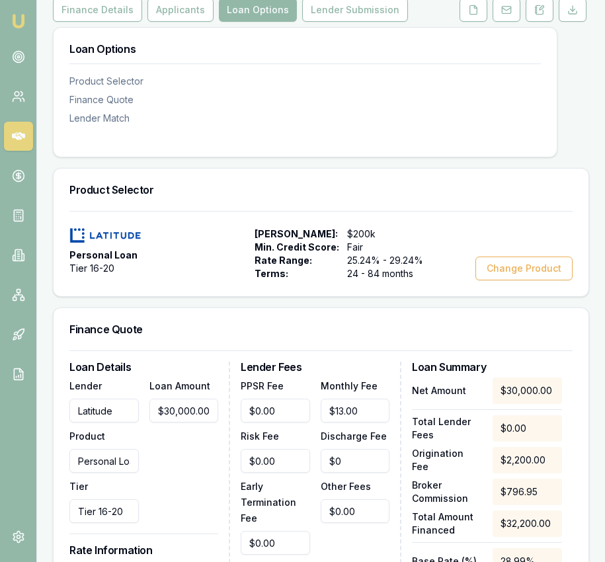
scroll to position [0, 0]
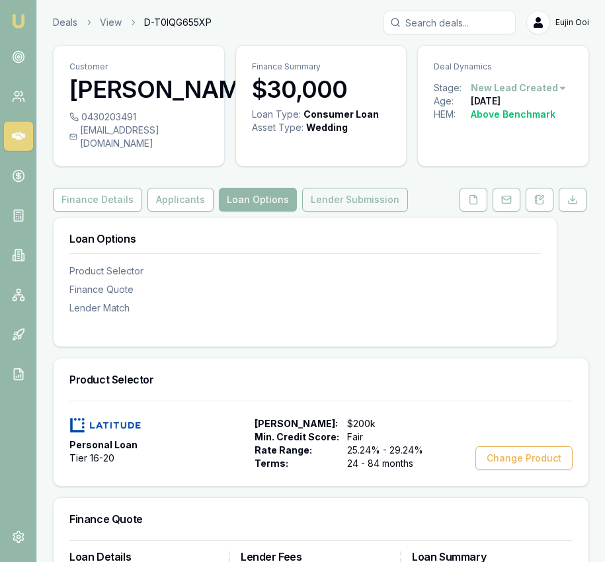
click at [381, 194] on button "Lender Submission" at bounding box center [355, 200] width 106 height 24
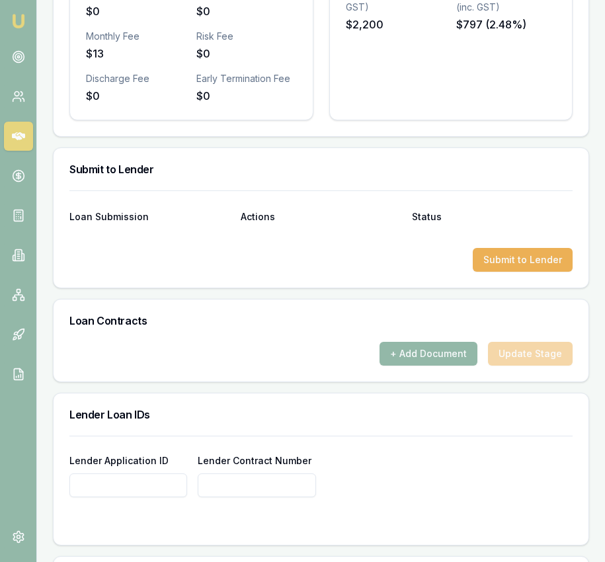
scroll to position [769, 0]
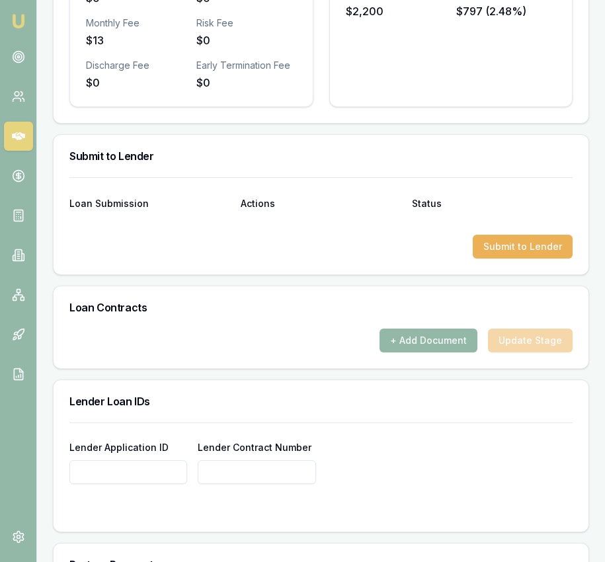
click at [510, 245] on div "Loan Submission Actions Status Submit to Lender" at bounding box center [321, 225] width 535 height 97
click at [509, 235] on button "Submit to Lender" at bounding box center [522, 247] width 100 height 24
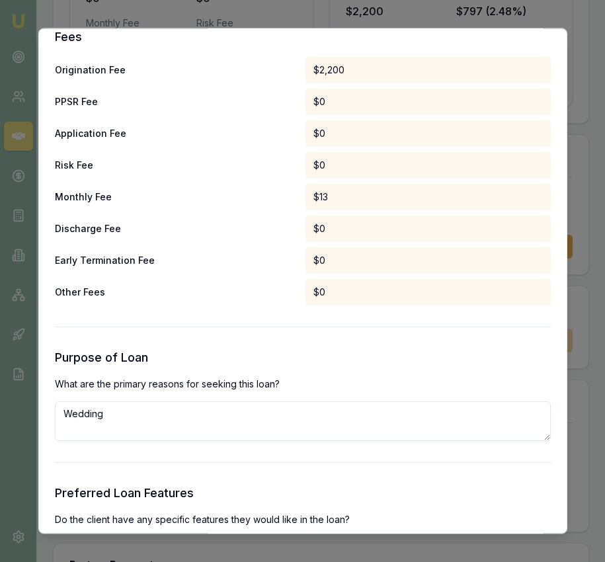
scroll to position [1067, 0]
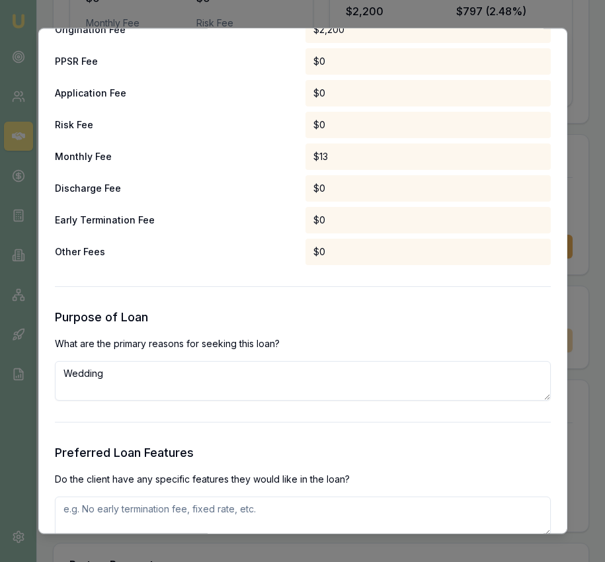
click at [282, 387] on textarea "Wedding" at bounding box center [303, 381] width 496 height 40
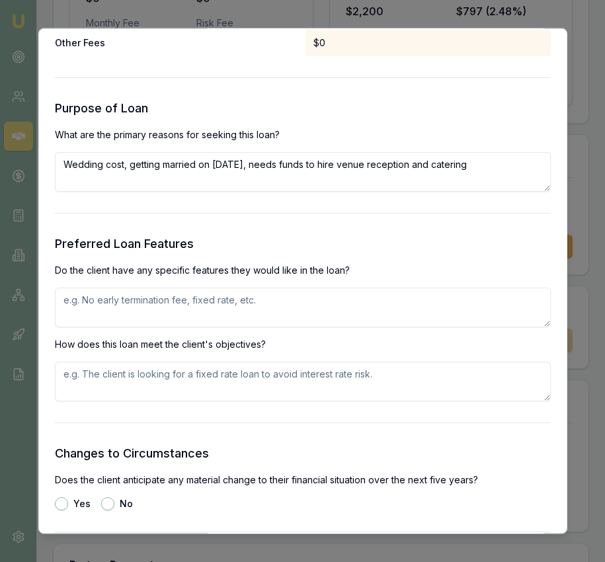
scroll to position [1286, 0]
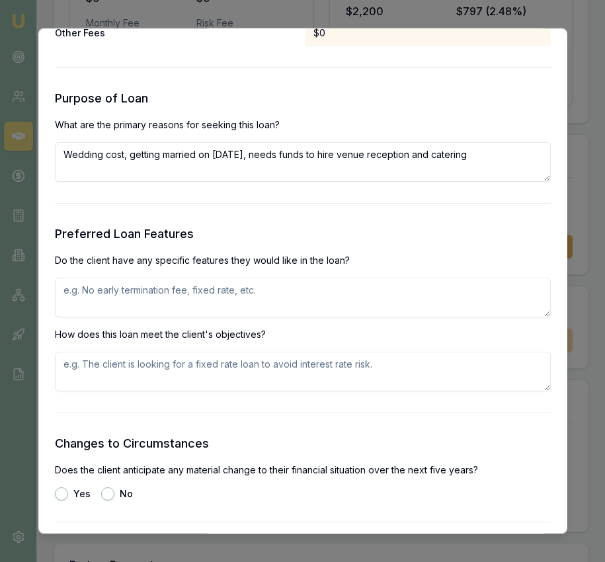
type textarea "Wedding cost, getting married on march 2026, needs funds to hire venue receptio…"
click at [287, 304] on textarea at bounding box center [303, 298] width 496 height 40
type textarea "client wants 7 yr loan term and facility to payout early without been penalised"
click at [329, 371] on textarea at bounding box center [303, 372] width 496 height 40
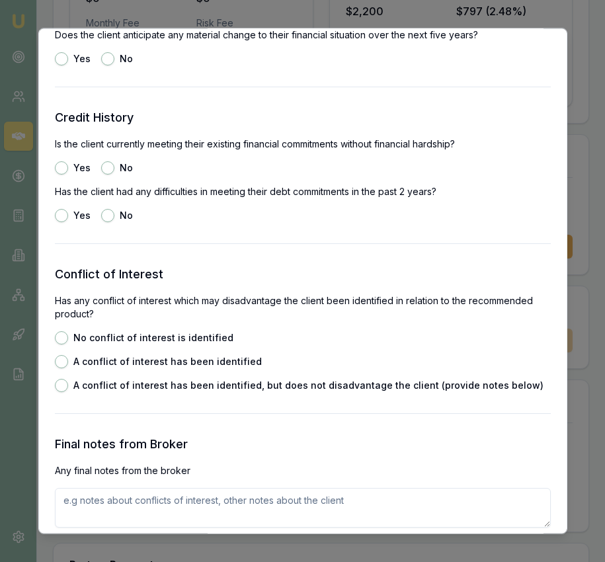
scroll to position [1717, 0]
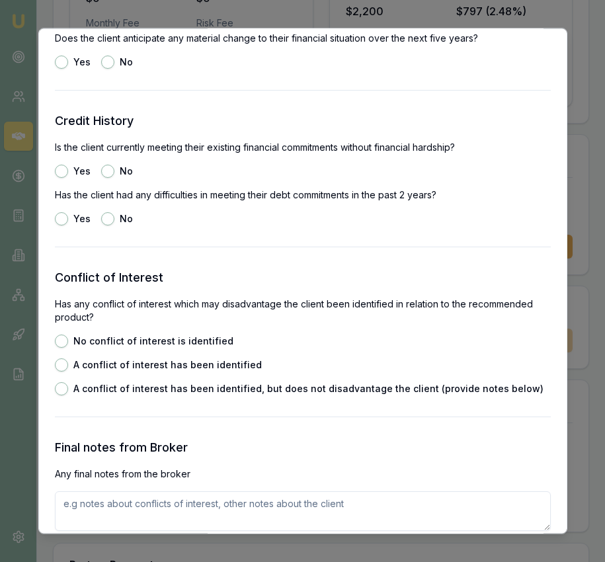
type textarea "Latitude PL variable product meets clients O and R"
click at [106, 65] on button "No" at bounding box center [107, 62] width 13 height 13
radio input "true"
drag, startPoint x: 62, startPoint y: 171, endPoint x: 74, endPoint y: 184, distance: 17.8
click at [65, 174] on button "Yes" at bounding box center [61, 171] width 13 height 13
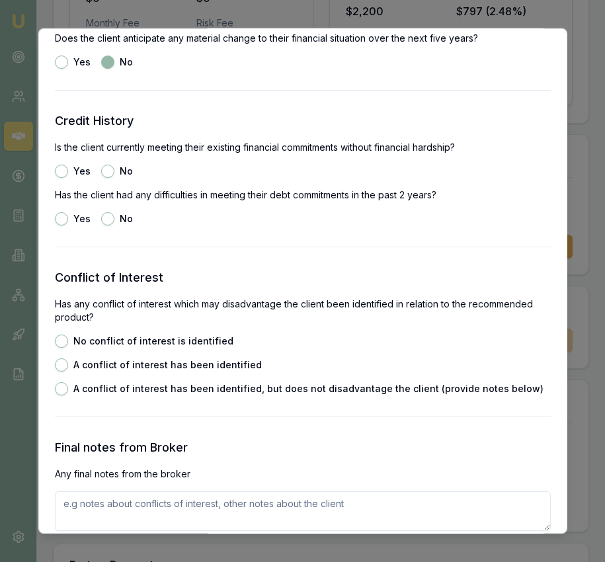
radio input "true"
click at [112, 218] on button "No" at bounding box center [107, 219] width 13 height 13
radio input "true"
click at [65, 337] on div "Conflict of Interest Has any conflict of interest which may disadvantage the cl…" at bounding box center [303, 332] width 496 height 127
click at [63, 339] on button "No conflict of interest is identified" at bounding box center [61, 341] width 13 height 13
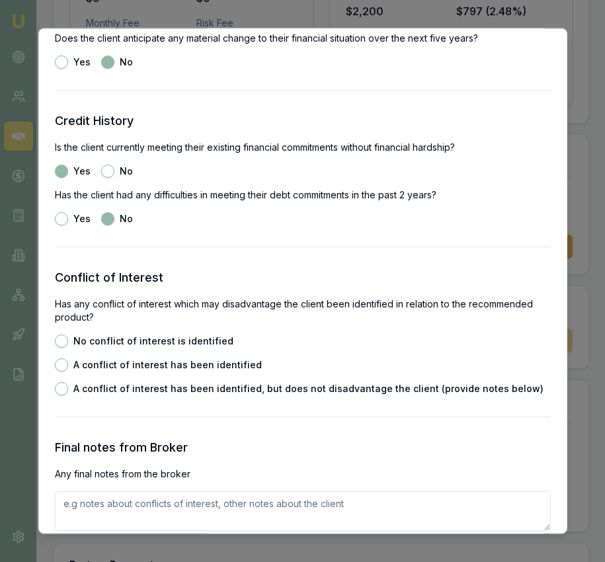
radio input "true"
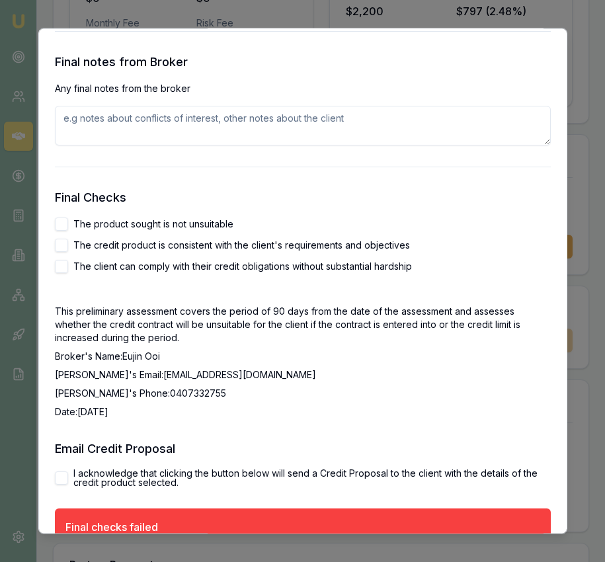
scroll to position [2105, 0]
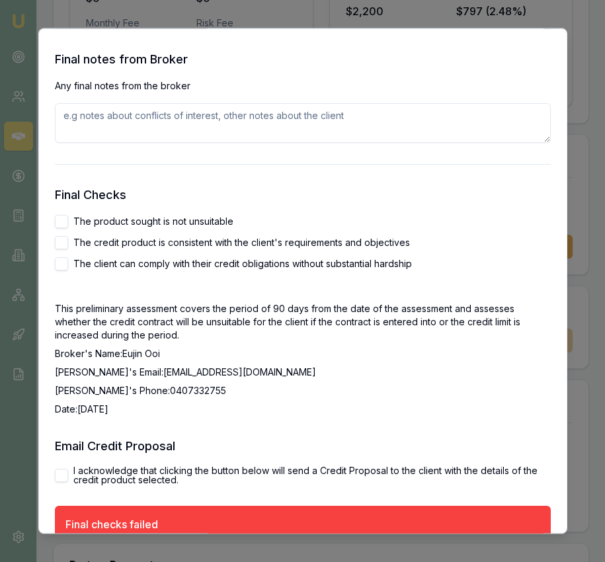
drag, startPoint x: 62, startPoint y: 217, endPoint x: 60, endPoint y: 250, distance: 33.8
click at [61, 217] on button "The product sought is not unsuitable" at bounding box center [61, 221] width 13 height 13
checkbox input "true"
click at [61, 241] on button "The credit product is consistent with the client's requirements and objectives" at bounding box center [61, 243] width 13 height 13
checkbox input "true"
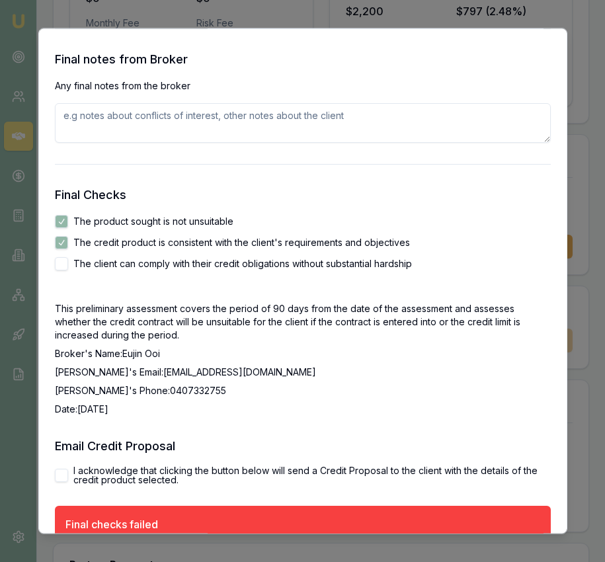
click at [59, 262] on button "The client can comply with their credit obligations without substantial hardship" at bounding box center [61, 264] width 13 height 13
checkbox input "true"
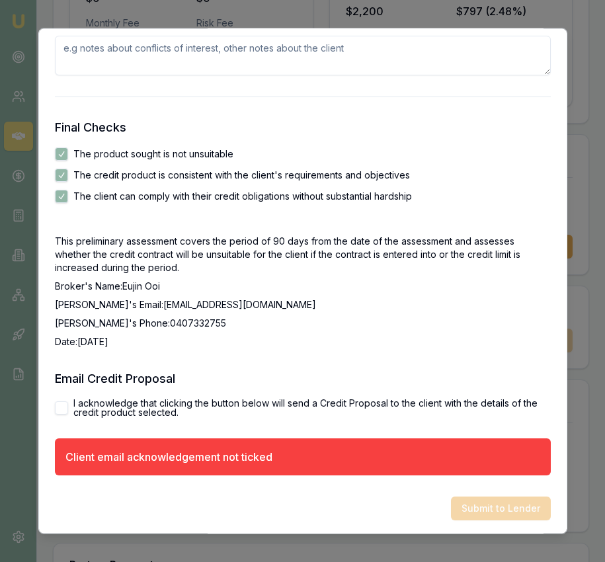
scroll to position [2176, 0]
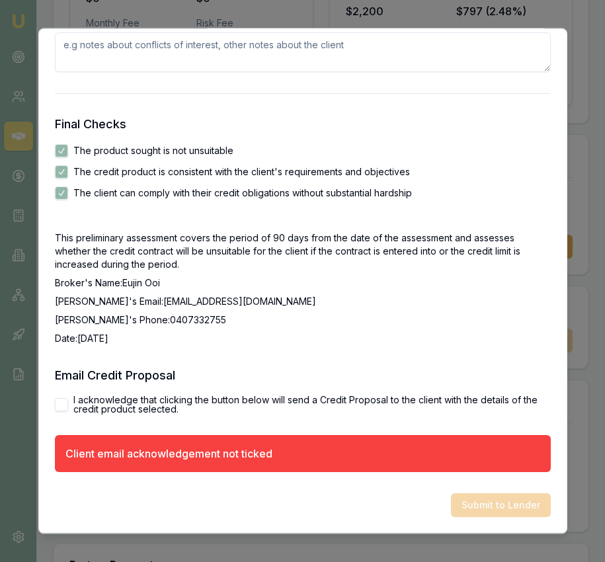
click at [69, 400] on div "I acknowledge that clicking the button below will send a Credit Proposal to the…" at bounding box center [303, 405] width 496 height 19
click at [59, 407] on button "I acknowledge that clicking the button below will send a Credit Proposal to the…" at bounding box center [61, 404] width 13 height 13
checkbox input "true"
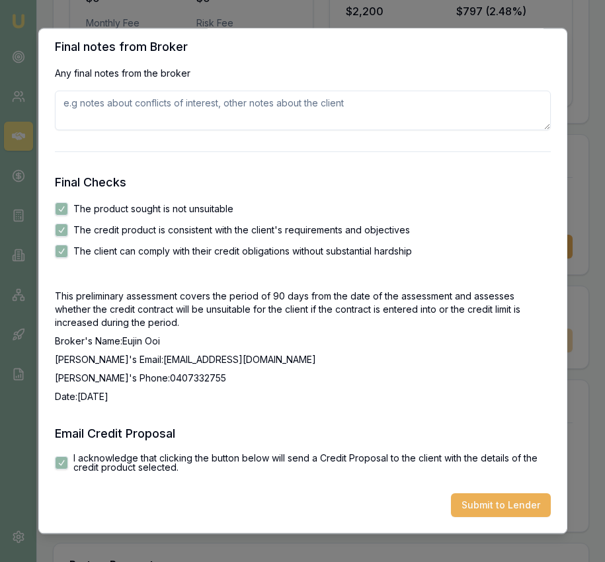
click at [486, 503] on button "Submit to Lender" at bounding box center [501, 506] width 100 height 24
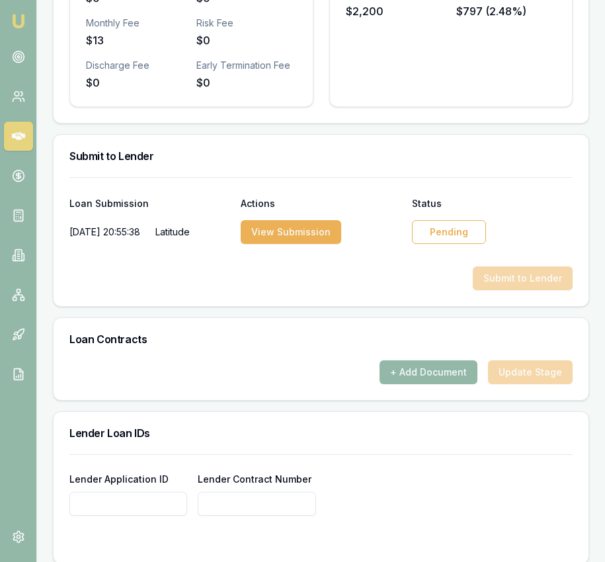
click at [438, 225] on div "Pending" at bounding box center [449, 232] width 74 height 24
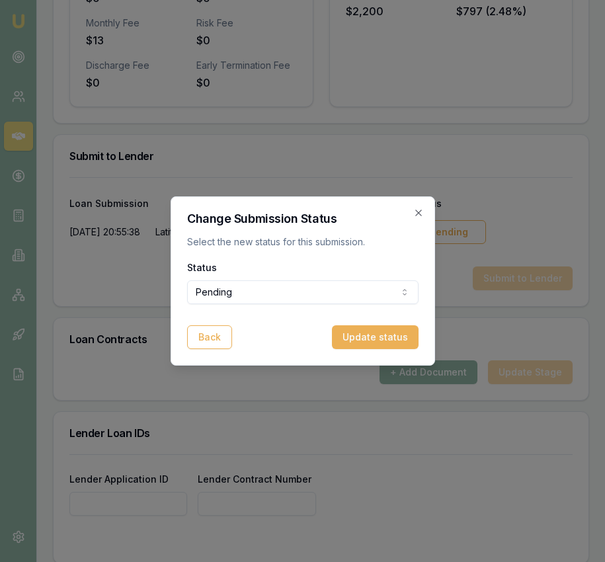
click at [438, 225] on div at bounding box center [302, 281] width 605 height 562
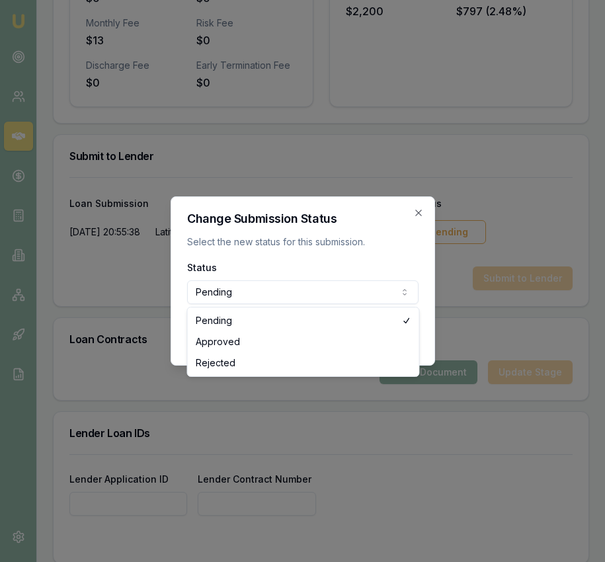
select select "APPROVED"
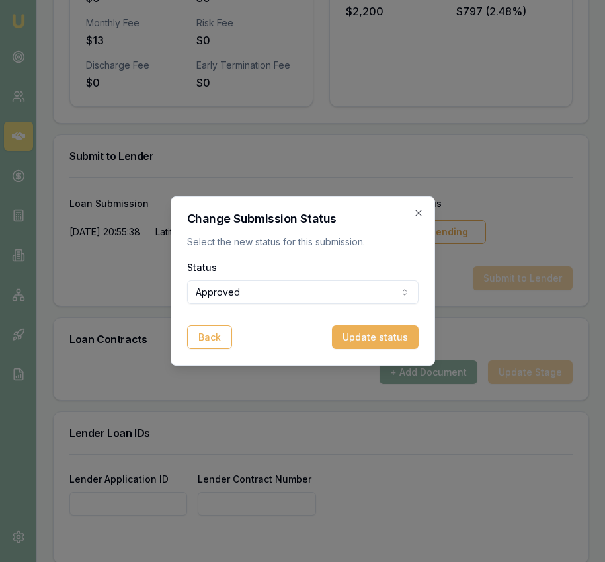
click at [373, 346] on button "Update status" at bounding box center [375, 337] width 87 height 24
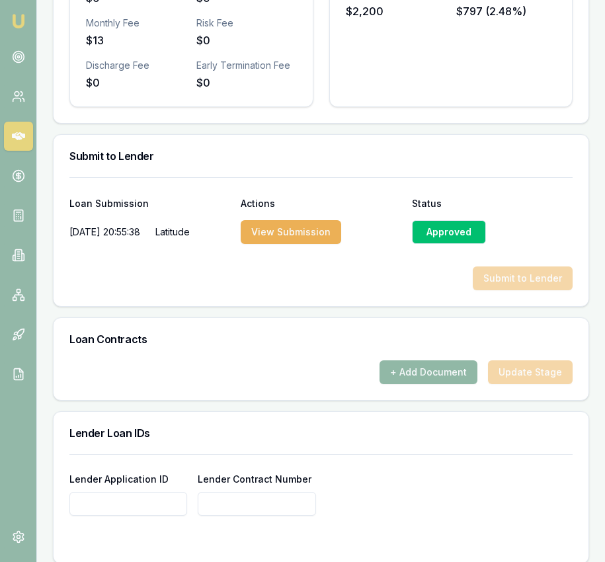
click at [414, 360] on button "+ Add Document" at bounding box center [428, 372] width 98 height 24
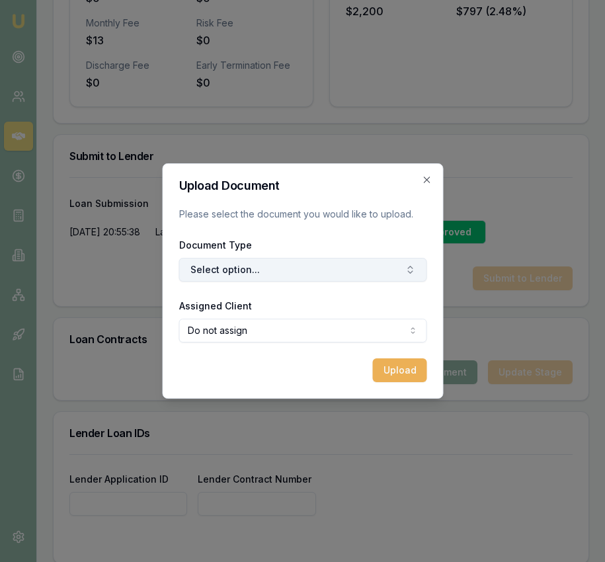
click at [330, 264] on button "Select option..." at bounding box center [302, 270] width 248 height 24
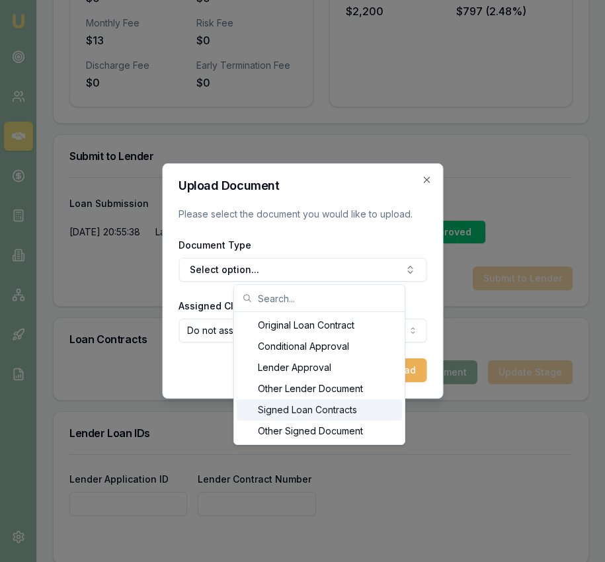
drag, startPoint x: 311, startPoint y: 408, endPoint x: 309, endPoint y: 398, distance: 10.0
click at [311, 408] on div "Signed Loan Contracts" at bounding box center [319, 409] width 165 height 21
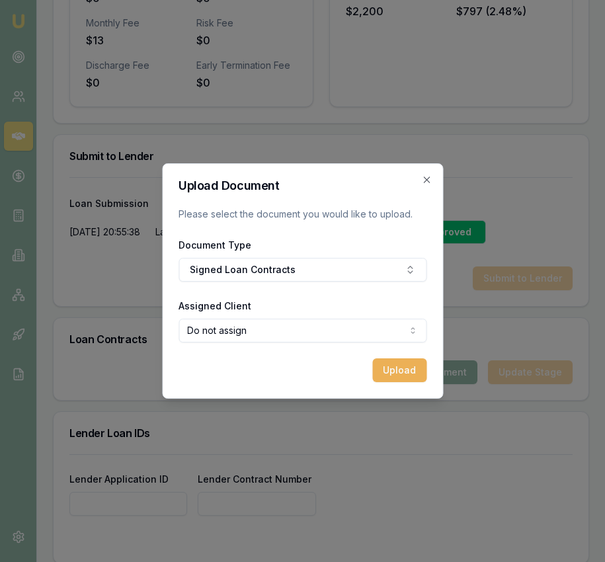
click at [284, 344] on form "Upload Document Please select the document you would like to upload. Document T…" at bounding box center [302, 281] width 248 height 202
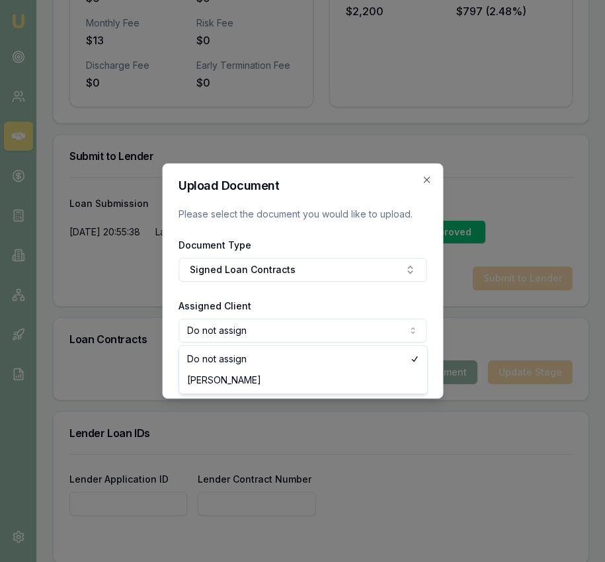
select select "U-2TSQ7P5LY6"
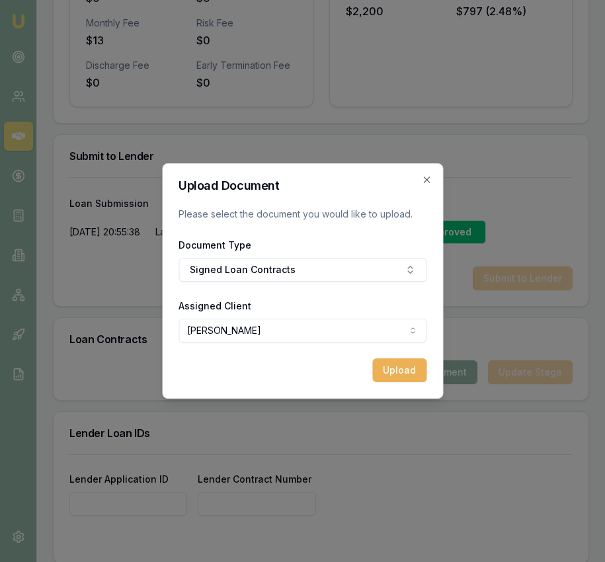
click at [395, 368] on button "Upload" at bounding box center [399, 370] width 54 height 24
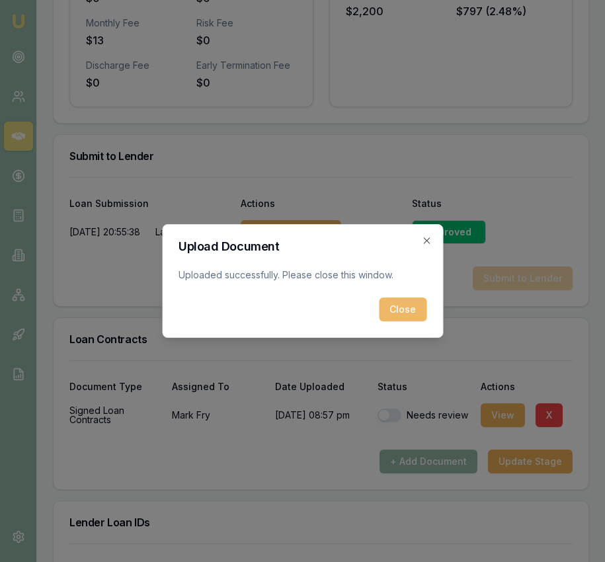
click at [399, 304] on button "Close" at bounding box center [403, 309] width 48 height 24
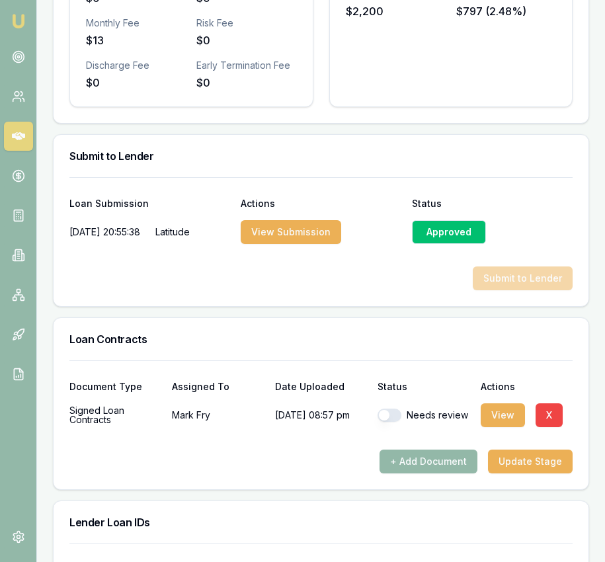
click at [383, 408] on button "button" at bounding box center [389, 414] width 24 height 13
checkbox input "true"
click at [517, 452] on button "Update Stage" at bounding box center [530, 461] width 85 height 24
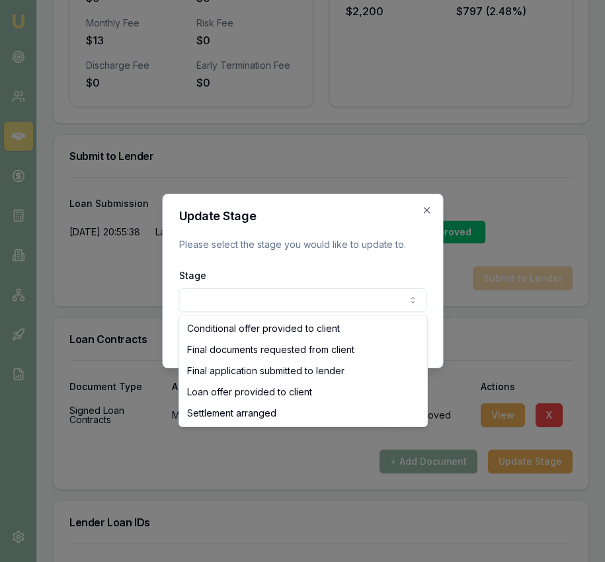
select select "SETTLEMENT_ARRANGED"
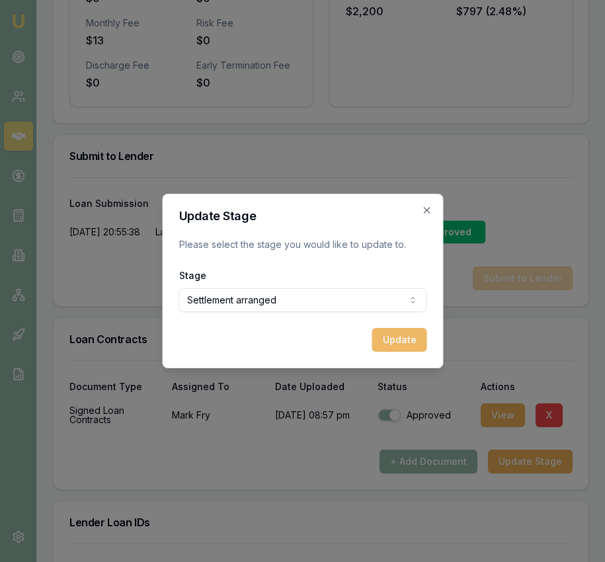
click at [402, 338] on button "Update" at bounding box center [398, 340] width 55 height 24
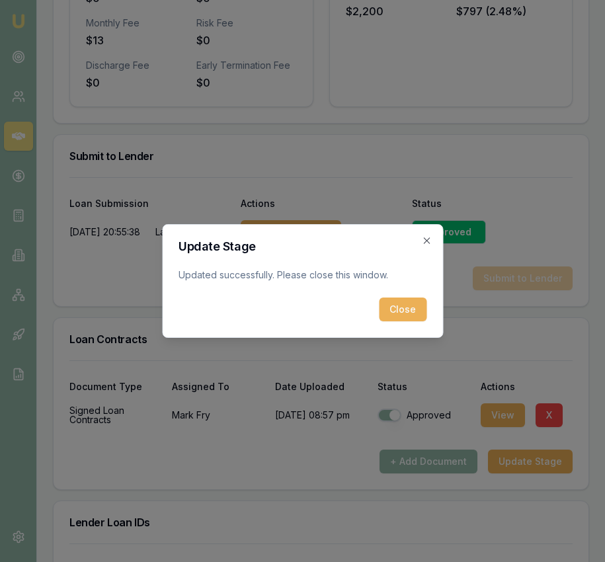
drag, startPoint x: 403, startPoint y: 299, endPoint x: 365, endPoint y: 313, distance: 40.8
click at [403, 299] on button "Close" at bounding box center [403, 309] width 48 height 24
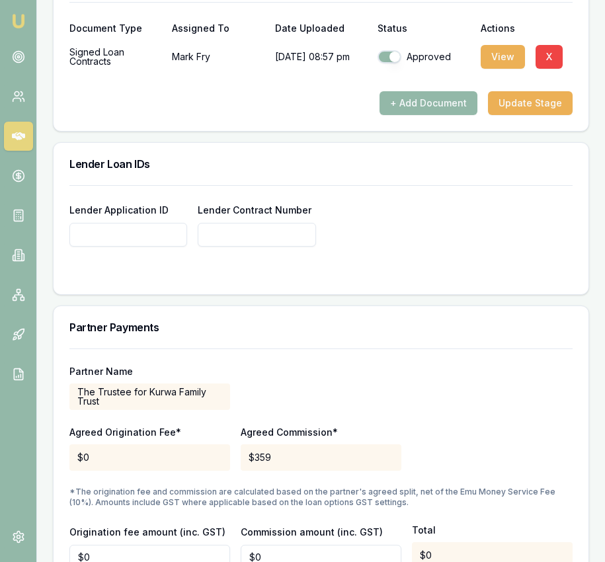
scroll to position [1129, 0]
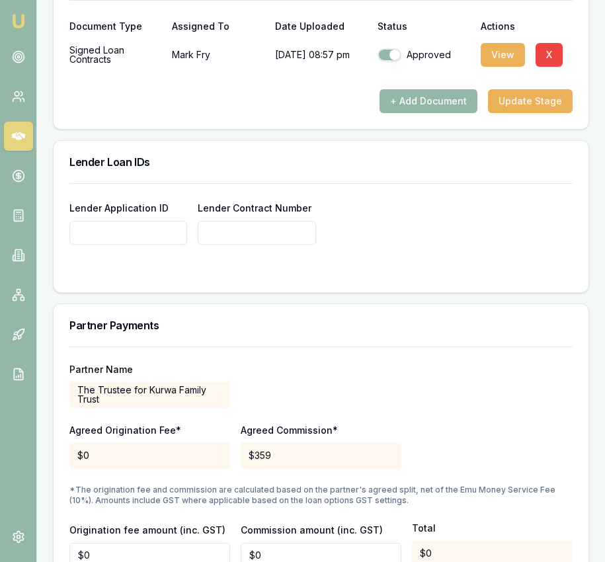
click at [142, 223] on input "Lender Application ID" at bounding box center [128, 233] width 118 height 24
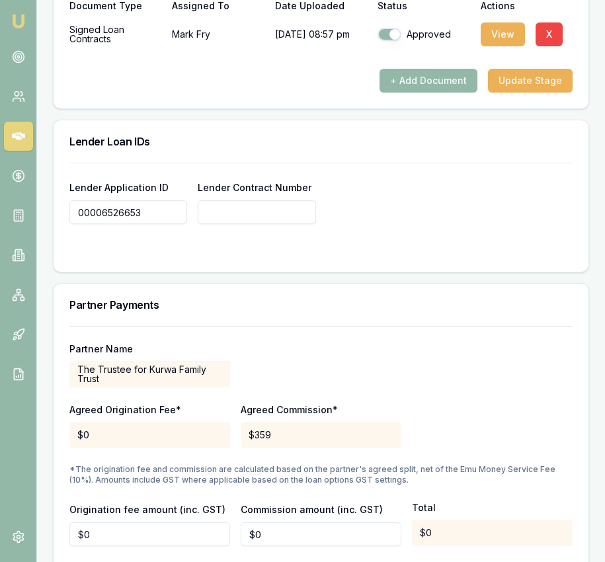
drag, startPoint x: 144, startPoint y: 219, endPoint x: 84, endPoint y: 212, distance: 60.5
click at [84, 212] on form "Lender Application ID 00006526653 Lender Contract Number" at bounding box center [320, 209] width 503 height 93
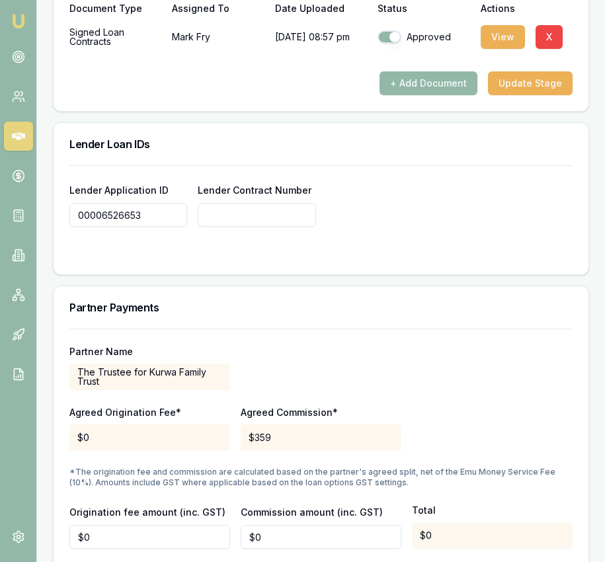
drag, startPoint x: 154, startPoint y: 204, endPoint x: 69, endPoint y: 200, distance: 84.7
click at [69, 203] on input "00006526653" at bounding box center [128, 215] width 118 height 24
type input "00006526653"
click at [252, 203] on input "Lender Contract Number" at bounding box center [257, 215] width 118 height 24
paste input "00006526653"
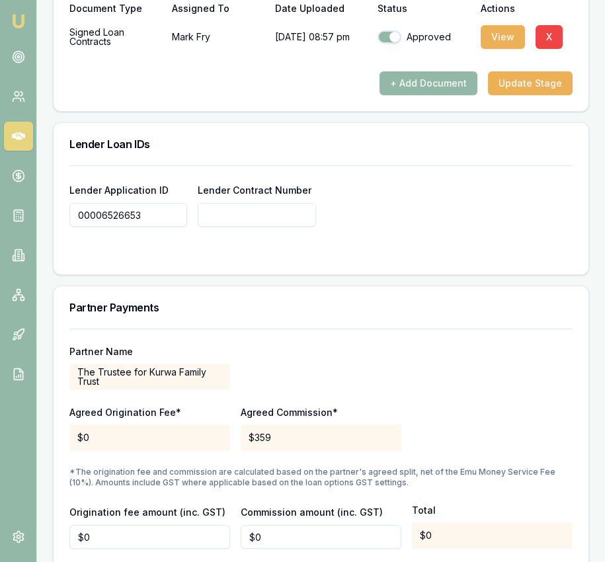
type input "00006526653"
click at [265, 527] on input "0" at bounding box center [321, 537] width 161 height 24
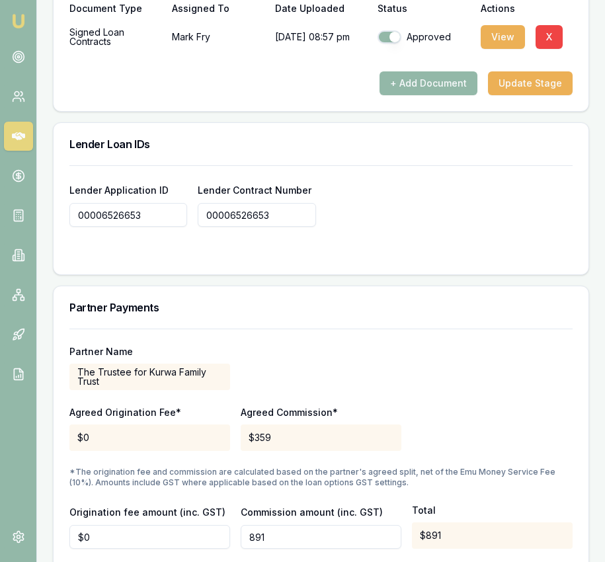
type input "$891"
click at [322, 369] on div "Partner Name The Trustee for Kurwa Family Trust" at bounding box center [320, 367] width 503 height 45
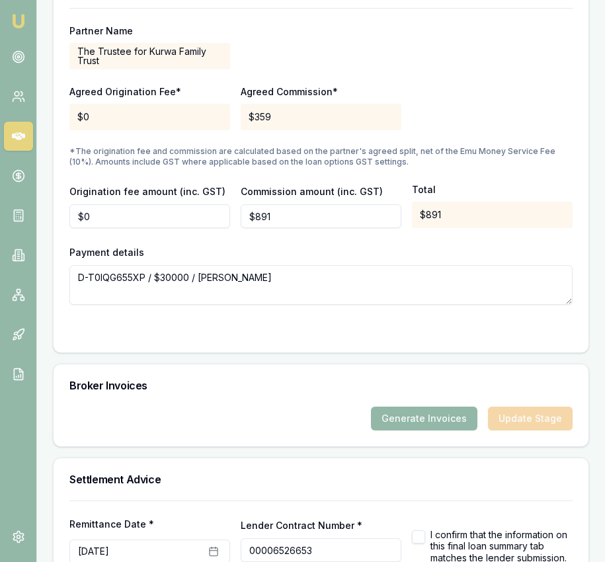
scroll to position [1538, 0]
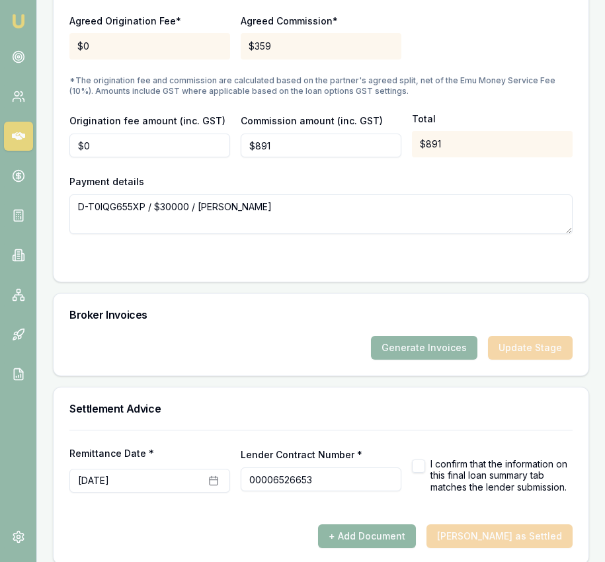
click at [416, 524] on button "+ Add Document" at bounding box center [367, 536] width 98 height 24
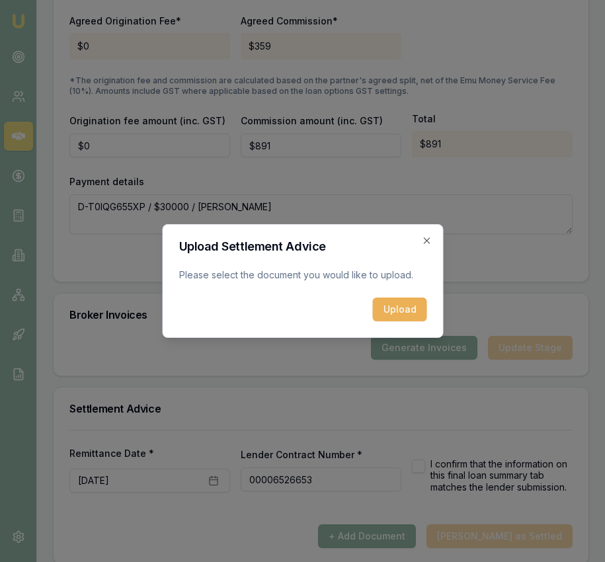
click at [396, 321] on div "Upload Settlement Advice Please select the document you would like to upload. U…" at bounding box center [302, 281] width 281 height 114
click at [395, 317] on button "Upload" at bounding box center [399, 309] width 54 height 24
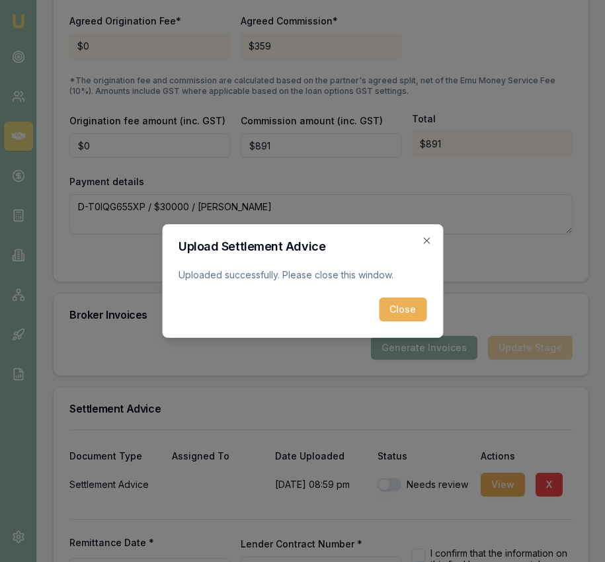
click at [404, 311] on button "Close" at bounding box center [403, 309] width 48 height 24
click at [404, 311] on div "Broker Invoices" at bounding box center [321, 314] width 535 height 42
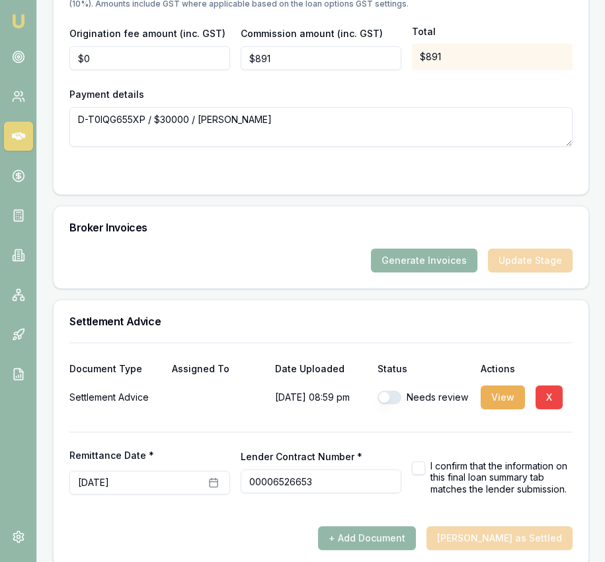
scroll to position [1627, 0]
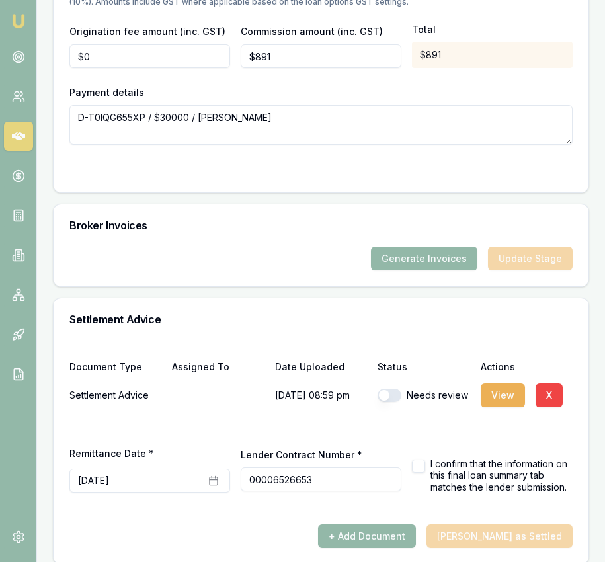
click at [393, 389] on button "button" at bounding box center [389, 395] width 24 height 13
checkbox input "true"
click at [426, 458] on div "I confirm that the information on this final loan summary tab matches the lende…" at bounding box center [492, 475] width 161 height 35
click at [419, 459] on button "button" at bounding box center [418, 465] width 13 height 13
checkbox input "true"
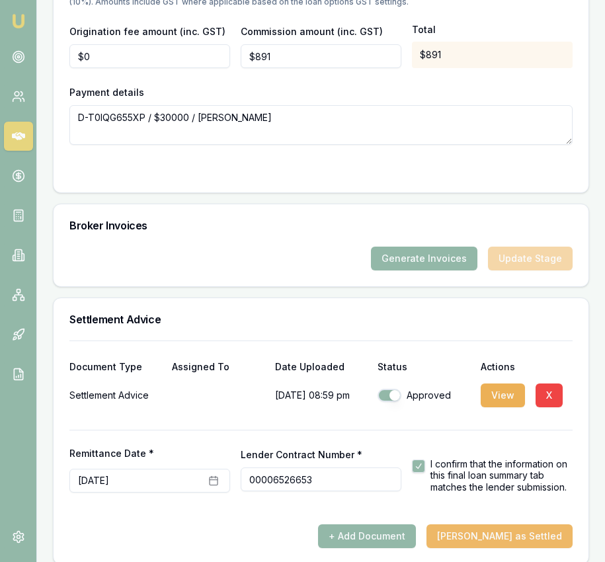
click at [494, 527] on button "Mark Deal as Settled" at bounding box center [499, 536] width 146 height 24
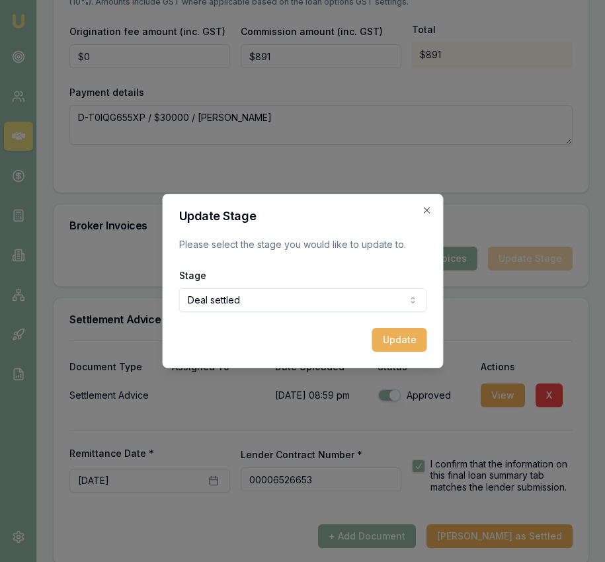
click at [412, 332] on button "Update" at bounding box center [398, 340] width 55 height 24
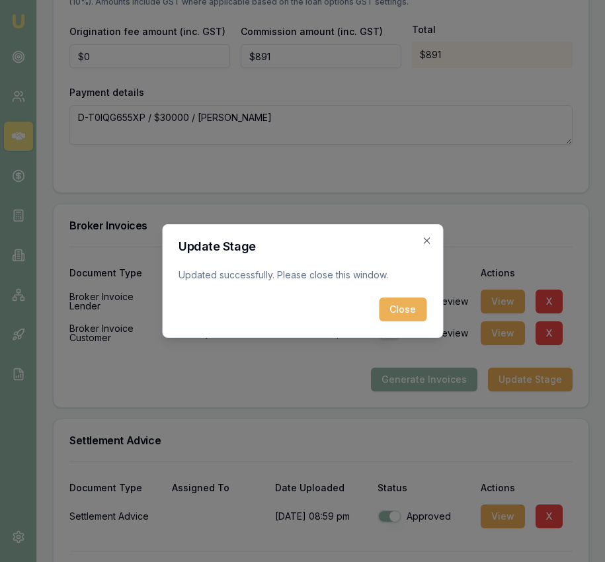
click at [404, 316] on button "Close" at bounding box center [403, 309] width 48 height 24
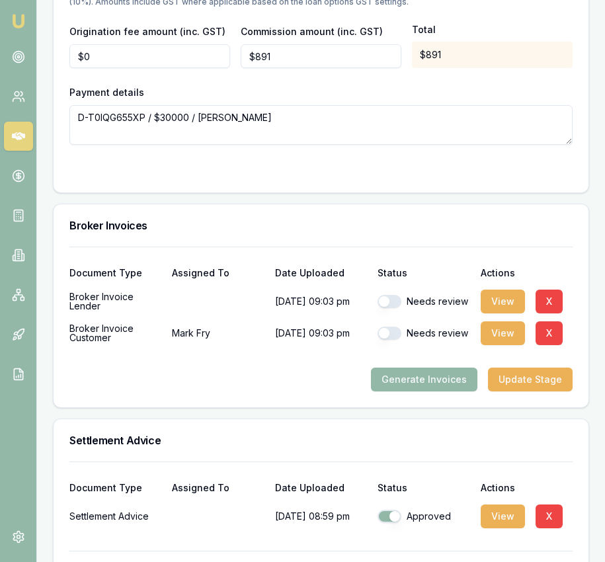
click at [21, 24] on img at bounding box center [19, 21] width 16 height 16
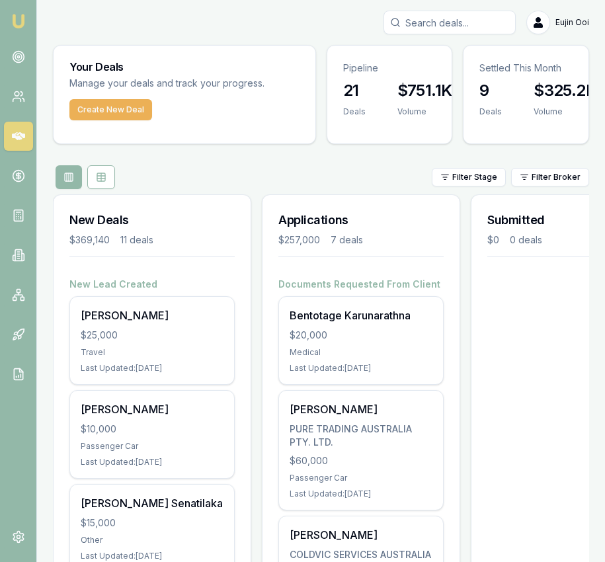
click at [437, 24] on input "Search deals" at bounding box center [449, 23] width 132 height 24
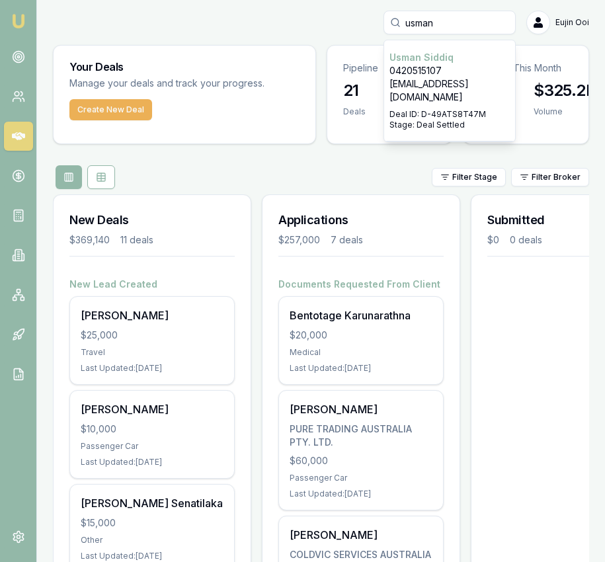
type input "usman"
click at [435, 104] on div "Select deal for Usman Siddiq" at bounding box center [449, 106] width 120 height 5
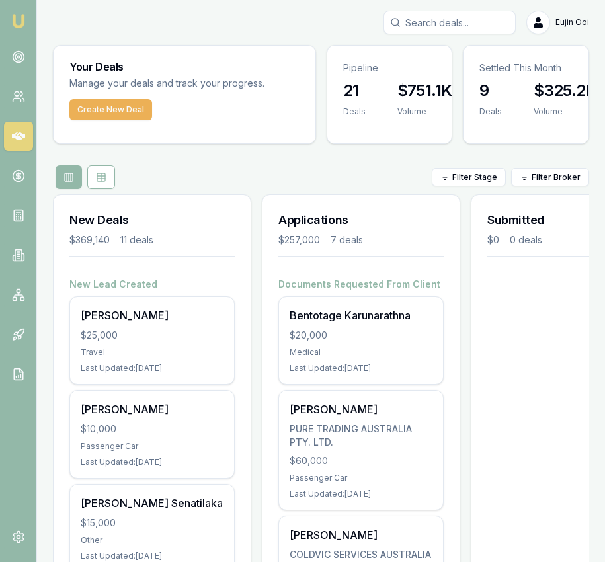
scroll to position [1, 0]
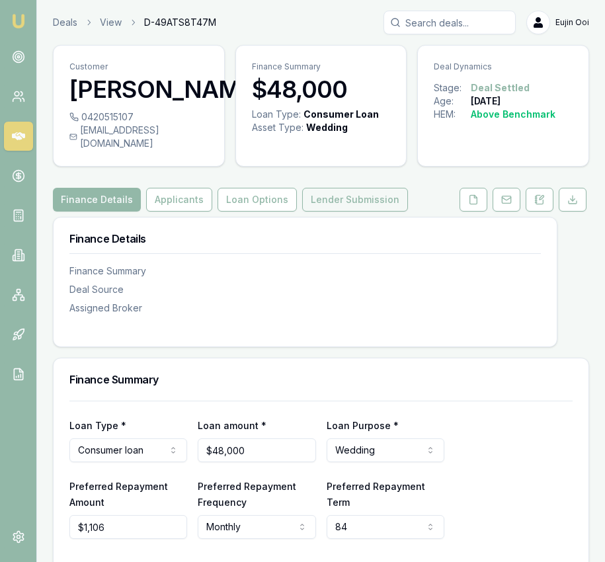
click at [323, 203] on button "Lender Submission" at bounding box center [355, 200] width 106 height 24
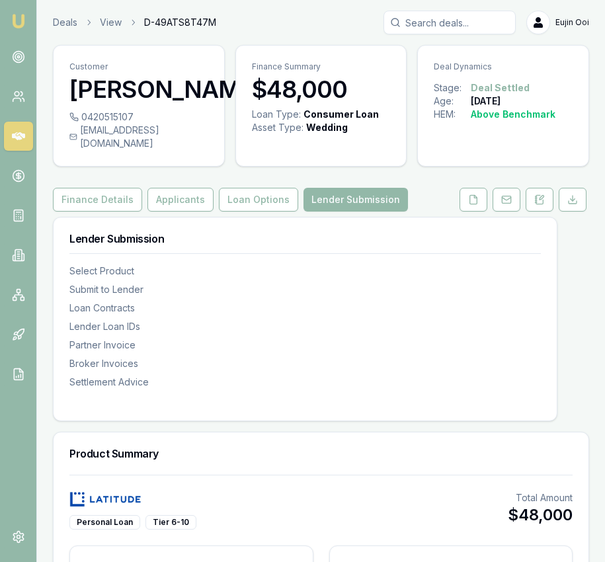
click at [18, 16] on img at bounding box center [19, 21] width 16 height 16
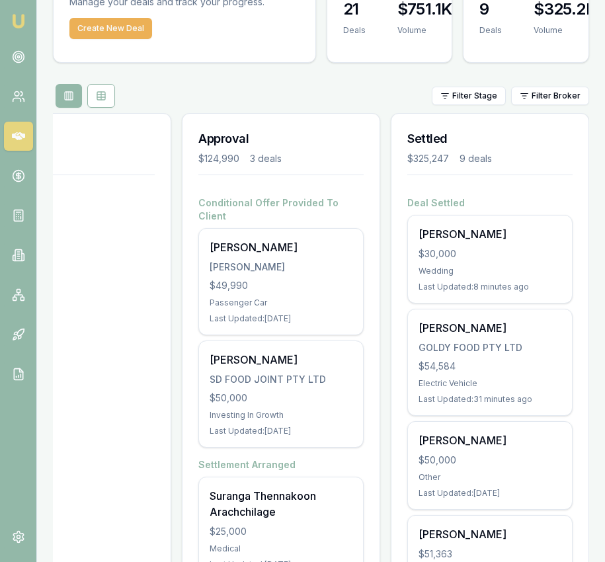
scroll to position [81, 0]
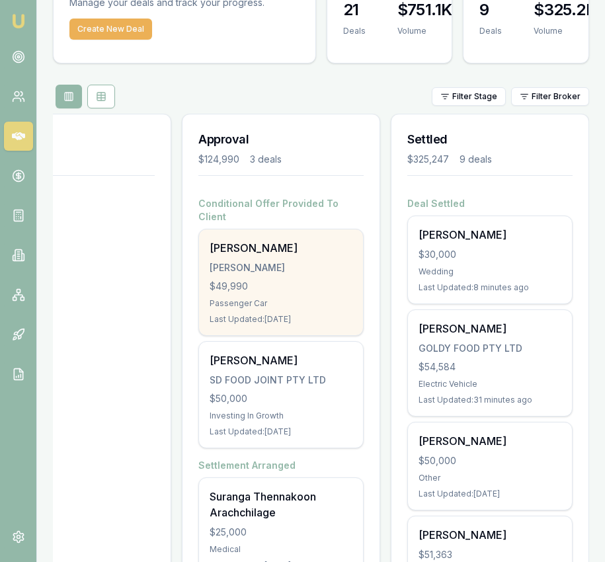
click at [260, 240] on div "[PERSON_NAME]" at bounding box center [280, 248] width 143 height 16
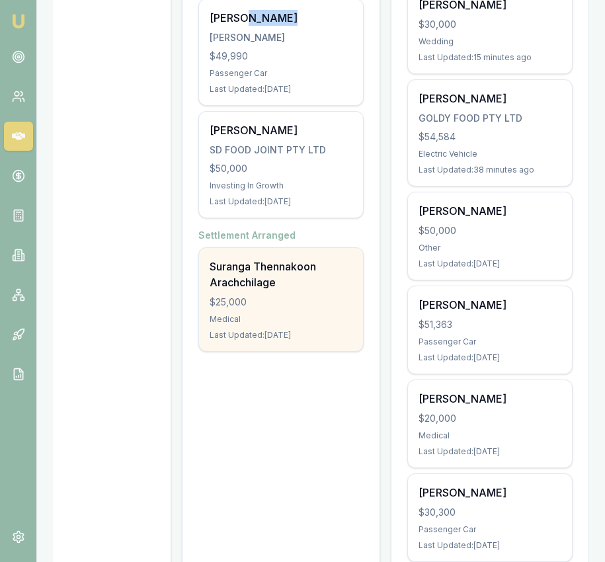
scroll to position [309, 0]
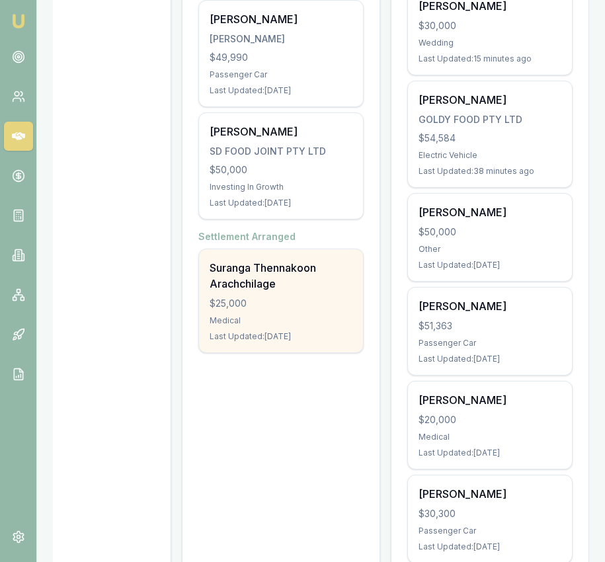
click at [283, 260] on div "Suranga Thennakoon Arachchilage" at bounding box center [280, 276] width 143 height 32
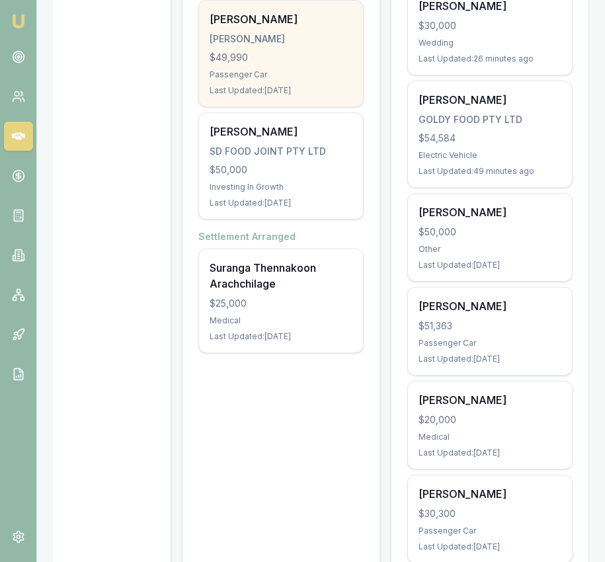
scroll to position [310, 0]
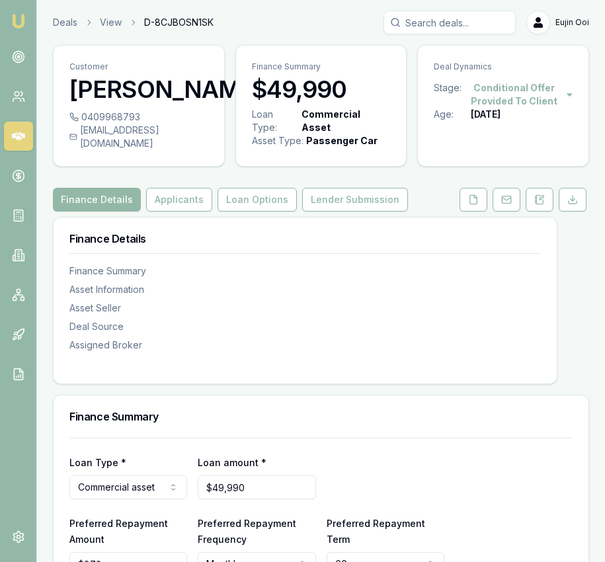
scroll to position [128, 0]
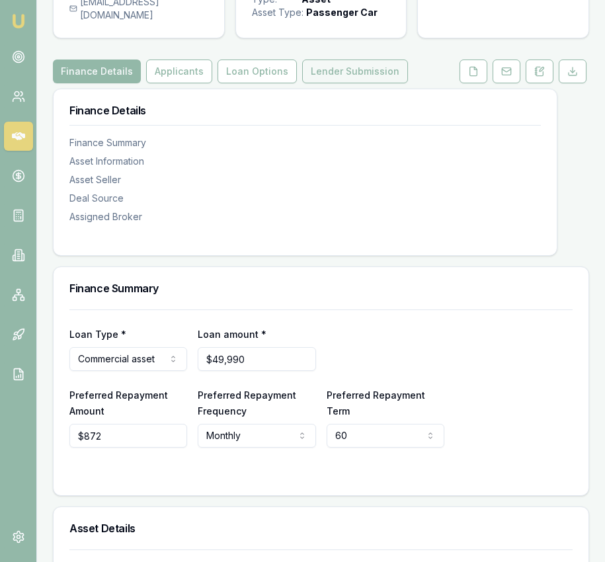
click at [326, 83] on button "Lender Submission" at bounding box center [355, 71] width 106 height 24
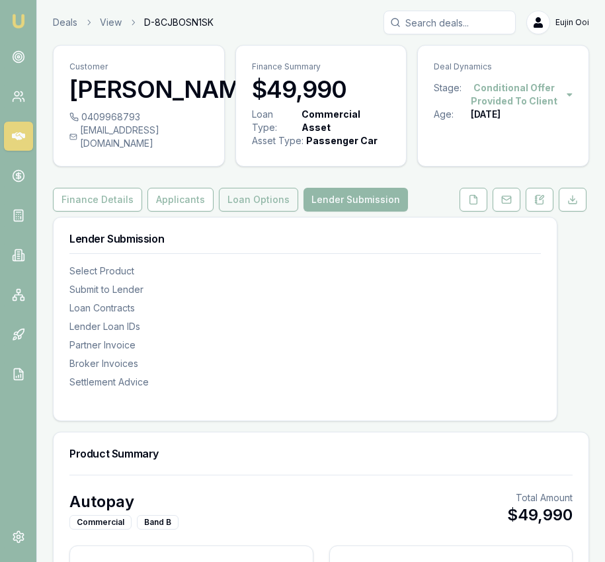
click at [262, 211] on button "Loan Options" at bounding box center [258, 200] width 79 height 24
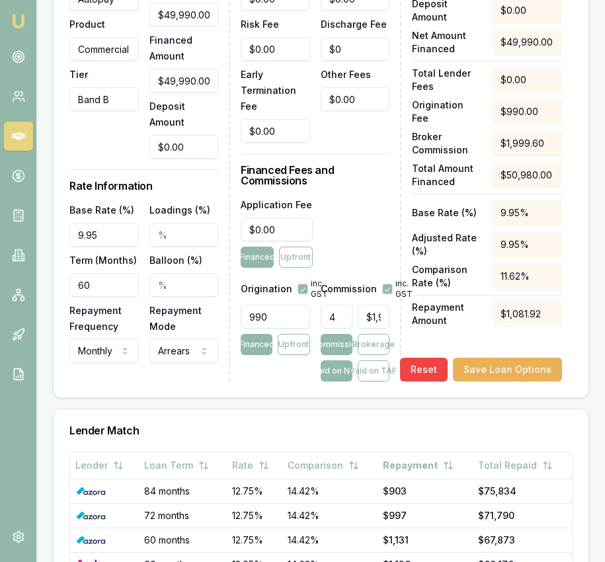
scroll to position [595, 0]
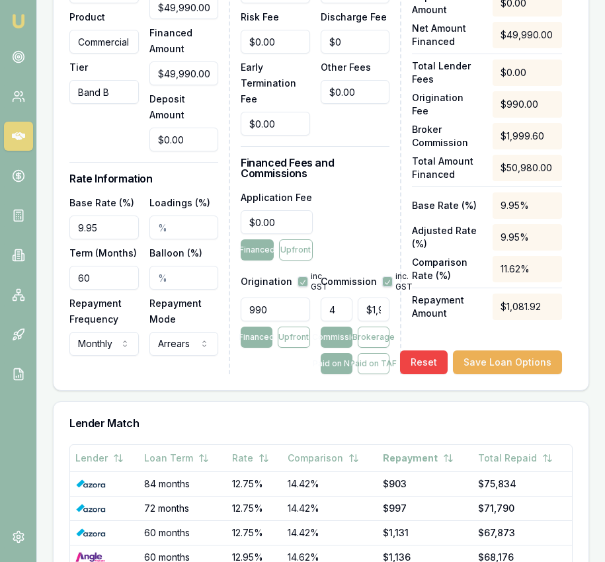
click at [336, 321] on input "4" at bounding box center [337, 309] width 32 height 24
type input "5"
type input "$2,499.50"
type input "5.00%"
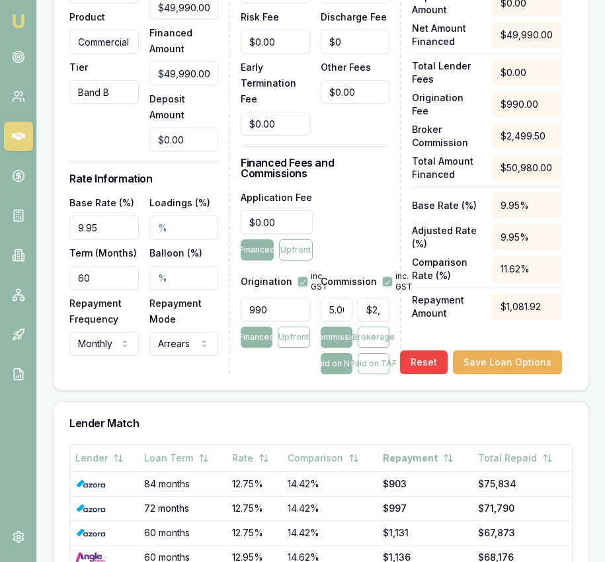
click at [385, 287] on button "button" at bounding box center [387, 281] width 11 height 11
checkbox input "false"
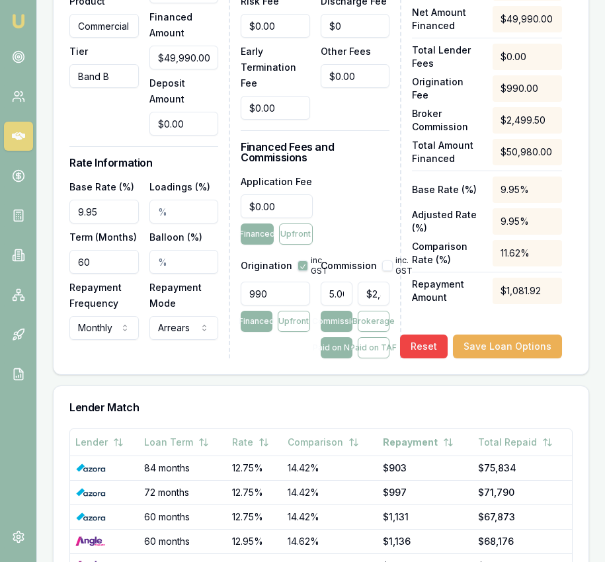
scroll to position [629, 0]
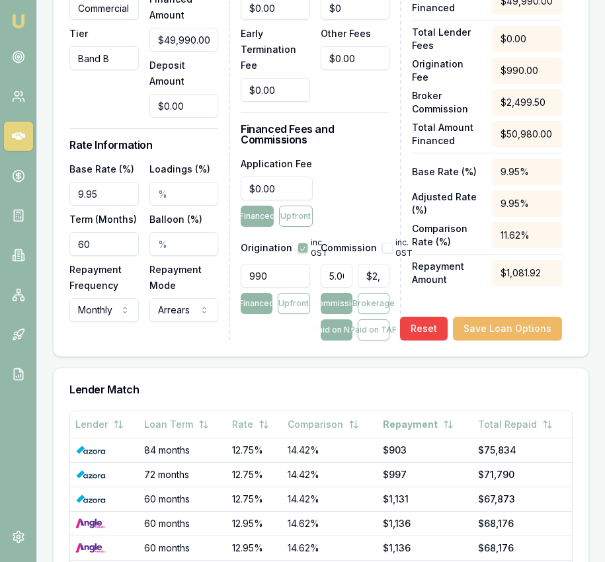
click at [496, 330] on button "Save Loan Options" at bounding box center [507, 329] width 109 height 24
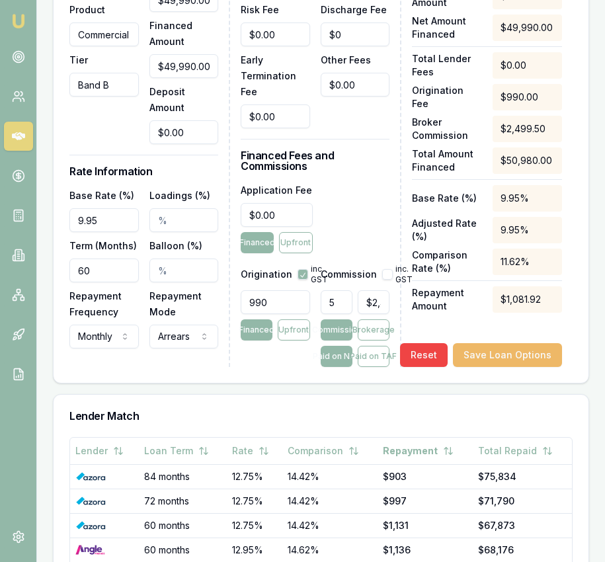
scroll to position [660, 0]
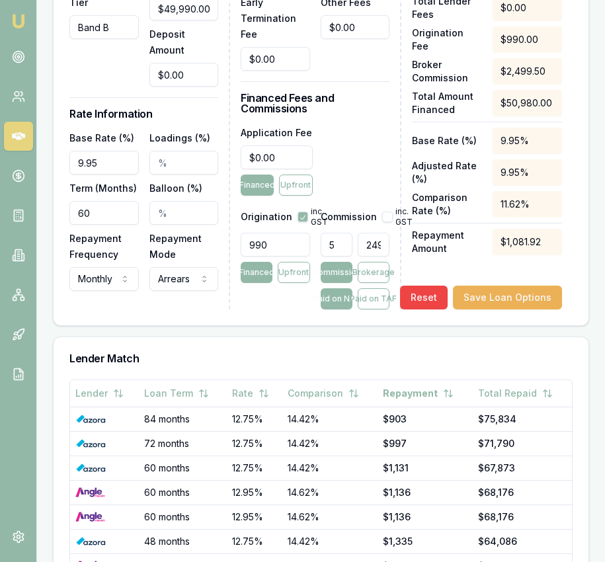
click at [367, 256] on input "2499.5" at bounding box center [374, 245] width 32 height 24
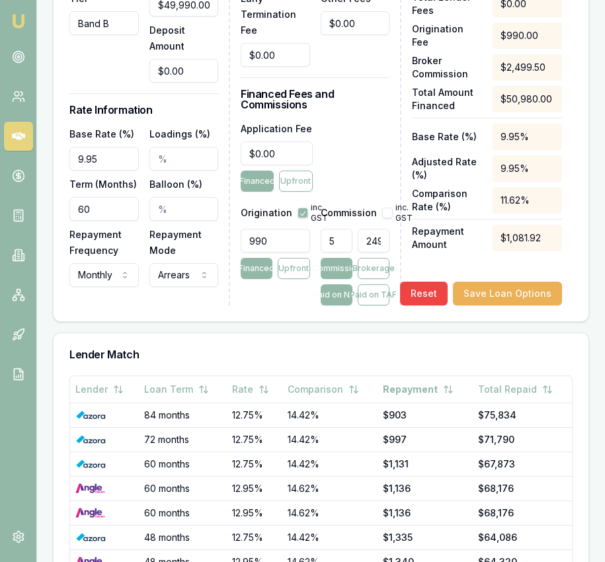
type input "$2,499.50"
click at [285, 252] on input "990" at bounding box center [275, 241] width 69 height 24
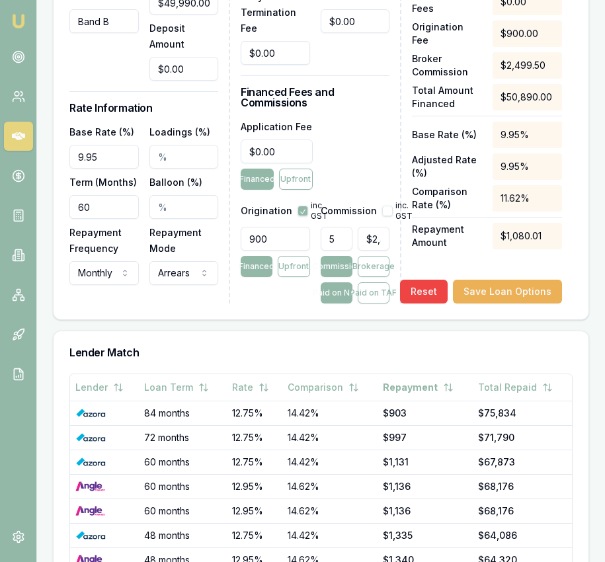
type input "900.00"
click at [300, 216] on button "button" at bounding box center [302, 211] width 11 height 11
checkbox input "false"
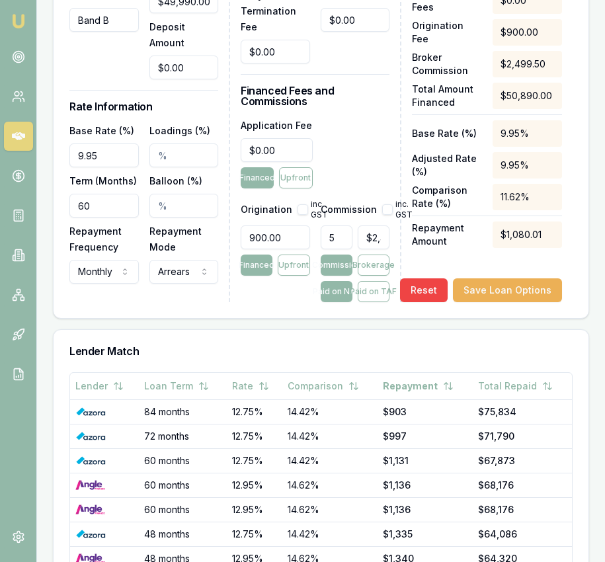
type input "2499.5"
click at [362, 249] on input "2499.5" at bounding box center [374, 237] width 32 height 24
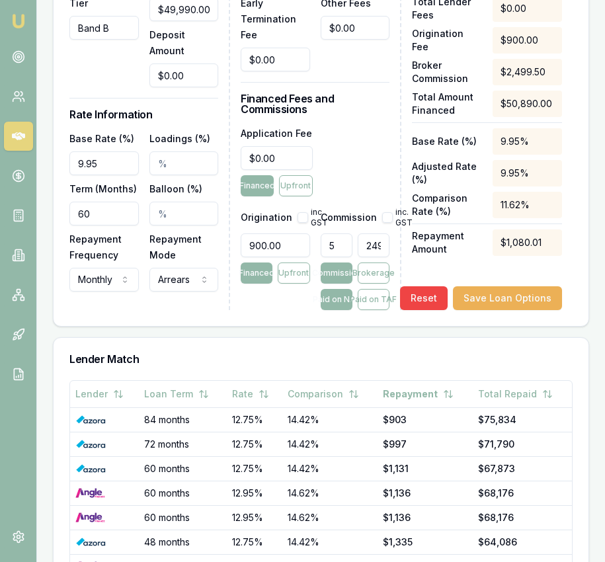
click at [362, 250] on input "2499.5" at bounding box center [374, 245] width 32 height 24
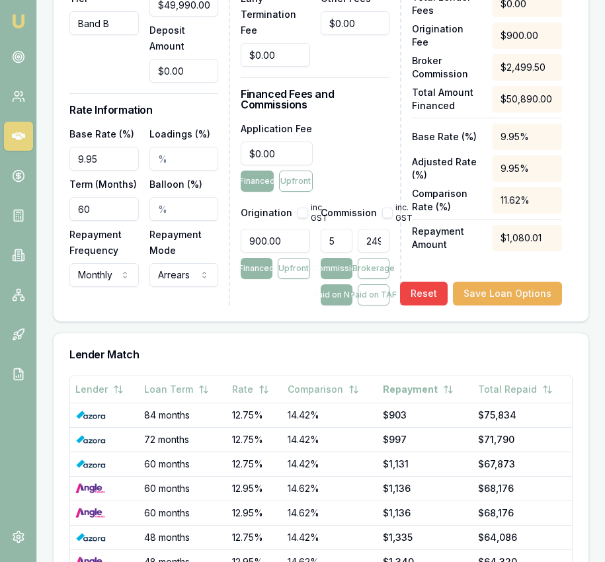
scroll to position [665, 0]
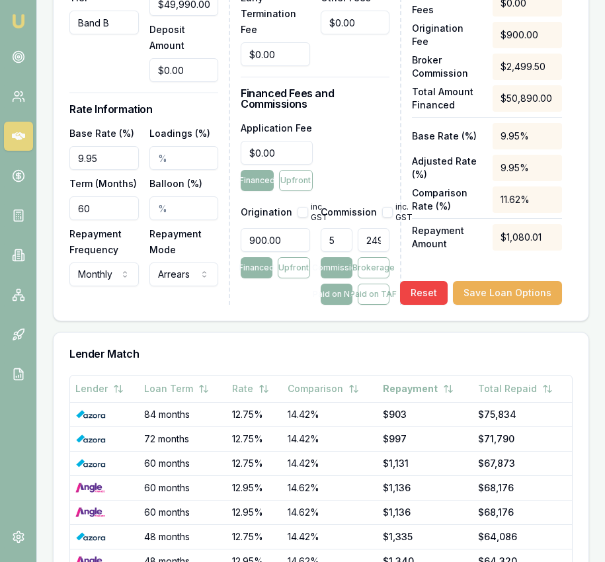
type input "0.004000800160032006"
type input "2"
type input "0.04600920184036807"
type input "23"
type input "0.4680936187237448"
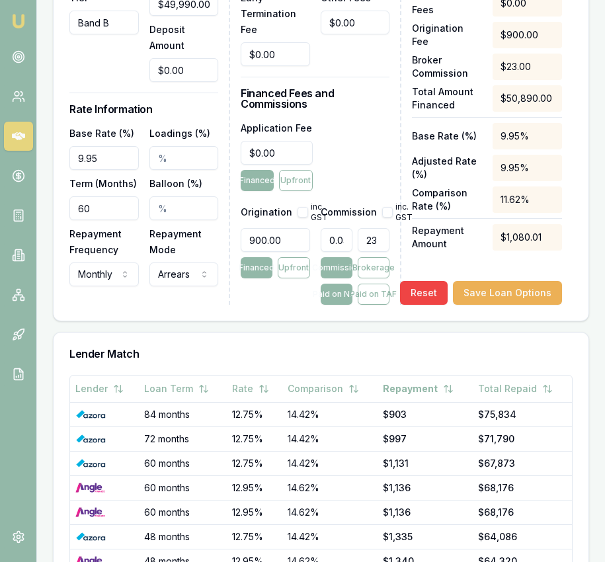
type input "234"
type input "4.68493698739748"
type input "2342."
type input "4.685337067413482"
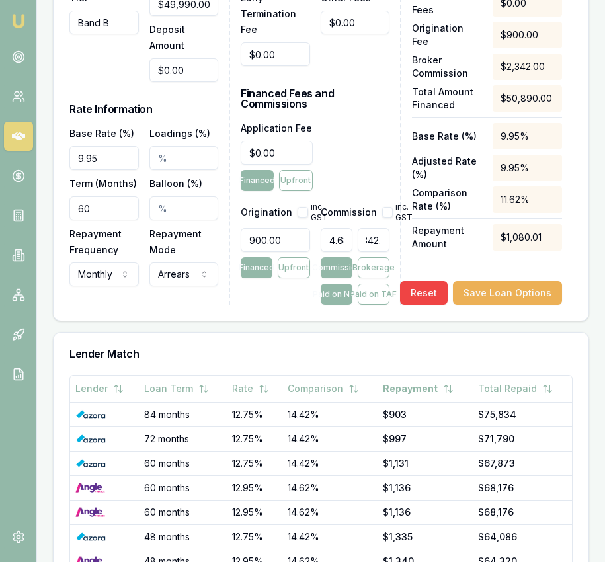
type input "2342.2"
type input "4.685477095419084"
type input "$2,342.27"
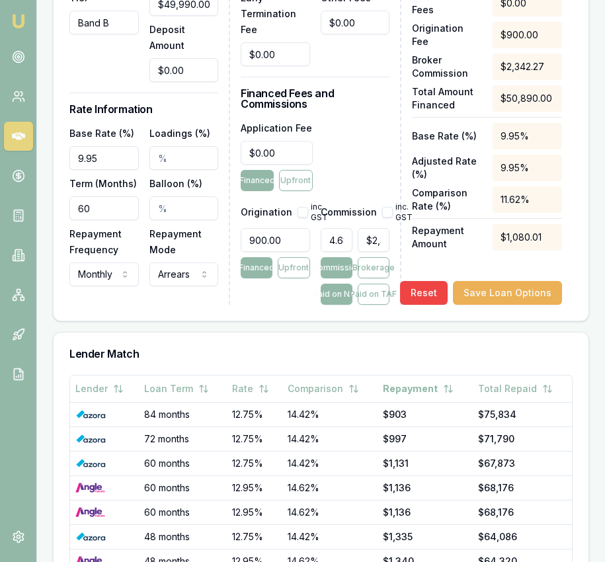
click at [386, 336] on div "Product Selector Autopay Commercial Band B Loan Amount: $50k Term: 60 months Ch…" at bounding box center [321, 199] width 536 height 1013
click at [501, 305] on button "Save Loan Options" at bounding box center [507, 293] width 109 height 24
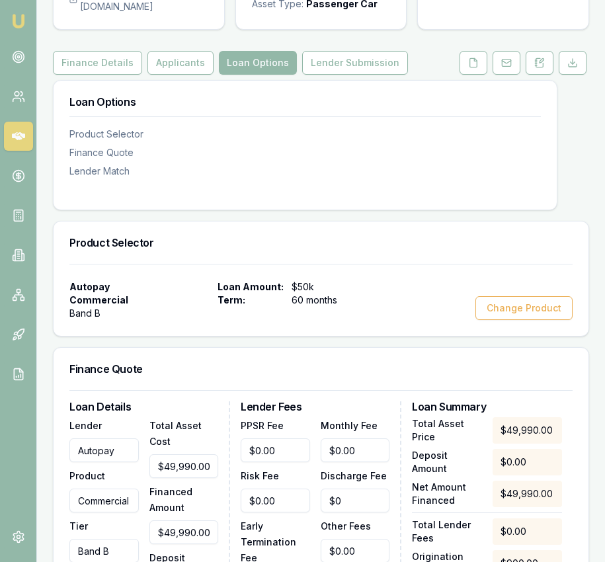
scroll to position [119, 0]
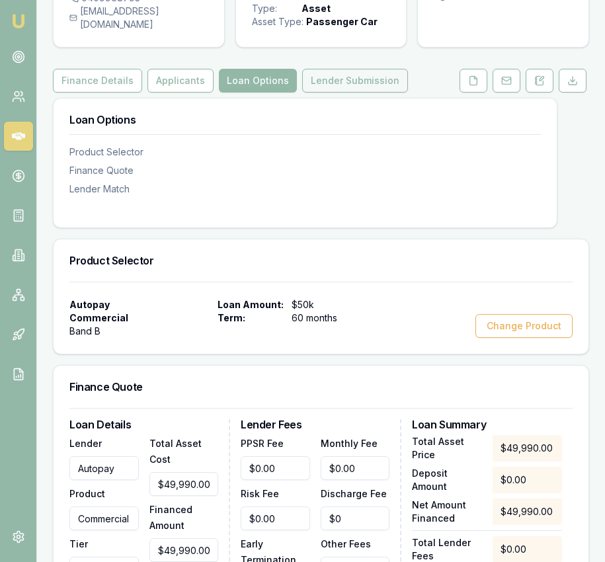
click at [367, 93] on button "Lender Submission" at bounding box center [355, 81] width 106 height 24
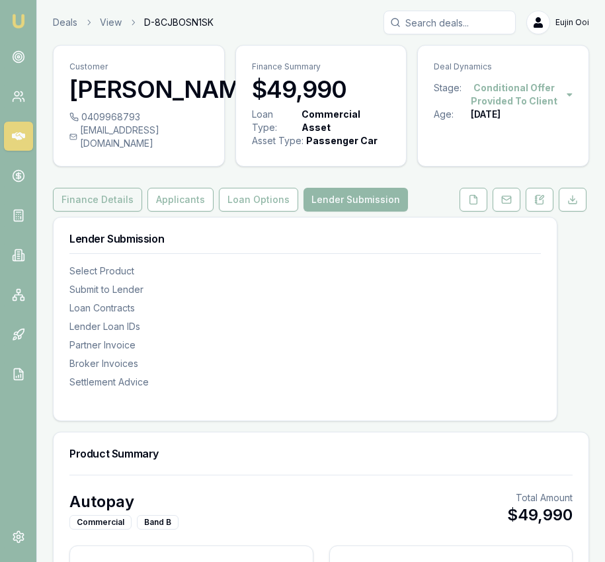
click at [109, 211] on button "Finance Details" at bounding box center [97, 200] width 89 height 24
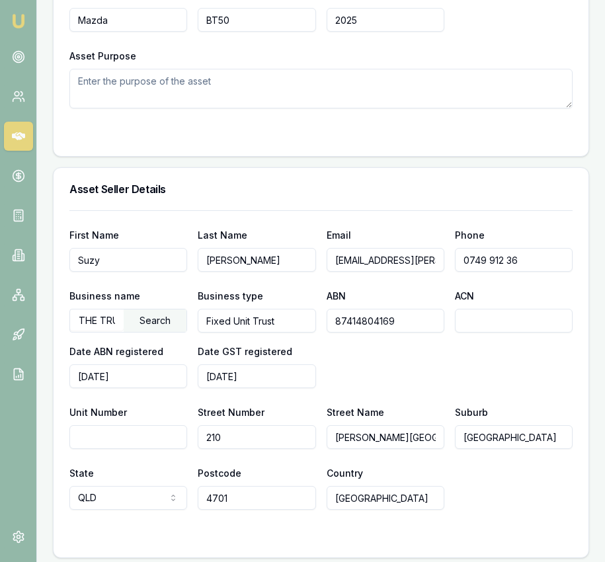
scroll to position [1097, 0]
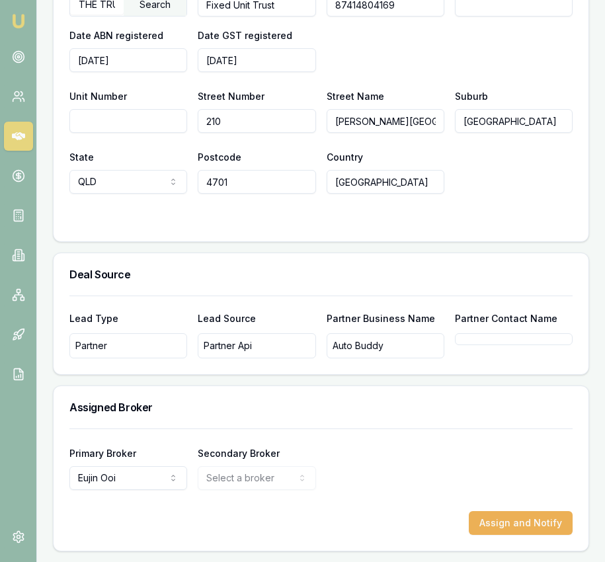
click at [266, 349] on div "Partner Api" at bounding box center [257, 345] width 118 height 25
click at [155, 350] on div "Partner" at bounding box center [128, 345] width 118 height 25
click at [155, 351] on div "Partner" at bounding box center [128, 345] width 118 height 25
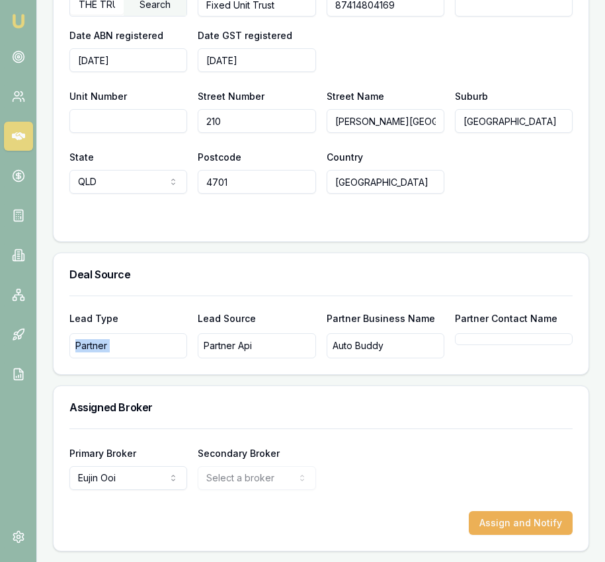
click at [155, 351] on div "Partner" at bounding box center [128, 345] width 118 height 25
click at [358, 352] on p "Auto Buddy" at bounding box center [357, 345] width 51 height 13
click at [358, 352] on div "Auto Buddy" at bounding box center [385, 345] width 118 height 25
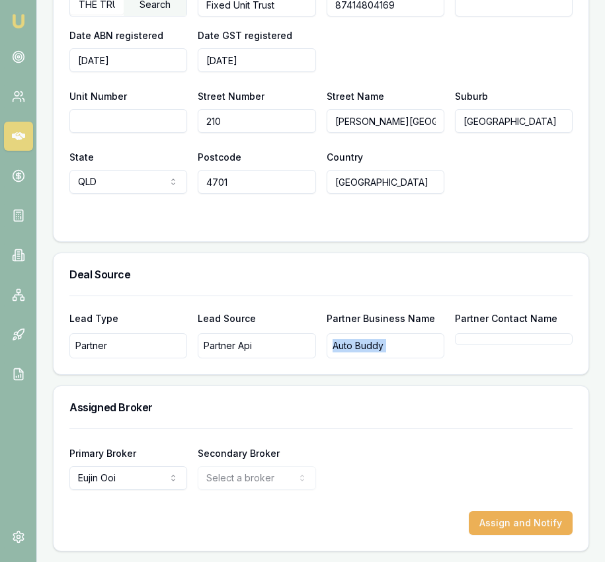
click at [358, 352] on div "Auto Buddy" at bounding box center [385, 345] width 118 height 25
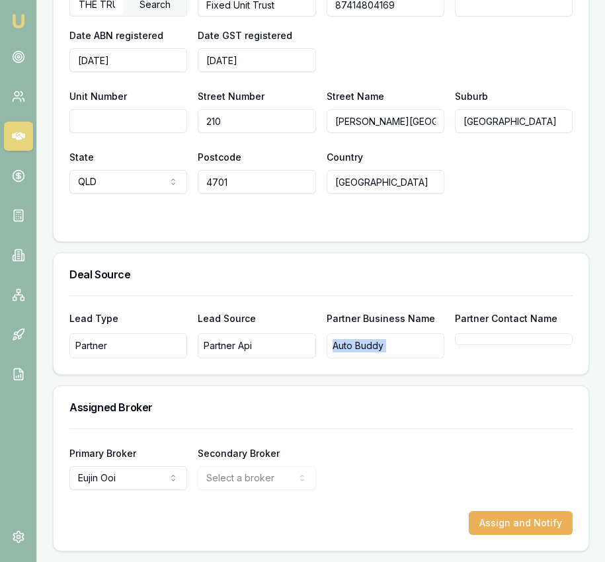
click at [358, 352] on div "Auto Buddy" at bounding box center [385, 345] width 118 height 25
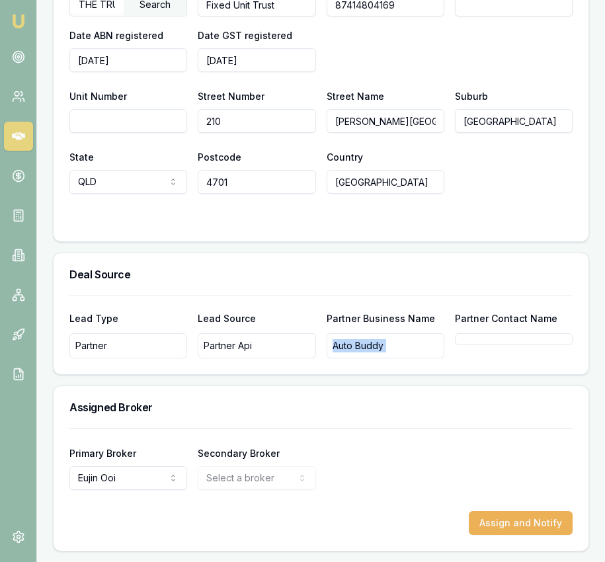
click at [358, 352] on div "Auto Buddy" at bounding box center [385, 345] width 118 height 25
click at [358, 353] on div "Auto Buddy" at bounding box center [385, 345] width 118 height 25
click at [358, 352] on div "Auto Buddy" at bounding box center [385, 345] width 118 height 25
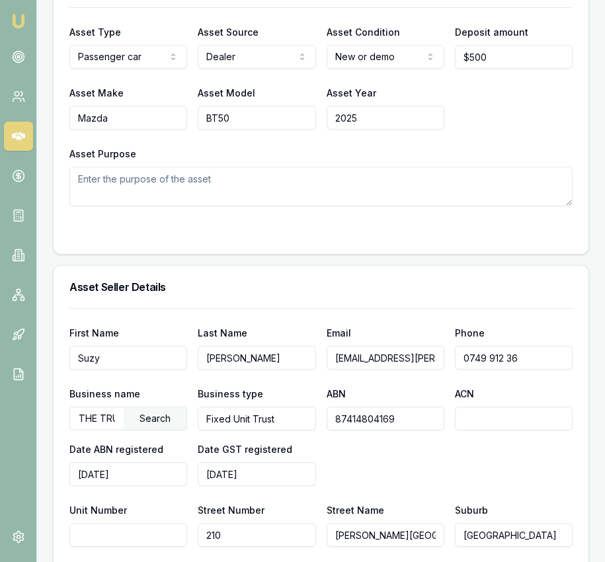
scroll to position [0, 0]
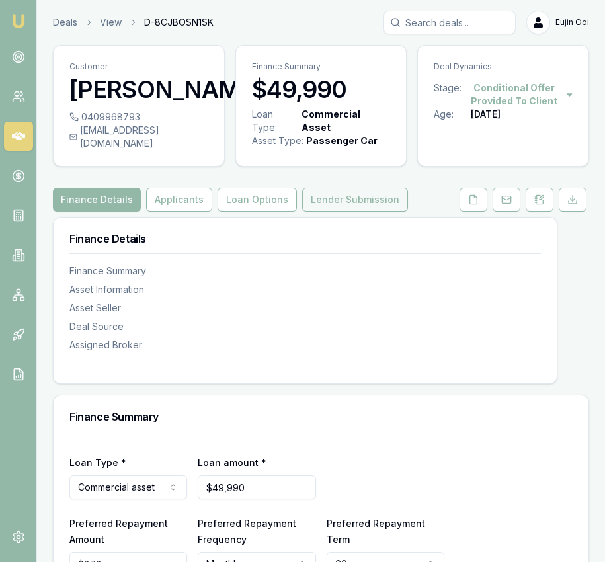
click at [340, 209] on button "Lender Submission" at bounding box center [355, 200] width 106 height 24
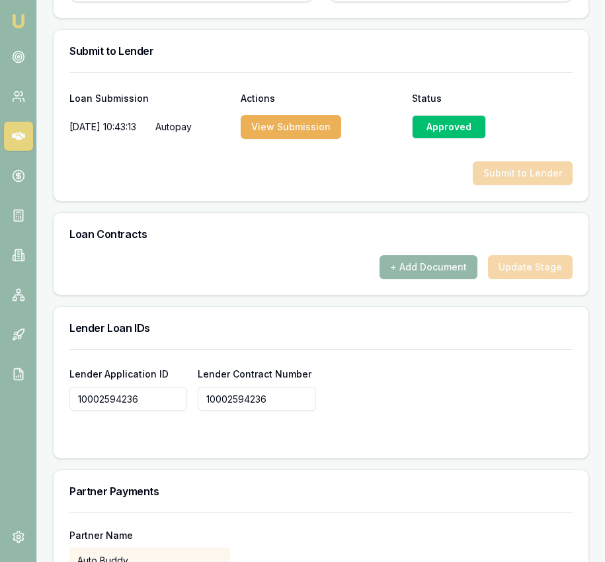
scroll to position [894, 0]
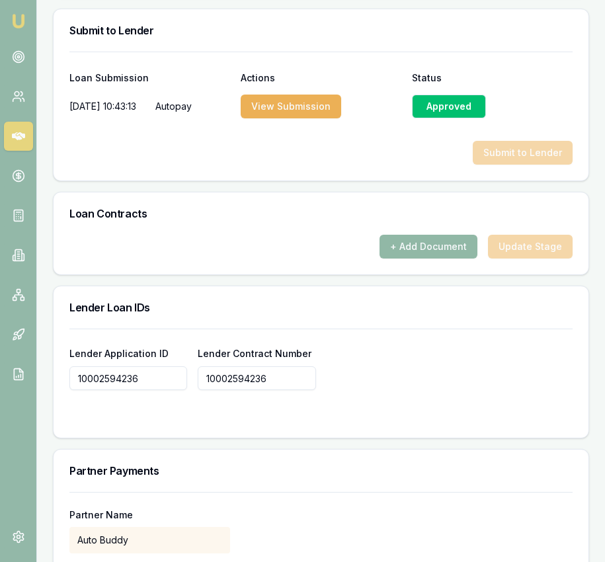
click at [430, 254] on button "+ Add Document" at bounding box center [428, 247] width 98 height 24
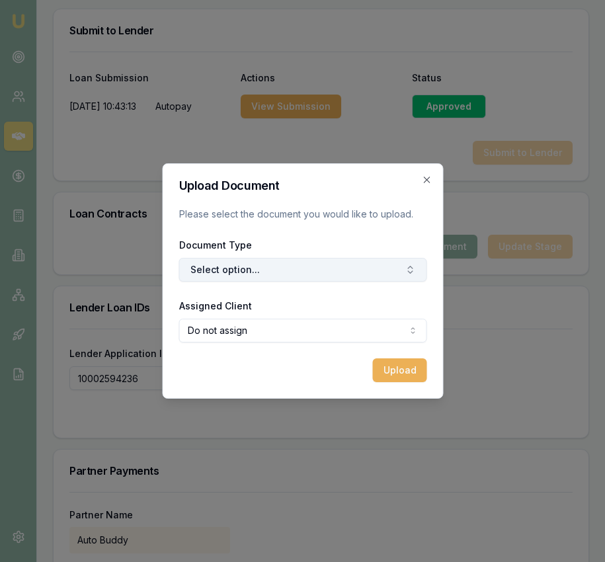
click at [298, 268] on button "Select option..." at bounding box center [302, 270] width 248 height 24
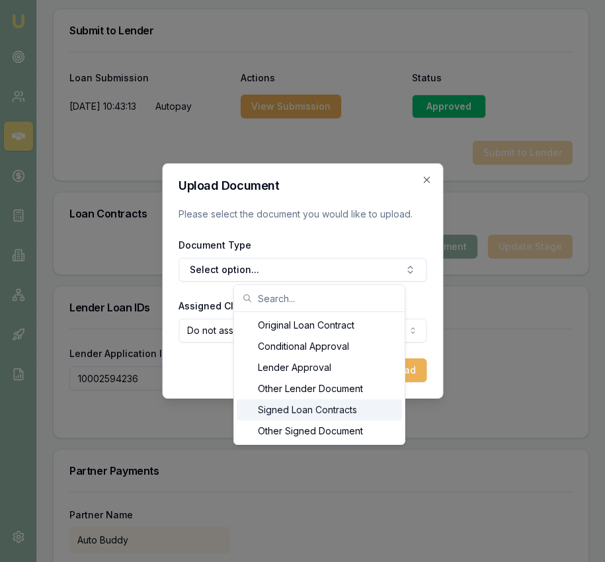
drag, startPoint x: 298, startPoint y: 407, endPoint x: 291, endPoint y: 398, distance: 11.8
click at [298, 407] on div "Signed Loan Contracts" at bounding box center [319, 409] width 165 height 21
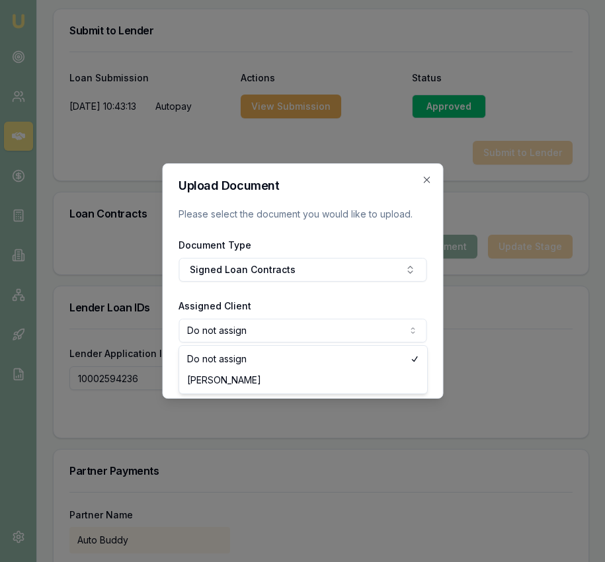
select select "U-0WEVD69MGW"
drag, startPoint x: 269, startPoint y: 381, endPoint x: 281, endPoint y: 380, distance: 12.0
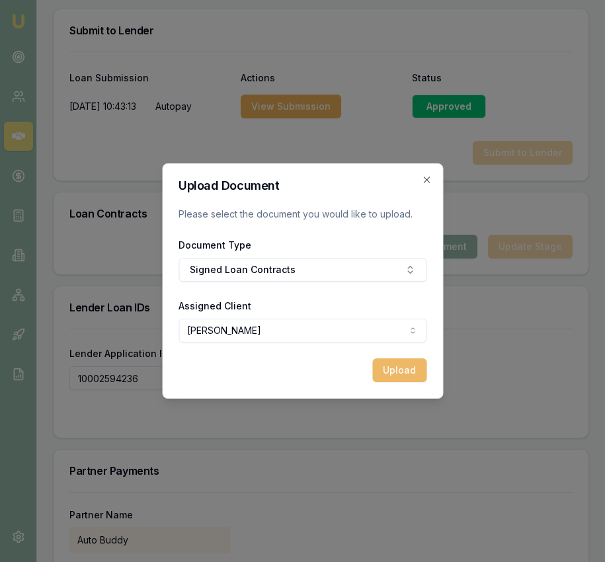
click at [382, 374] on button "Upload" at bounding box center [399, 370] width 54 height 24
click at [426, 183] on icon "button" at bounding box center [426, 179] width 11 height 11
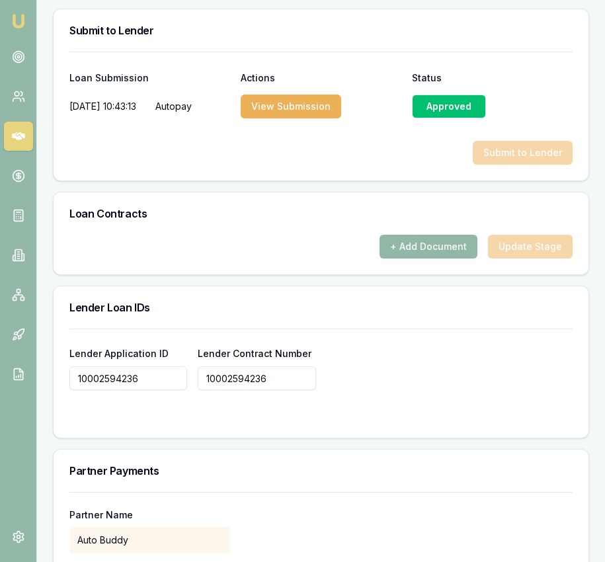
click at [456, 258] on button "+ Add Document" at bounding box center [428, 247] width 98 height 24
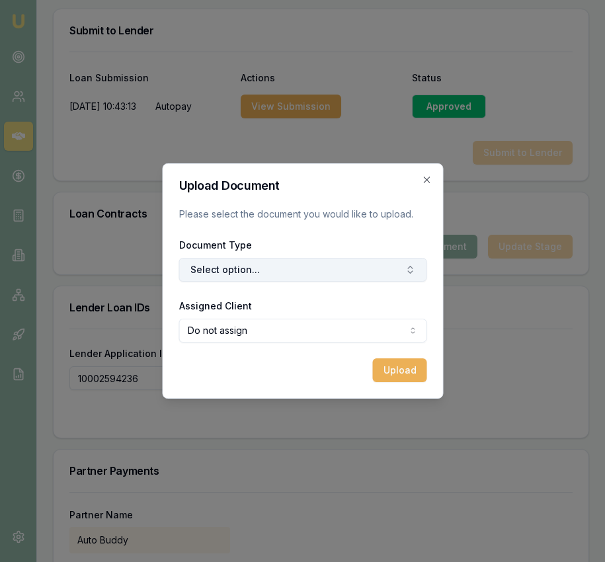
click at [265, 262] on button "Select option..." at bounding box center [302, 270] width 248 height 24
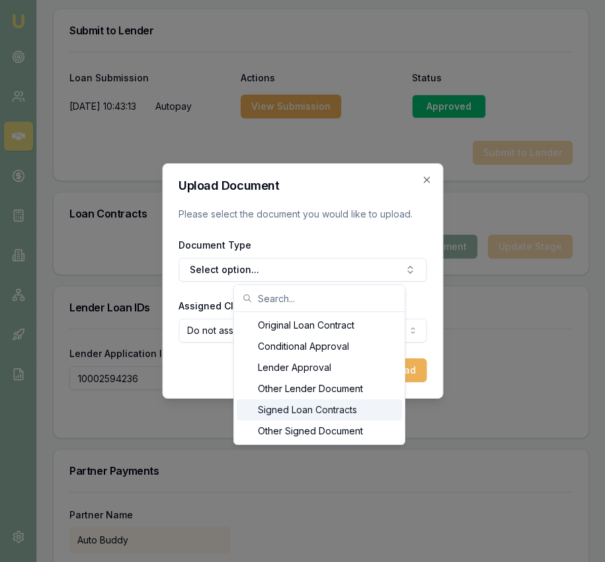
click at [305, 410] on div "Signed Loan Contracts" at bounding box center [319, 409] width 165 height 21
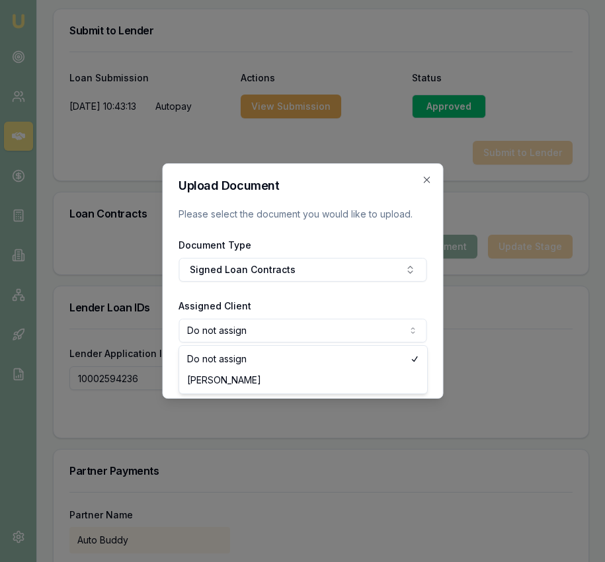
select select "U-0WEVD69MGW"
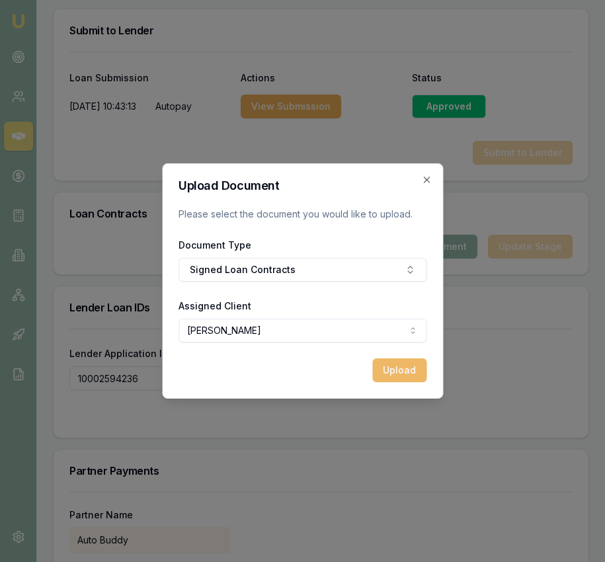
click at [386, 371] on button "Upload" at bounding box center [399, 370] width 54 height 24
click at [420, 180] on h2 "Upload Document" at bounding box center [302, 186] width 248 height 12
click at [428, 178] on icon "button" at bounding box center [426, 179] width 11 height 11
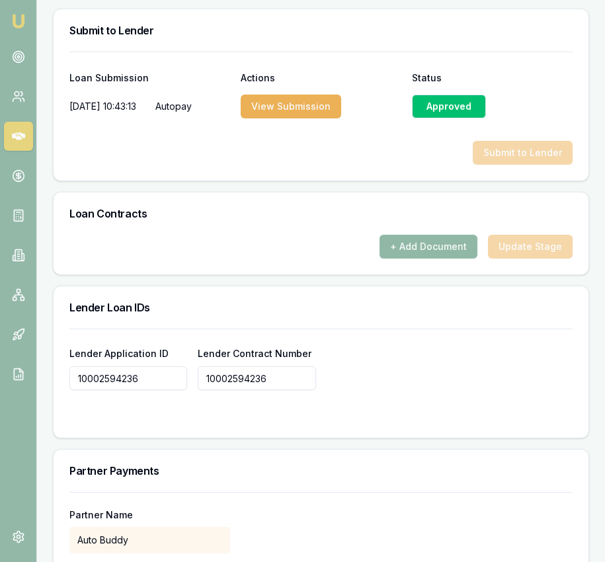
click at [445, 258] on button "+ Add Document" at bounding box center [428, 247] width 98 height 24
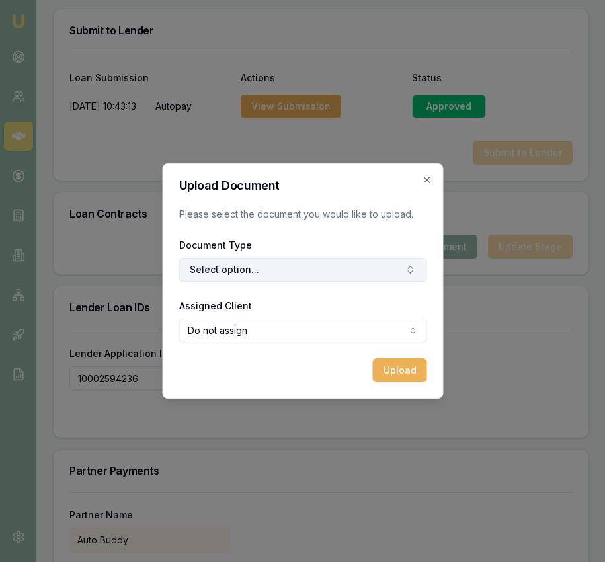
drag, startPoint x: 329, startPoint y: 252, endPoint x: 324, endPoint y: 264, distance: 12.8
click at [329, 252] on div "Document Type Select option..." at bounding box center [302, 259] width 248 height 45
drag, startPoint x: 323, startPoint y: 266, endPoint x: 318, endPoint y: 276, distance: 11.8
click at [323, 266] on button "Select option..." at bounding box center [302, 270] width 248 height 24
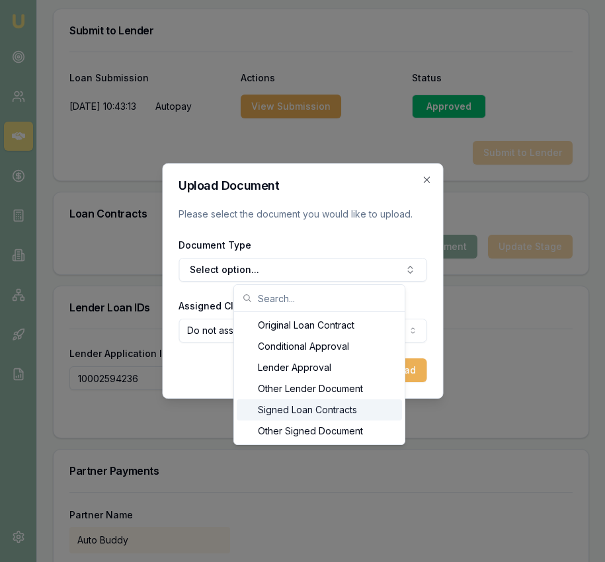
click at [301, 402] on div "Signed Loan Contracts" at bounding box center [319, 409] width 165 height 21
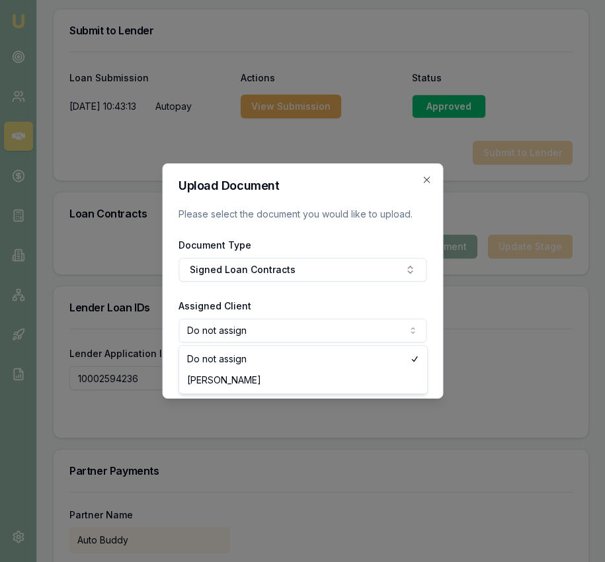
select select "U-0WEVD69MGW"
drag, startPoint x: 269, startPoint y: 381, endPoint x: 314, endPoint y: 382, distance: 45.0
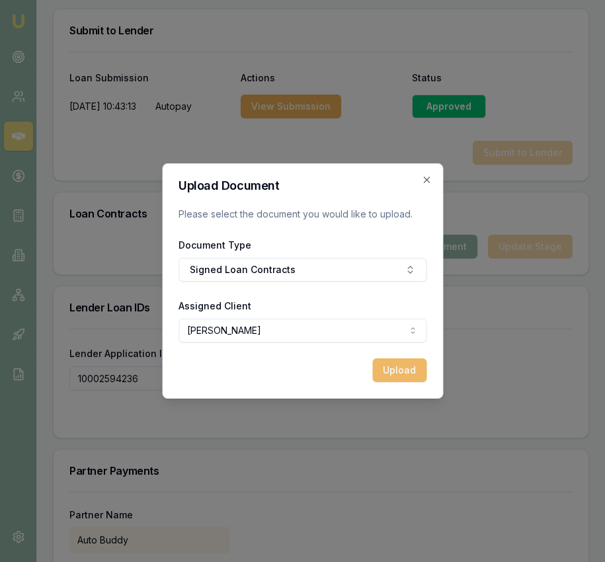
click at [383, 373] on button "Upload" at bounding box center [399, 370] width 54 height 24
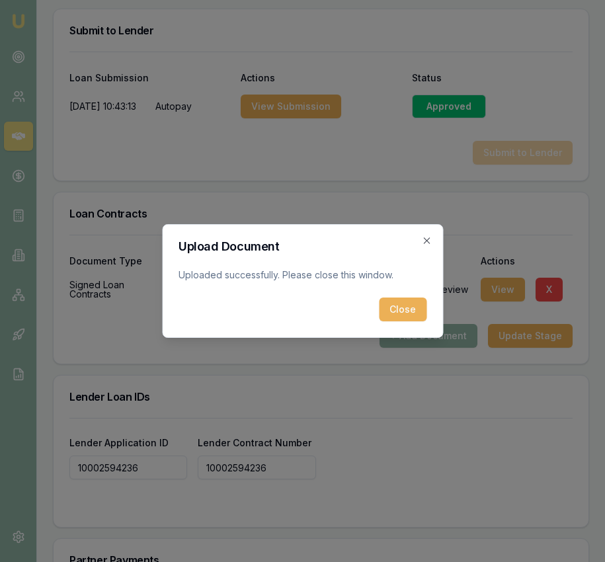
click at [418, 317] on button "Close" at bounding box center [403, 309] width 48 height 24
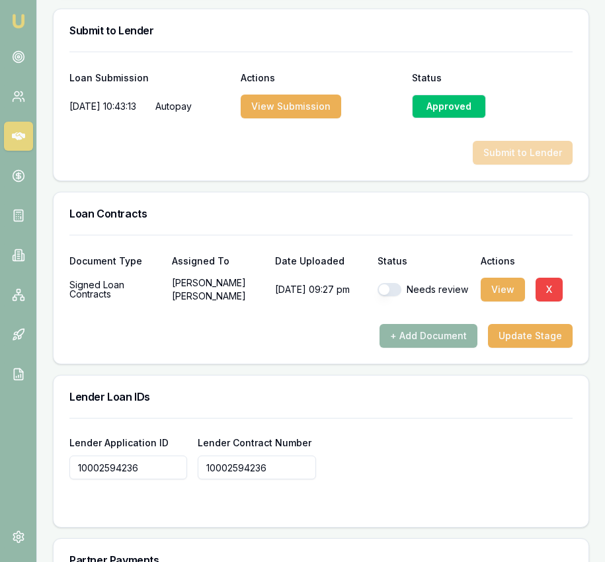
drag, startPoint x: 399, startPoint y: 311, endPoint x: 379, endPoint y: 297, distance: 23.8
click at [395, 303] on div "Needs review" at bounding box center [423, 289] width 92 height 26
click at [389, 296] on button "button" at bounding box center [389, 289] width 24 height 13
checkbox input "true"
click at [543, 346] on button "Update Stage" at bounding box center [530, 336] width 85 height 24
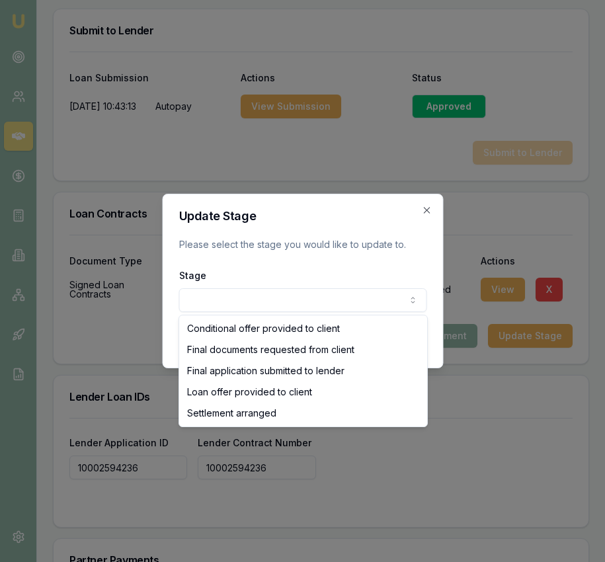
select select "SETTLEMENT_ARRANGED"
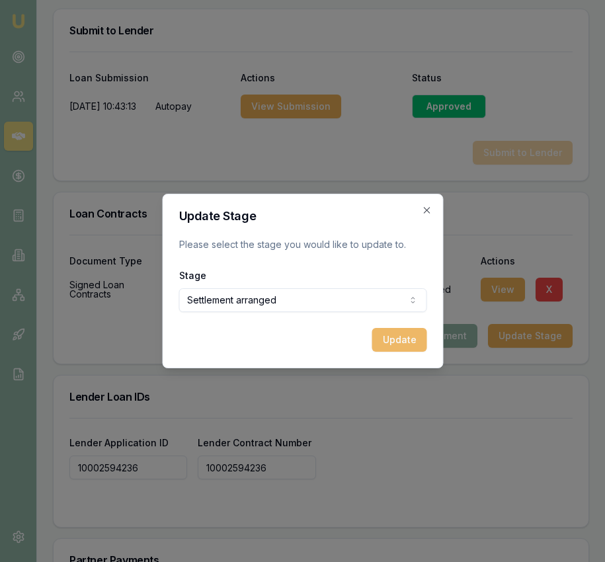
click at [406, 343] on button "Update" at bounding box center [398, 340] width 55 height 24
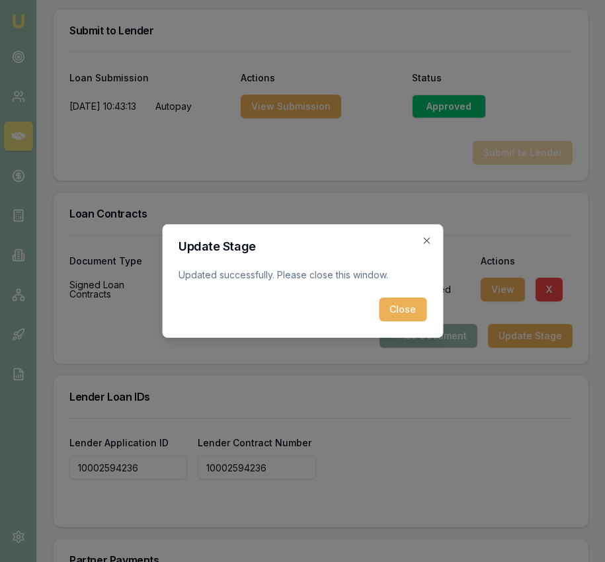
click at [401, 315] on button "Close" at bounding box center [403, 309] width 48 height 24
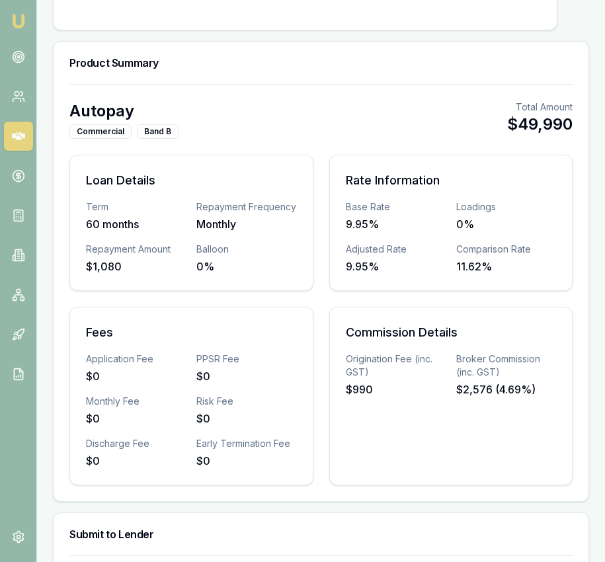
scroll to position [0, 0]
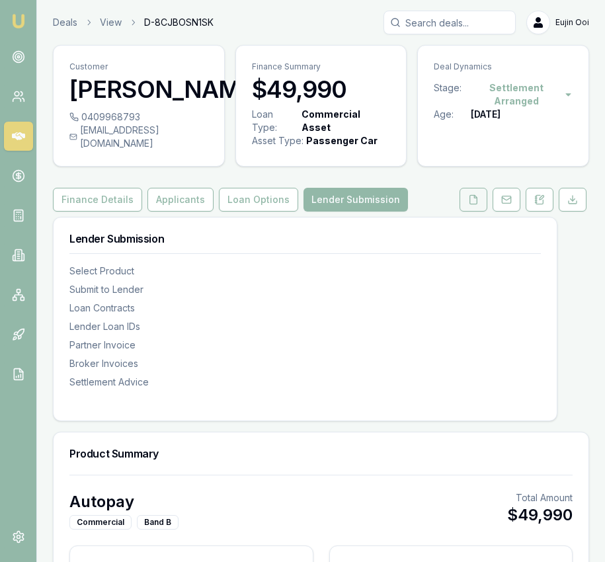
click at [468, 205] on icon at bounding box center [473, 199] width 11 height 11
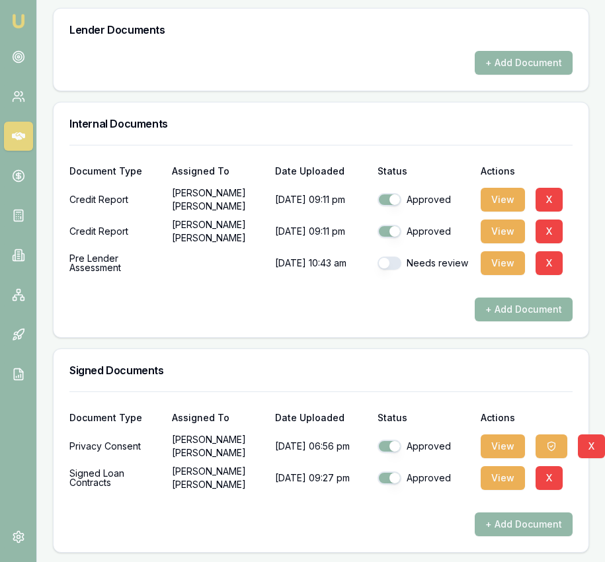
scroll to position [907, 0]
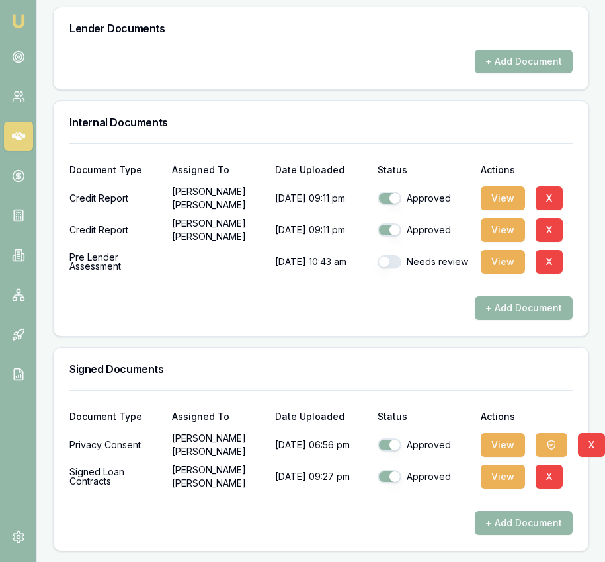
click at [393, 263] on button "button" at bounding box center [389, 261] width 24 height 13
checkbox input "true"
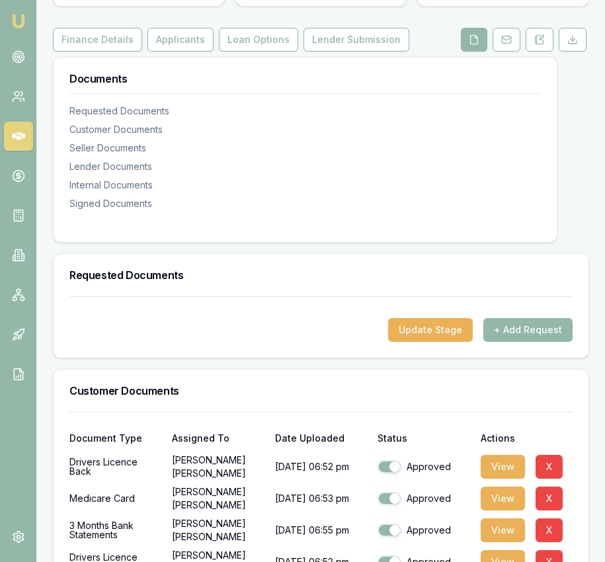
scroll to position [0, 0]
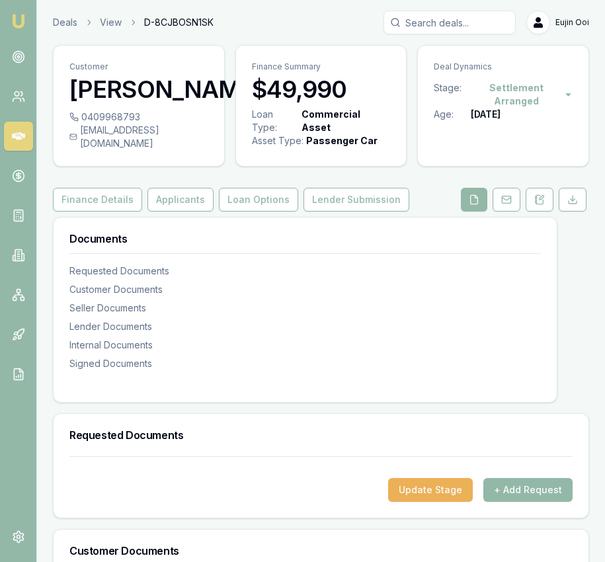
click at [371, 211] on button "Lender Submission" at bounding box center [356, 200] width 106 height 24
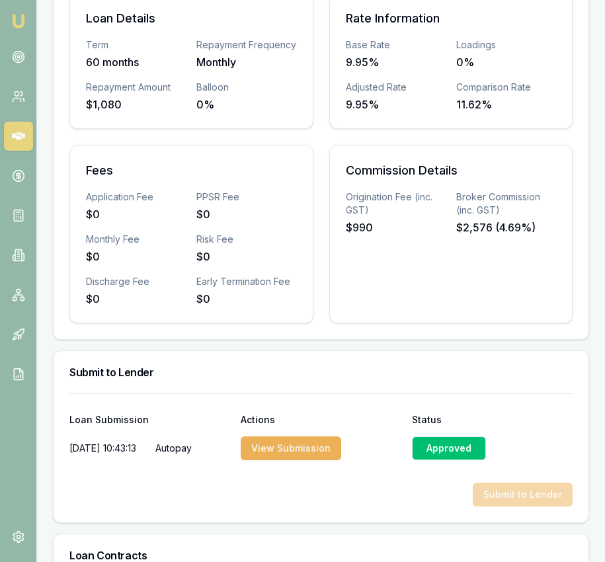
scroll to position [1564, 0]
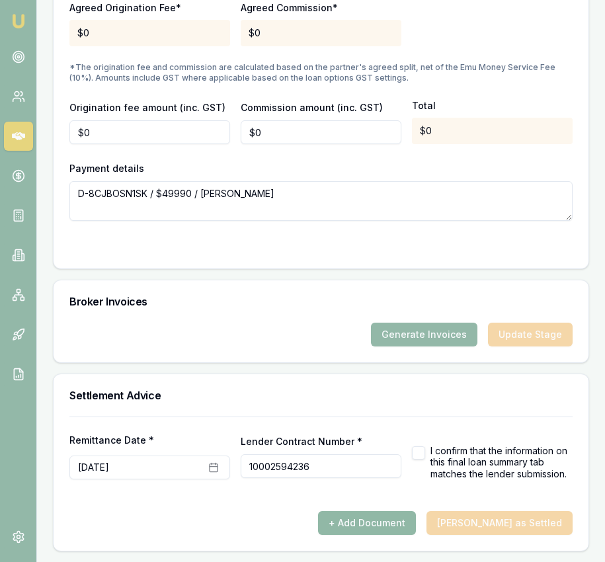
click at [416, 528] on button "+ Add Document" at bounding box center [367, 523] width 98 height 24
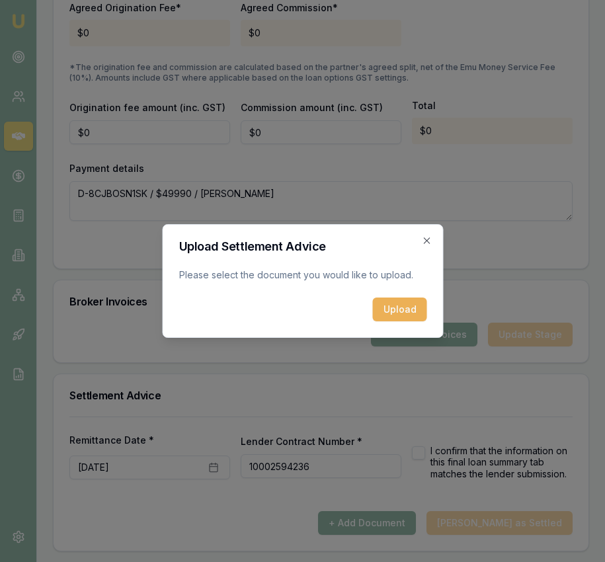
click at [404, 308] on button "Upload" at bounding box center [399, 309] width 54 height 24
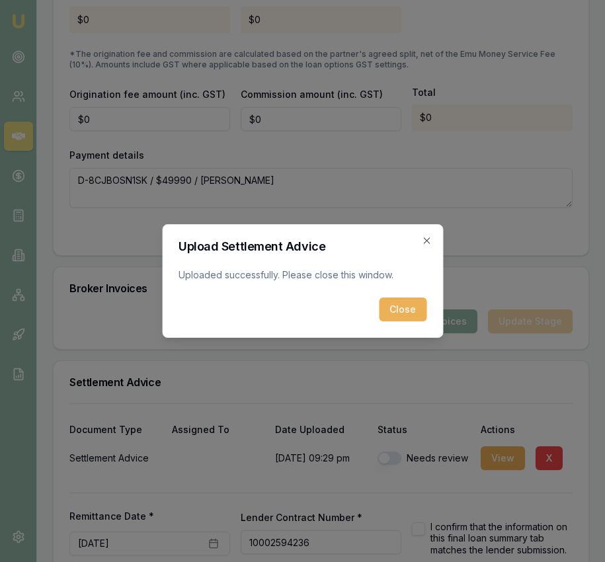
click at [413, 296] on form "Upload Settlement Advice Uploaded successfully. Please close this window. Close" at bounding box center [302, 281] width 248 height 81
click at [412, 308] on button "Close" at bounding box center [403, 309] width 48 height 24
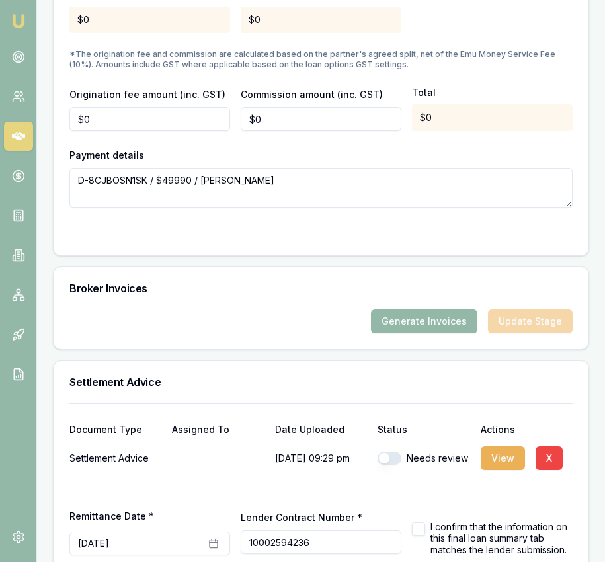
click at [391, 465] on button "button" at bounding box center [389, 457] width 24 height 13
checkbox input "true"
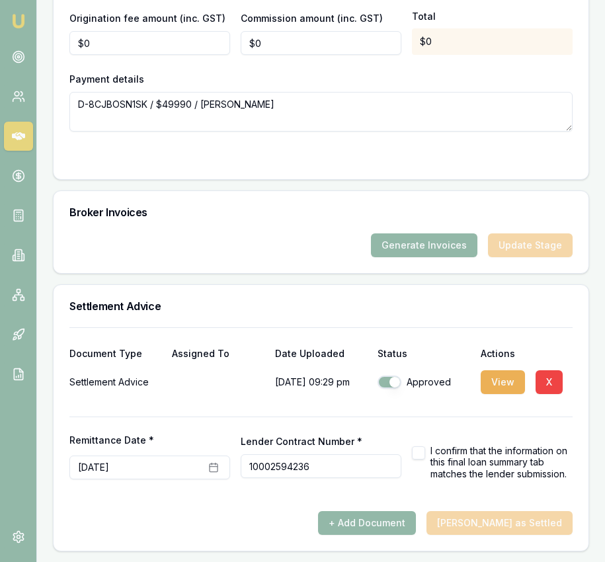
click at [428, 452] on div "I confirm that the information on this final loan summary tab matches the lende…" at bounding box center [492, 462] width 161 height 35
click at [418, 452] on button "button" at bounding box center [418, 452] width 13 height 13
checkbox input "true"
click at [496, 514] on button "Mark Deal as Settled" at bounding box center [499, 523] width 146 height 24
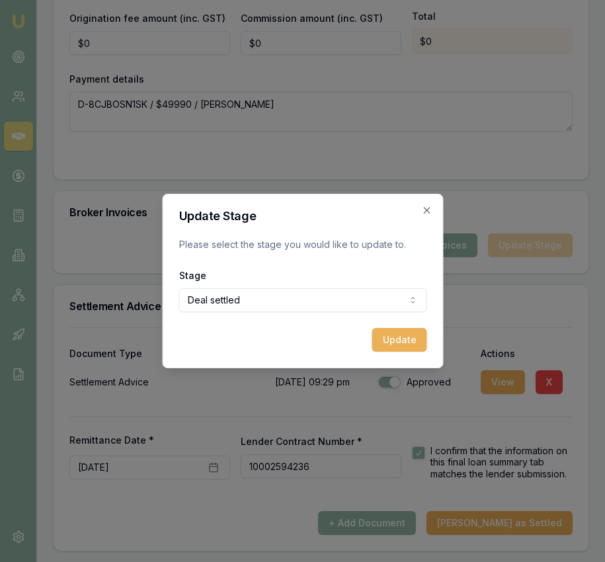
click at [401, 344] on button "Update" at bounding box center [398, 340] width 55 height 24
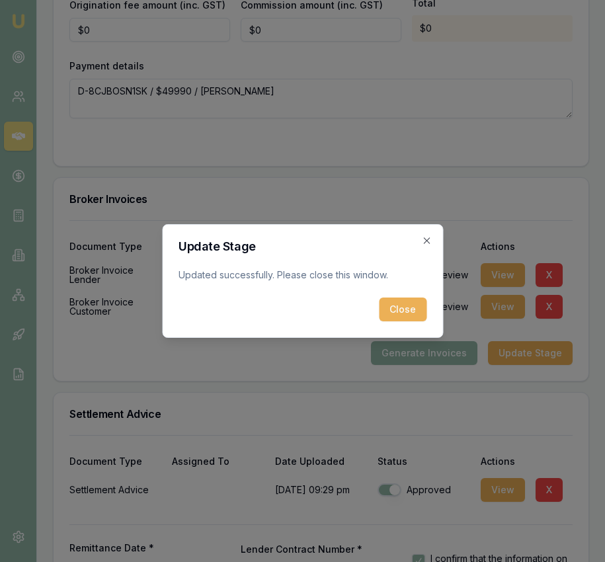
click at [402, 314] on button "Close" at bounding box center [403, 309] width 48 height 24
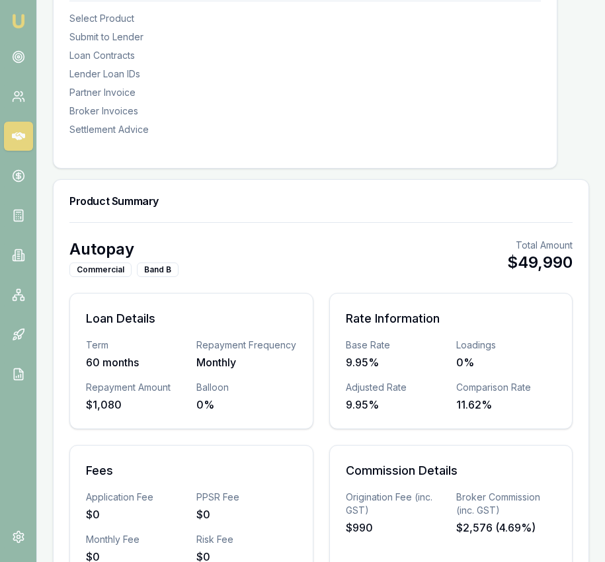
scroll to position [0, 0]
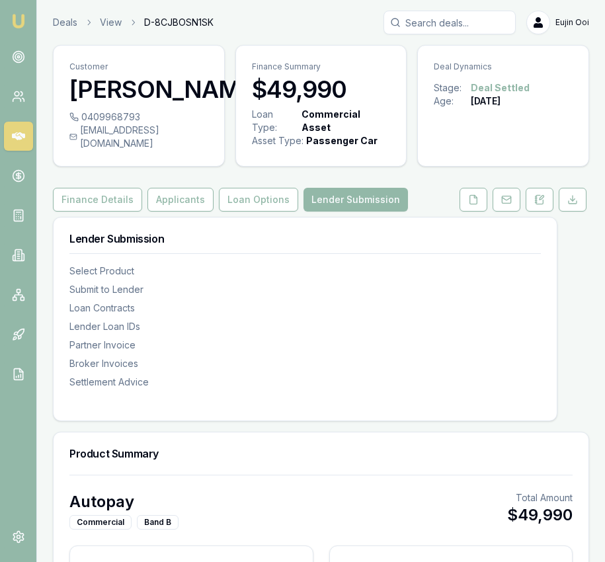
click at [19, 20] on img at bounding box center [19, 21] width 16 height 16
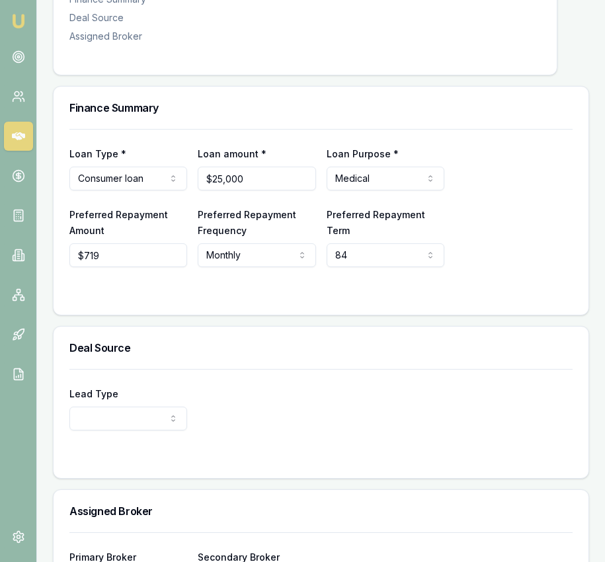
scroll to position [415, 0]
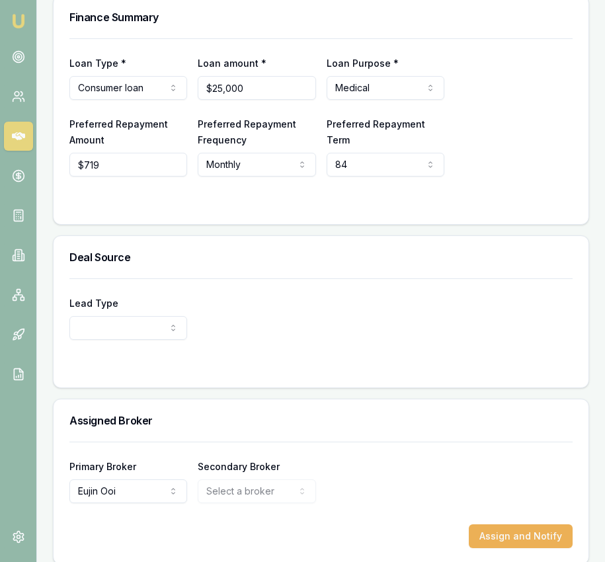
select select "PARTNER"
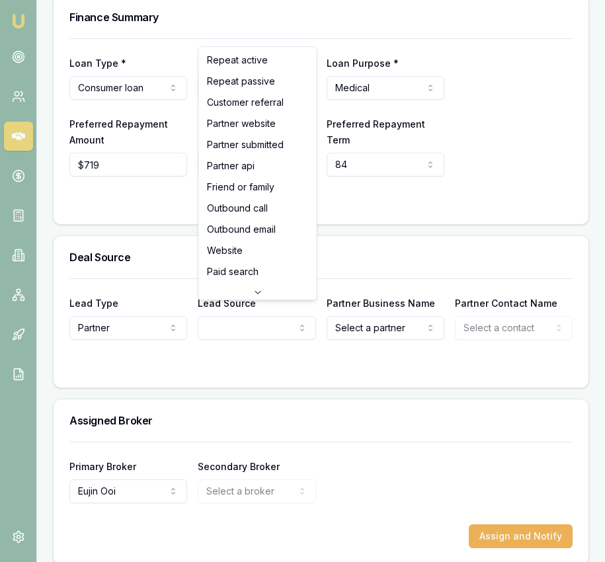
select select "PARTNER_SUBMITTED"
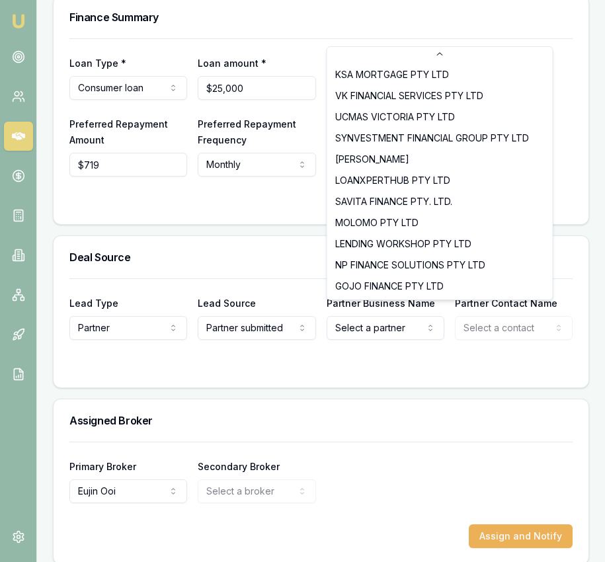
select select "SYNVESTMENT FINANCIAL GROUP PTY LTD"
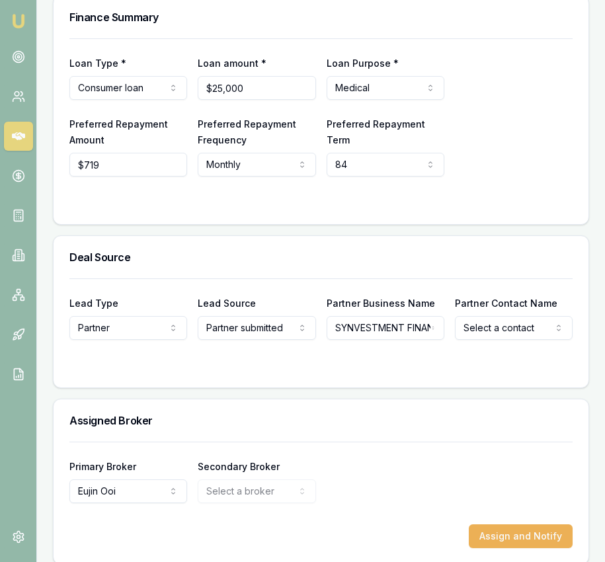
select select "[PERSON_NAME]"
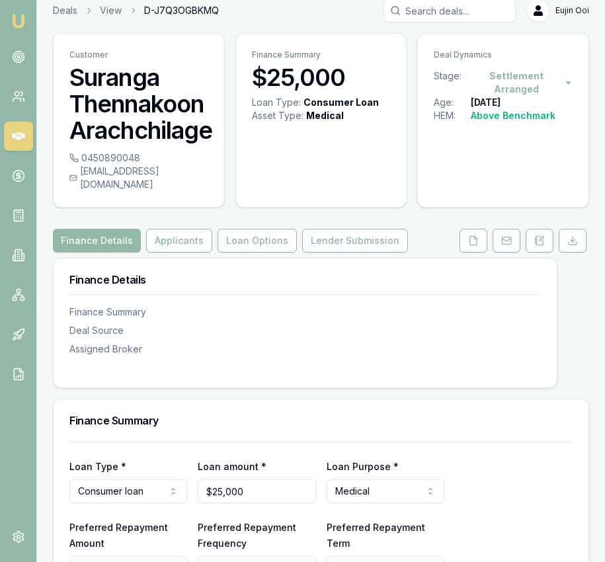
scroll to position [0, 0]
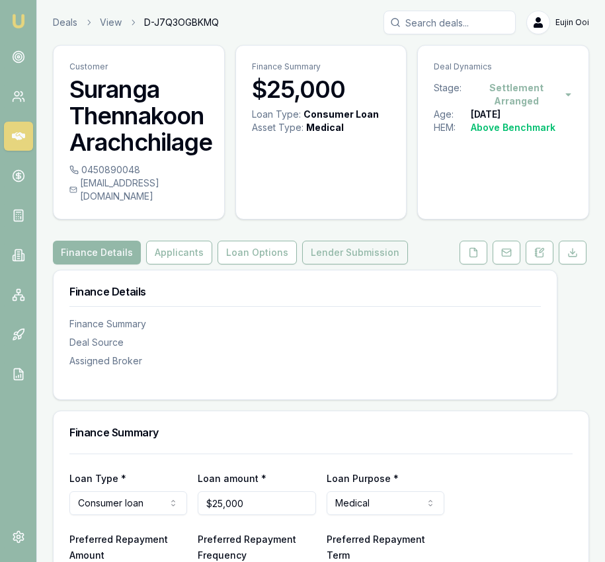
click at [332, 249] on button "Lender Submission" at bounding box center [355, 253] width 106 height 24
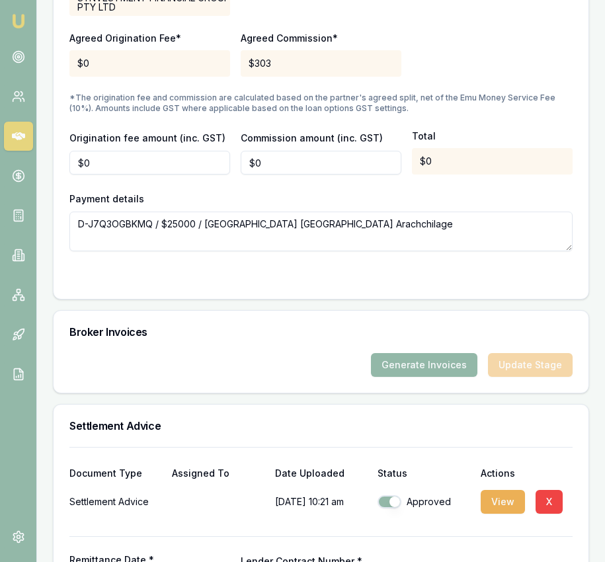
scroll to position [1572, 0]
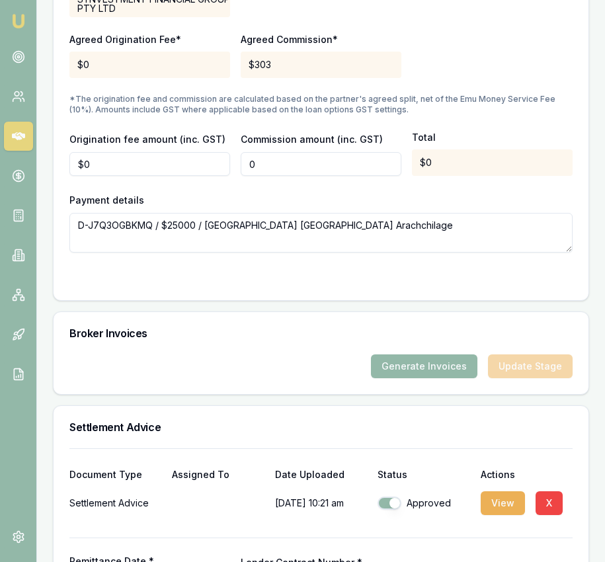
click at [299, 152] on input "0" at bounding box center [321, 164] width 161 height 24
type input "$2,000"
click at [237, 195] on div "Payment details D-J7Q3OGBKMQ / $25000 / Suranga [GEOGRAPHIC_DATA] Arachchilage" at bounding box center [320, 222] width 503 height 61
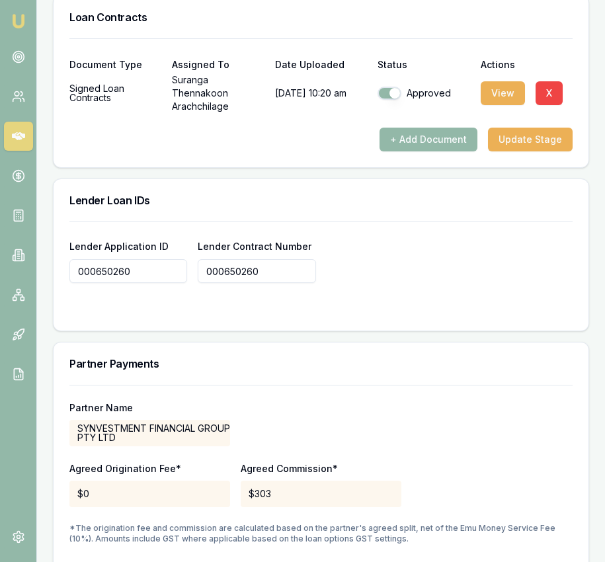
scroll to position [1680, 0]
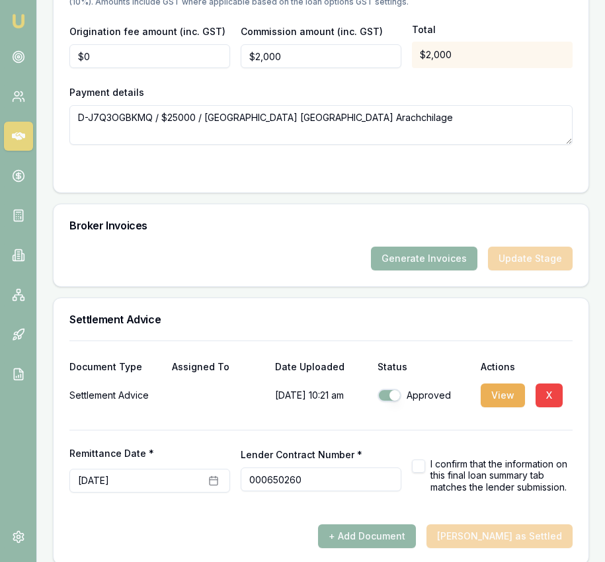
click at [421, 459] on button "button" at bounding box center [418, 465] width 13 height 13
checkbox input "true"
click at [509, 524] on button "[PERSON_NAME] as Settled" at bounding box center [499, 536] width 146 height 24
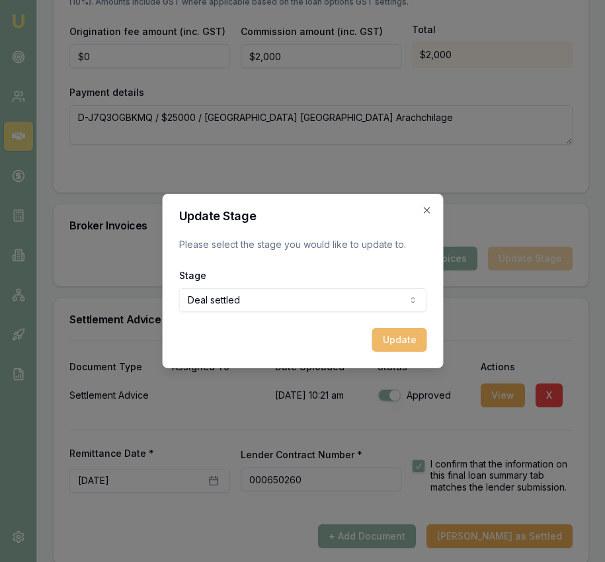
click at [406, 340] on button "Update" at bounding box center [398, 340] width 55 height 24
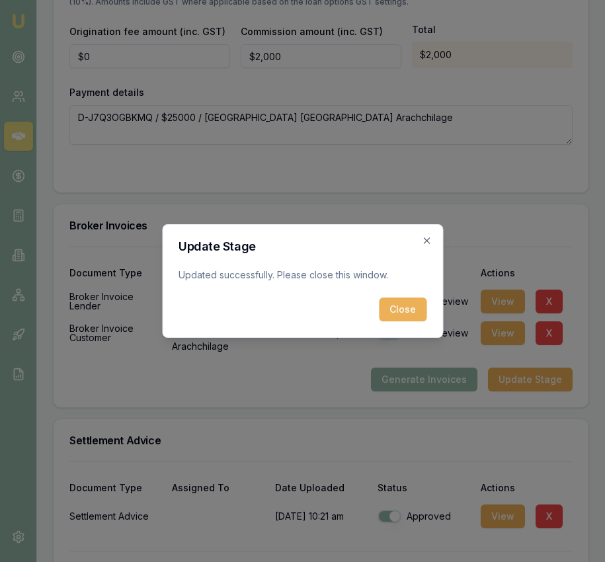
click at [412, 314] on button "Close" at bounding box center [403, 309] width 48 height 24
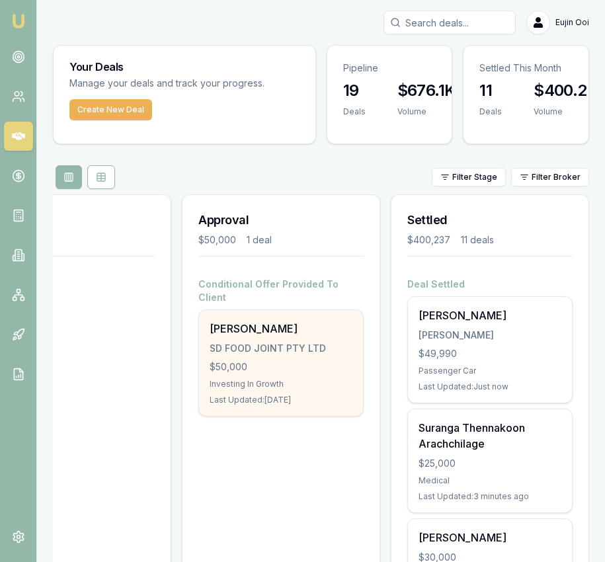
scroll to position [0, 363]
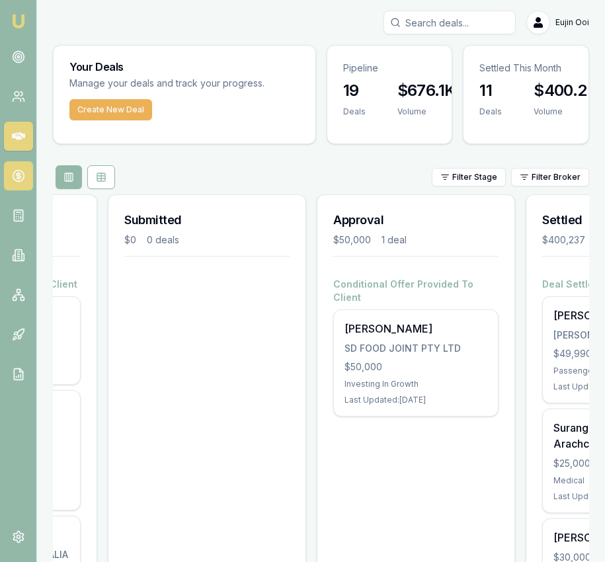
click at [15, 178] on icon at bounding box center [18, 175] width 13 height 13
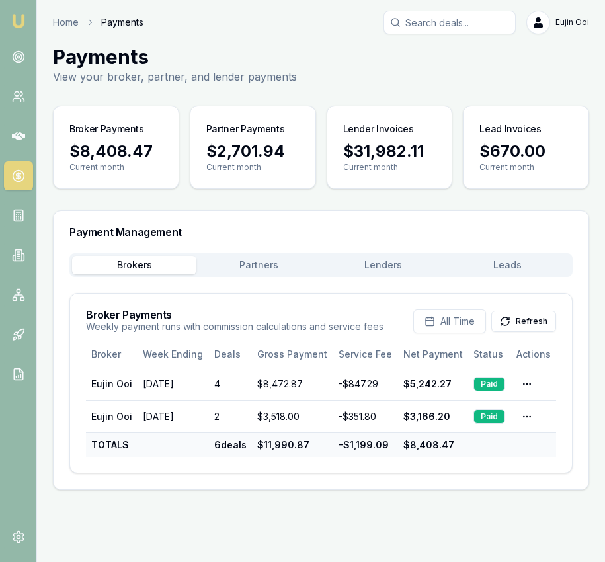
click at [372, 254] on div "Brokers Partners [PERSON_NAME] Leads" at bounding box center [320, 265] width 503 height 24
click at [373, 262] on button "Lenders" at bounding box center [383, 265] width 124 height 19
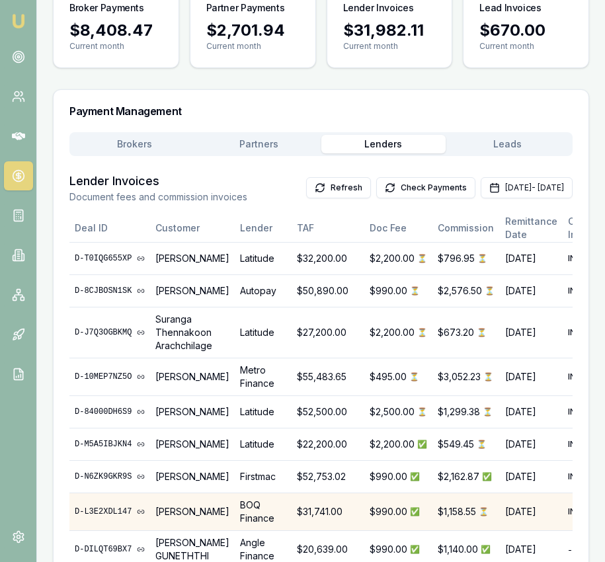
scroll to position [119, 0]
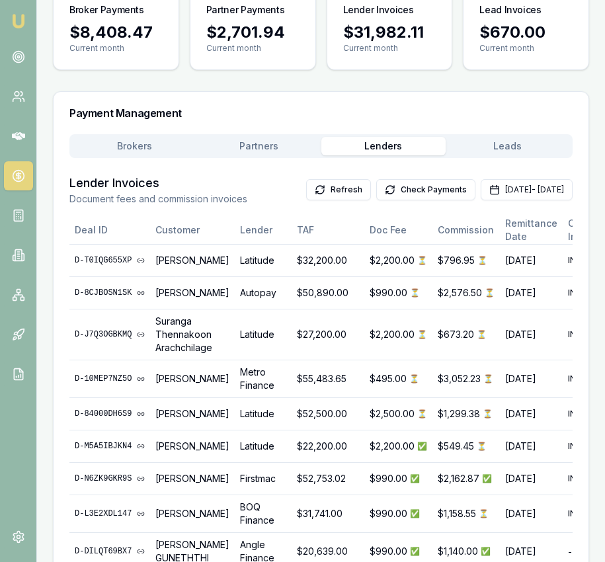
click at [385, 145] on button "Lenders" at bounding box center [383, 146] width 124 height 19
click at [381, 184] on button "Check Payments" at bounding box center [425, 189] width 99 height 21
click at [480, 189] on button "[DATE] - [DATE]" at bounding box center [526, 189] width 92 height 21
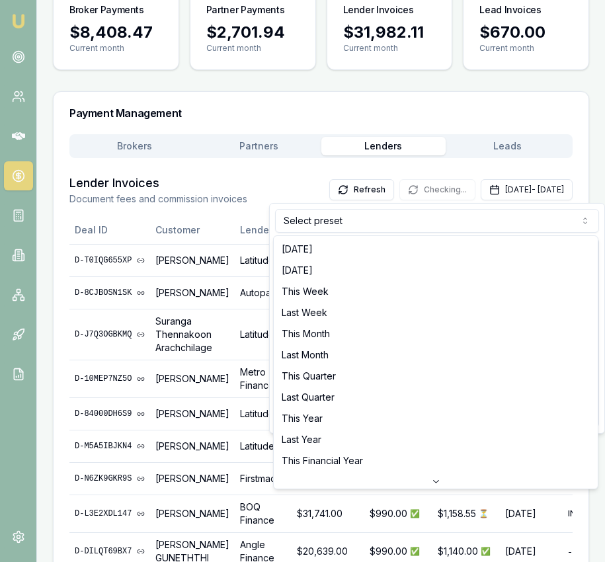
click at [361, 224] on html "Emu Broker Home Payments [PERSON_NAME] Toggle Menu Payments View your broker, p…" at bounding box center [302, 162] width 605 height 562
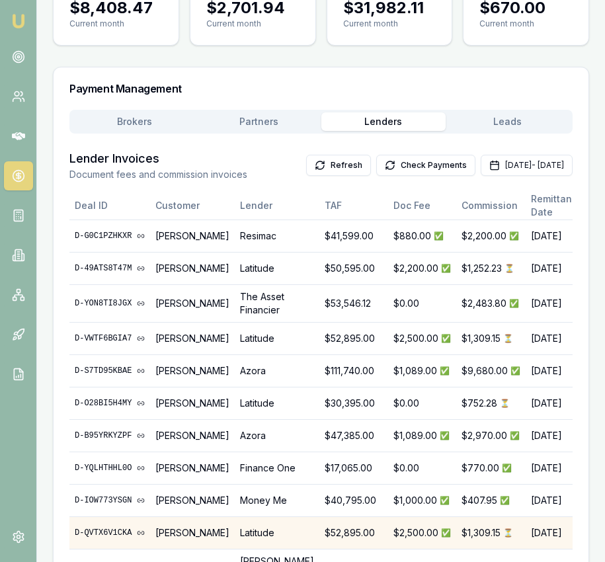
scroll to position [141, 0]
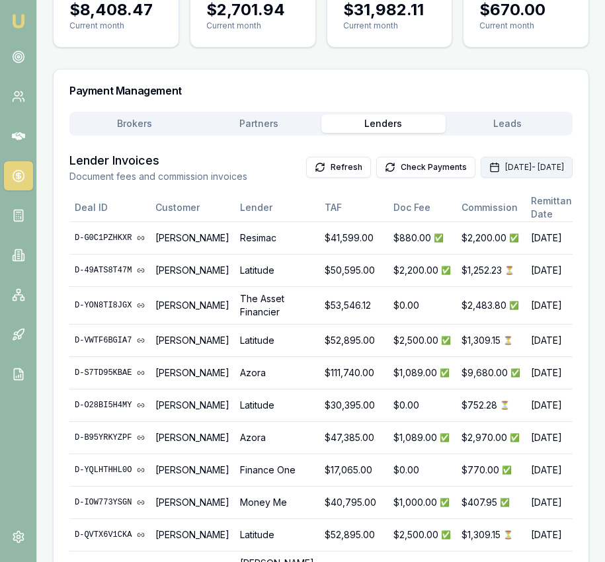
click at [480, 174] on button "[DATE] - [DATE]" at bounding box center [526, 167] width 92 height 21
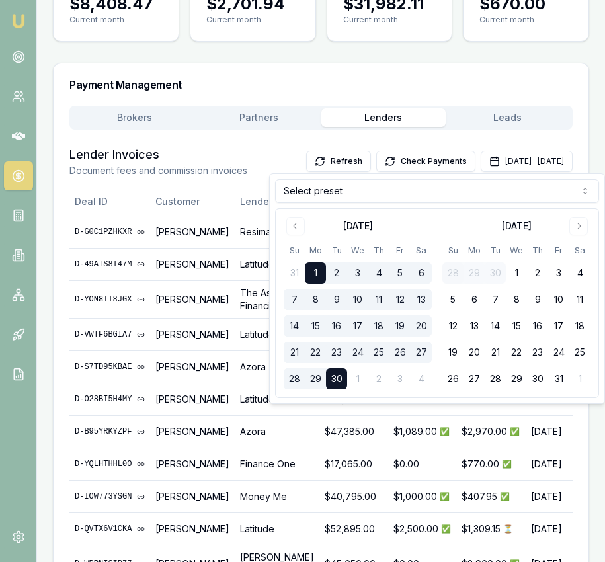
scroll to position [150, 0]
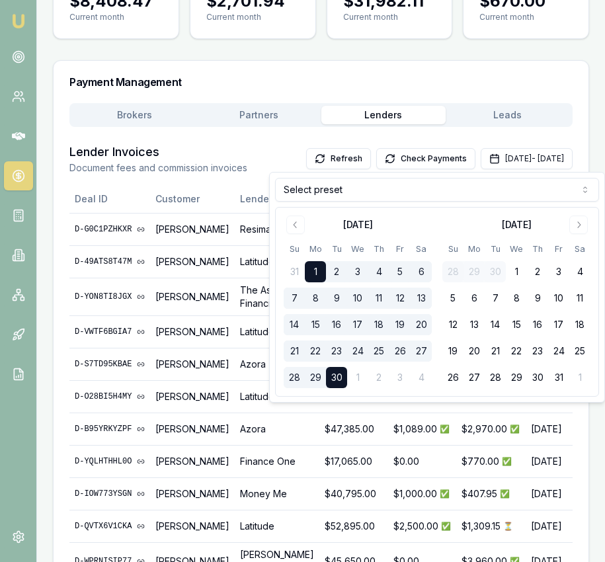
click at [331, 200] on html "Emu Broker Home Payments [PERSON_NAME] Toggle Menu Payments View your broker, p…" at bounding box center [302, 131] width 605 height 562
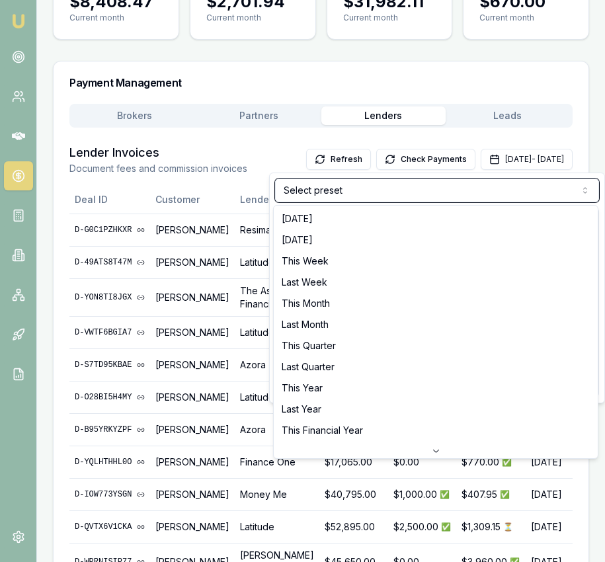
click at [331, 200] on html "Emu Broker Home Payments [PERSON_NAME] Toggle Menu Payments View your broker, p…" at bounding box center [302, 132] width 605 height 562
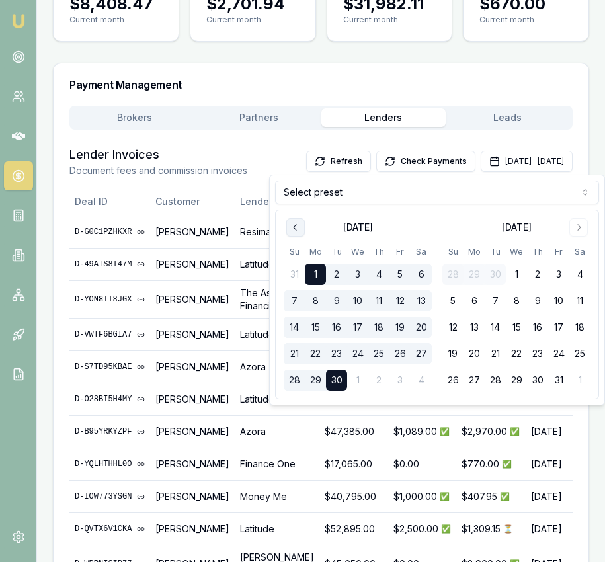
click at [299, 227] on icon "Go to previous month" at bounding box center [295, 227] width 11 height 11
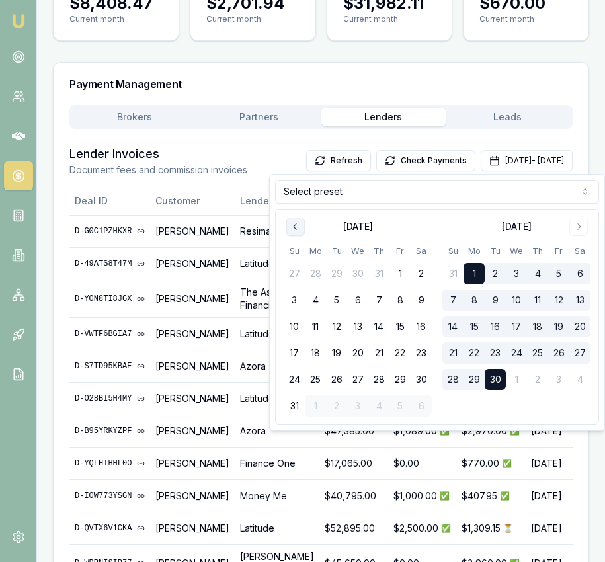
click at [298, 226] on icon "Go to previous month" at bounding box center [295, 226] width 11 height 11
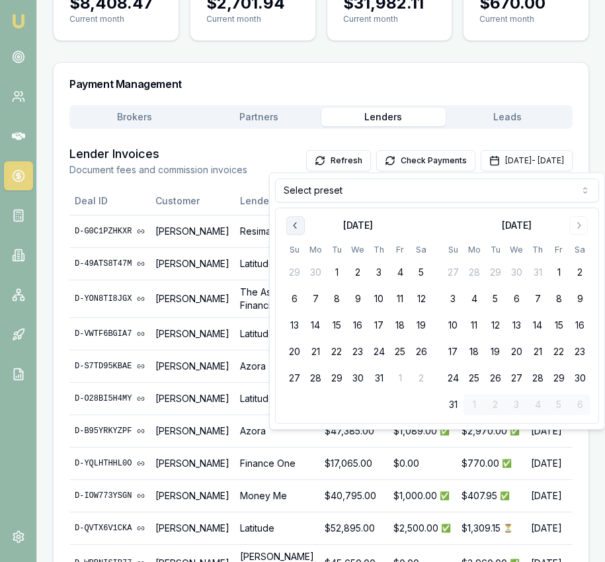
scroll to position [153, 0]
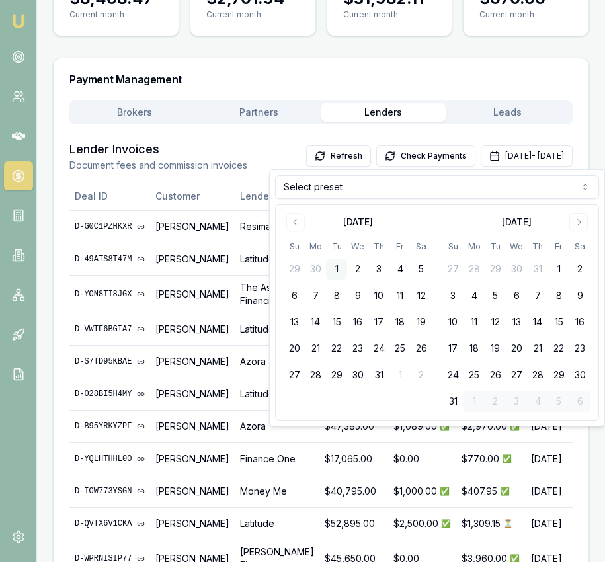
click at [332, 266] on button "1" at bounding box center [336, 268] width 21 height 21
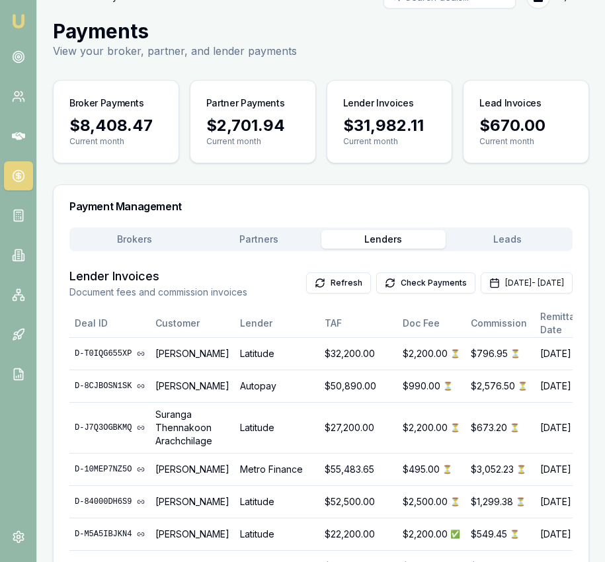
scroll to position [0, 0]
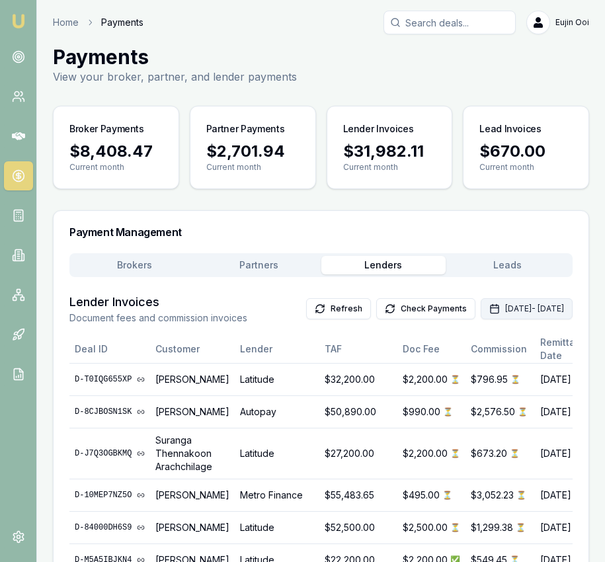
click at [480, 316] on button "[DATE] - [DATE]" at bounding box center [526, 308] width 92 height 21
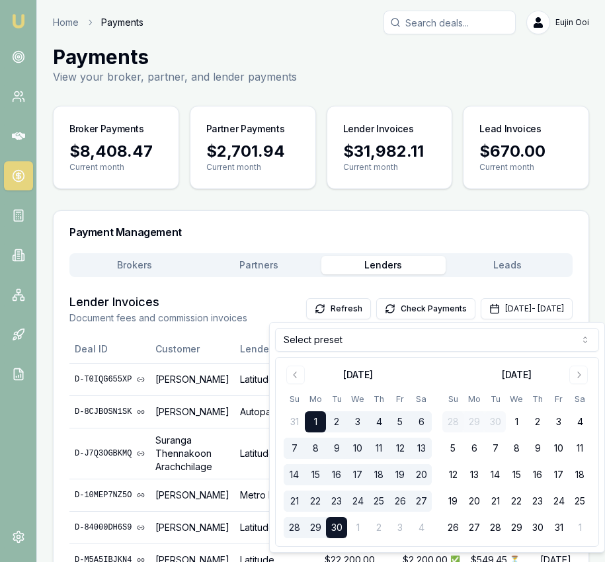
click at [296, 365] on div "[DATE] Su Mo Tu We Th Fr Sa 31 1 2 3 4 5 6 7 8 9 10 11 12 13 14 15 16 17 18 19 …" at bounding box center [437, 452] width 322 height 188
click at [296, 376] on icon "Go to previous month" at bounding box center [295, 374] width 11 height 11
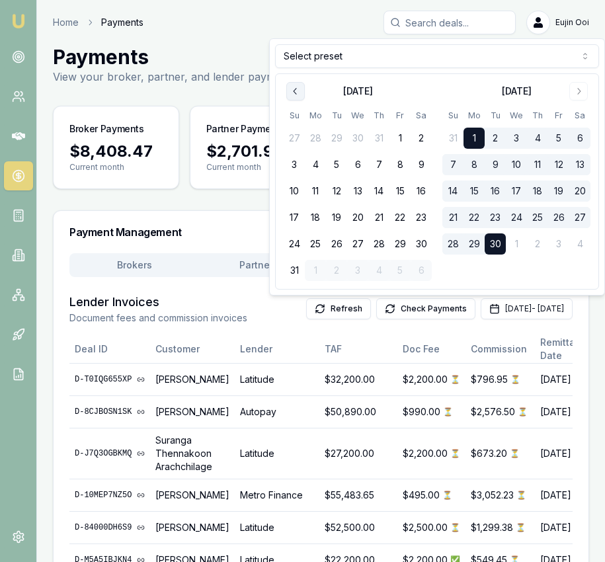
click at [302, 98] on button "Go to previous month" at bounding box center [295, 91] width 19 height 19
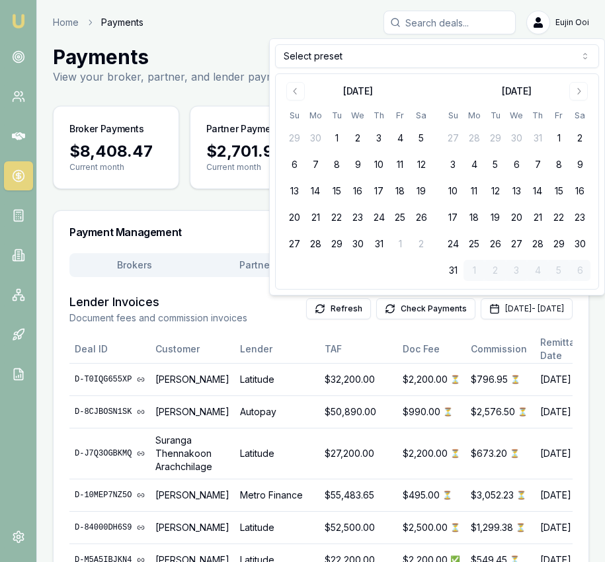
drag, startPoint x: 339, startPoint y: 136, endPoint x: 332, endPoint y: 139, distance: 7.1
click at [333, 139] on button "1" at bounding box center [336, 138] width 21 height 21
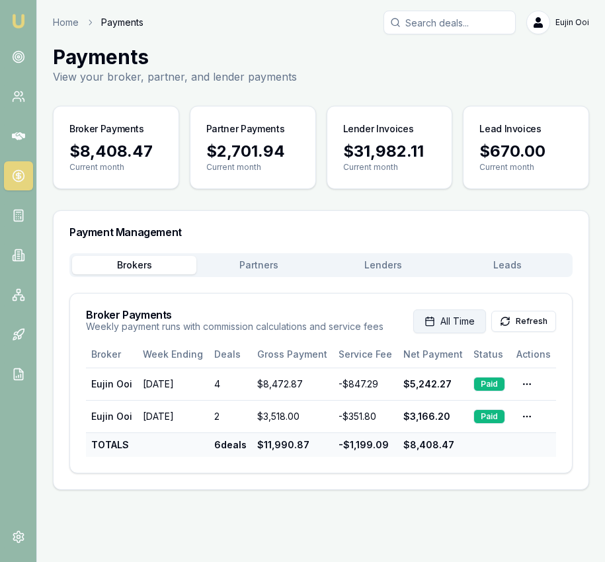
click at [464, 322] on span "All Time" at bounding box center [457, 321] width 34 height 13
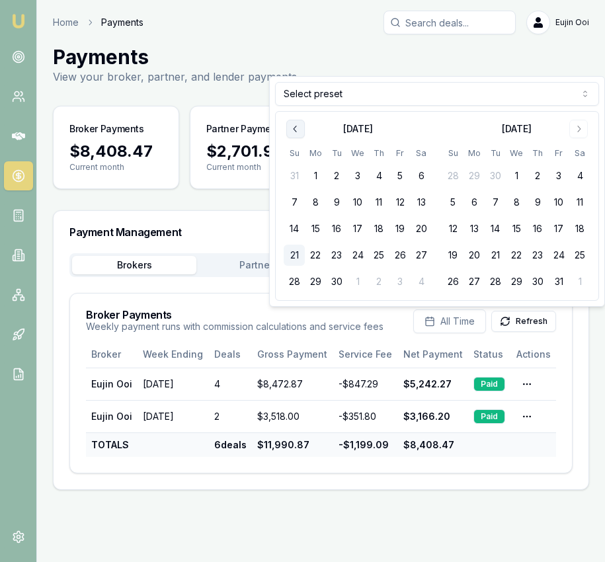
click at [299, 126] on icon "Go to previous month" at bounding box center [295, 129] width 11 height 11
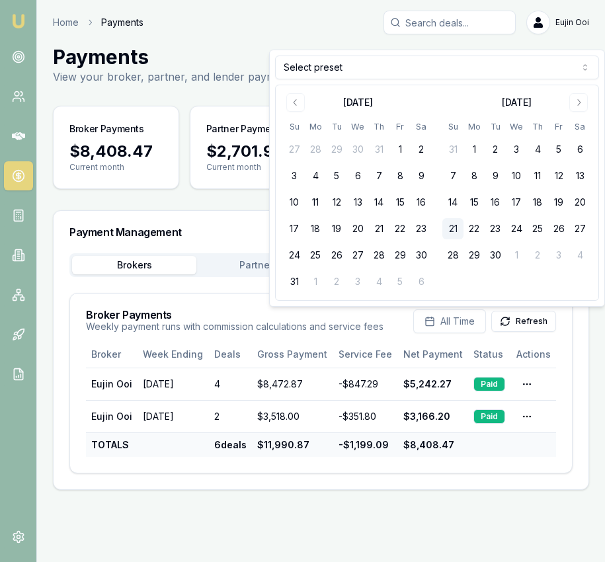
drag, startPoint x: 297, startPoint y: 103, endPoint x: 330, endPoint y: 121, distance: 38.1
click at [297, 104] on icon "Go to previous month" at bounding box center [295, 102] width 11 height 11
click at [340, 149] on button "1" at bounding box center [336, 149] width 21 height 21
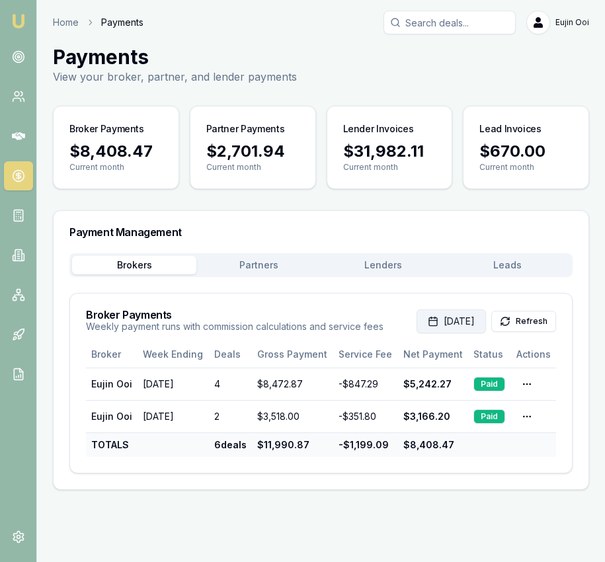
click at [429, 314] on button "[DATE]" at bounding box center [450, 321] width 69 height 24
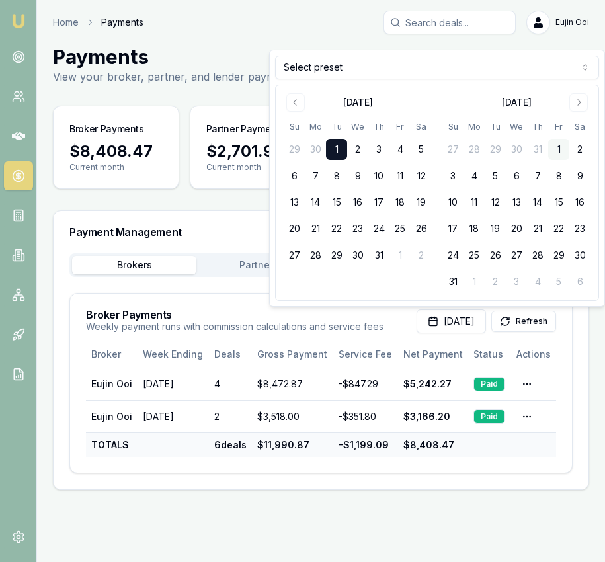
click at [565, 147] on button "1" at bounding box center [558, 149] width 21 height 21
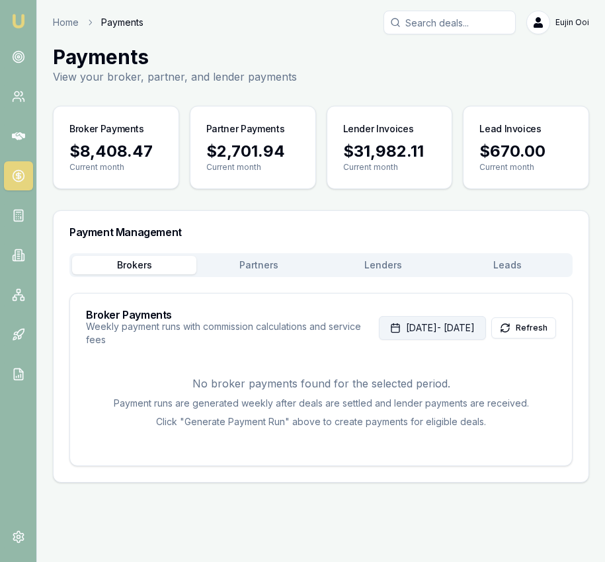
click at [383, 326] on button "[DATE] - [DATE]" at bounding box center [432, 328] width 107 height 24
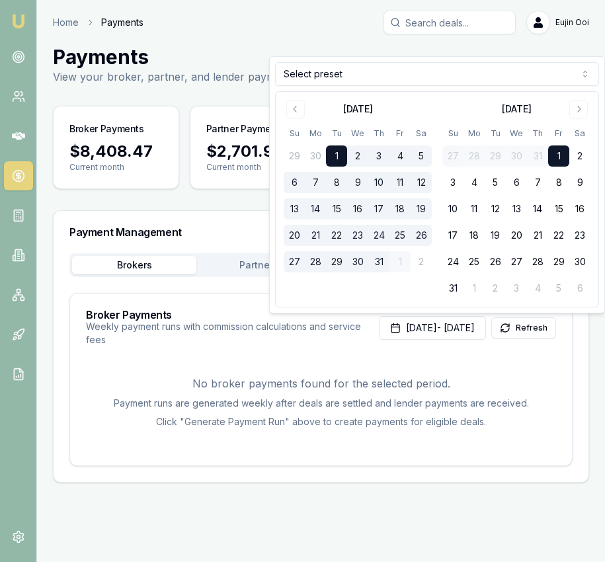
click at [367, 80] on html "Emu Broker Home Payments [PERSON_NAME] Toggle Menu Payments View your broker, p…" at bounding box center [302, 281] width 605 height 562
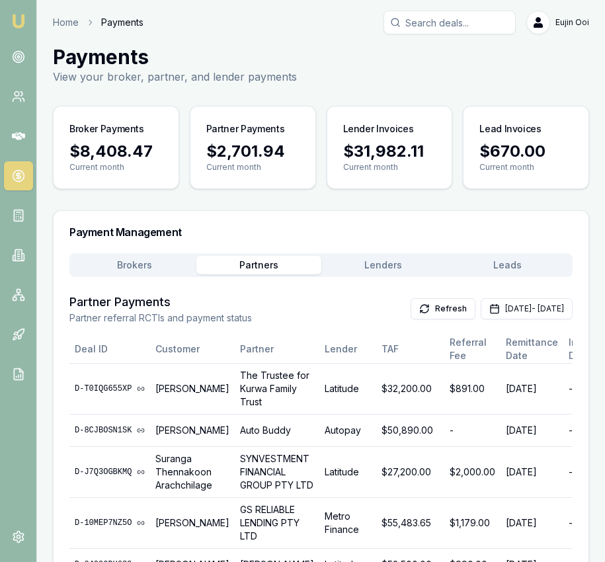
click at [266, 270] on button "Partners" at bounding box center [258, 265] width 124 height 19
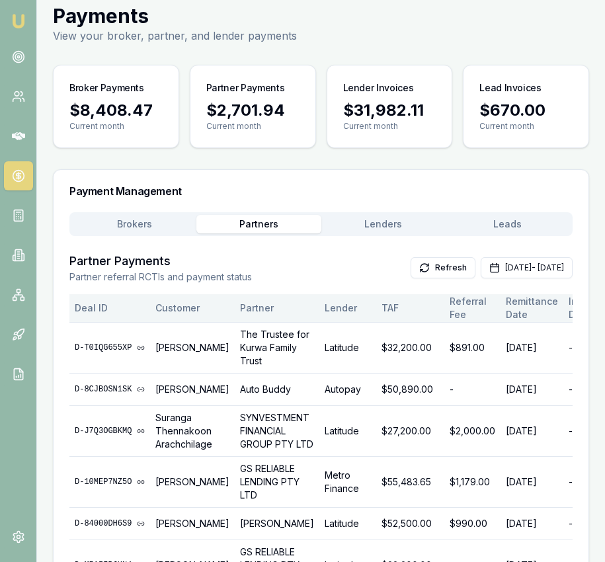
scroll to position [96, 0]
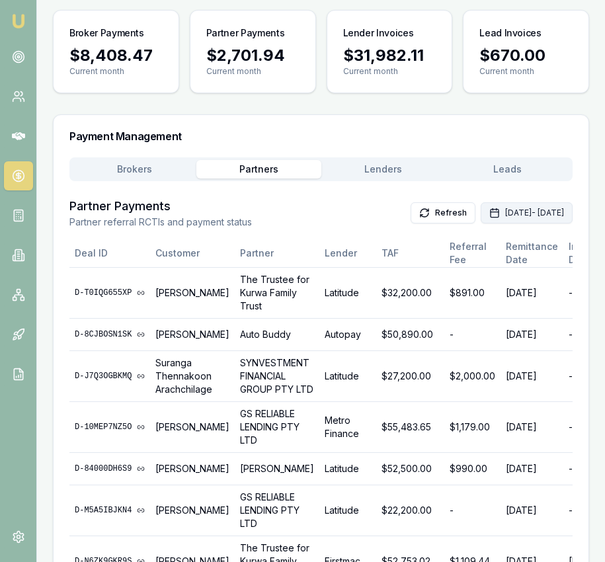
click at [480, 216] on button "[DATE] - [DATE]" at bounding box center [526, 212] width 92 height 21
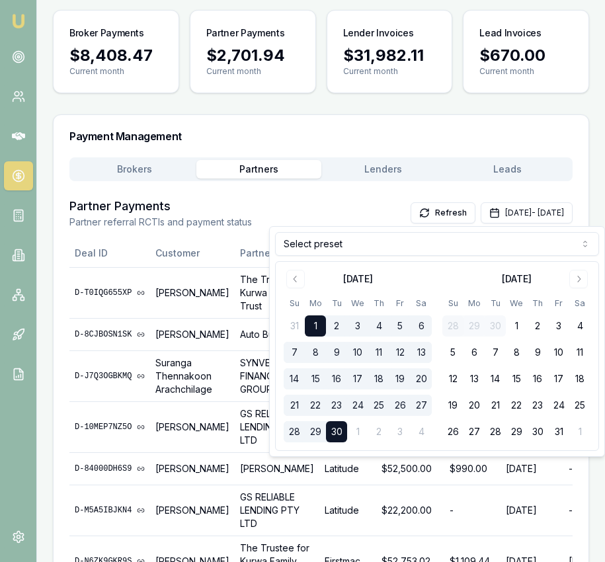
click at [348, 239] on html "Emu Broker Home Payments [PERSON_NAME] Toggle Menu Payments View your broker, p…" at bounding box center [302, 185] width 605 height 562
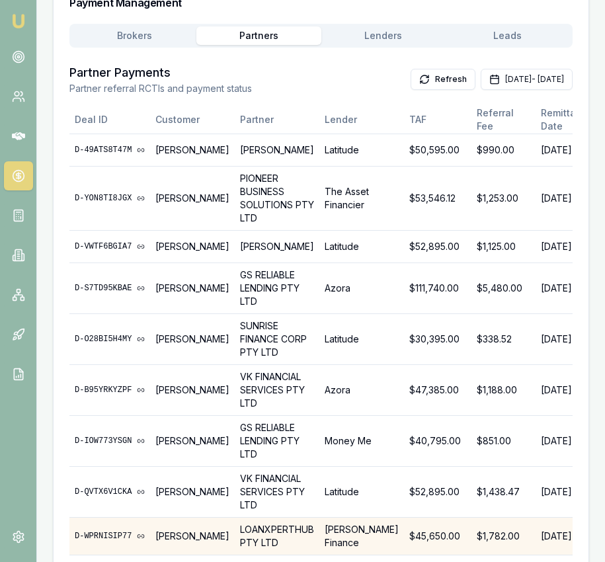
scroll to position [0, 0]
